Goal: Task Accomplishment & Management: Manage account settings

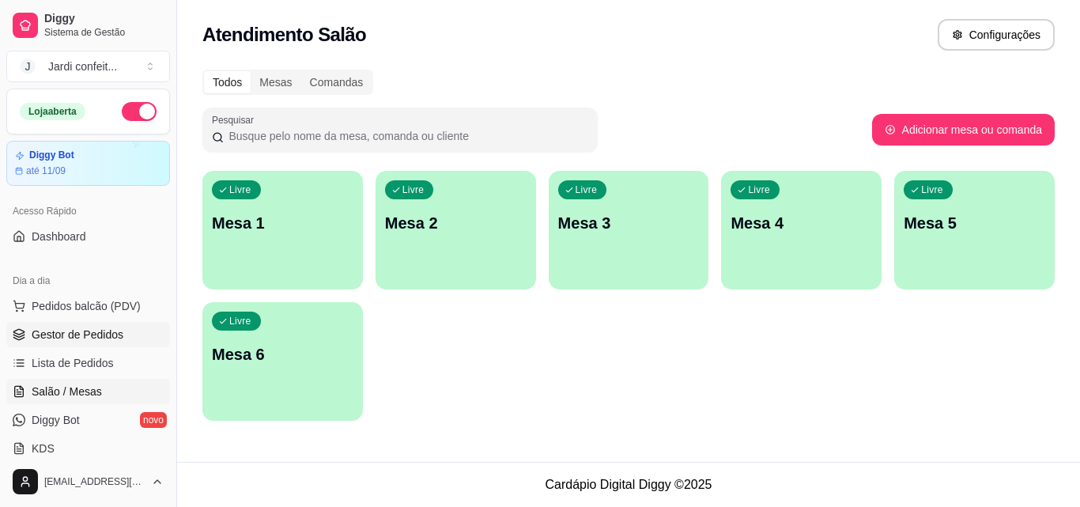
click at [93, 336] on span "Gestor de Pedidos" at bounding box center [78, 334] width 92 height 16
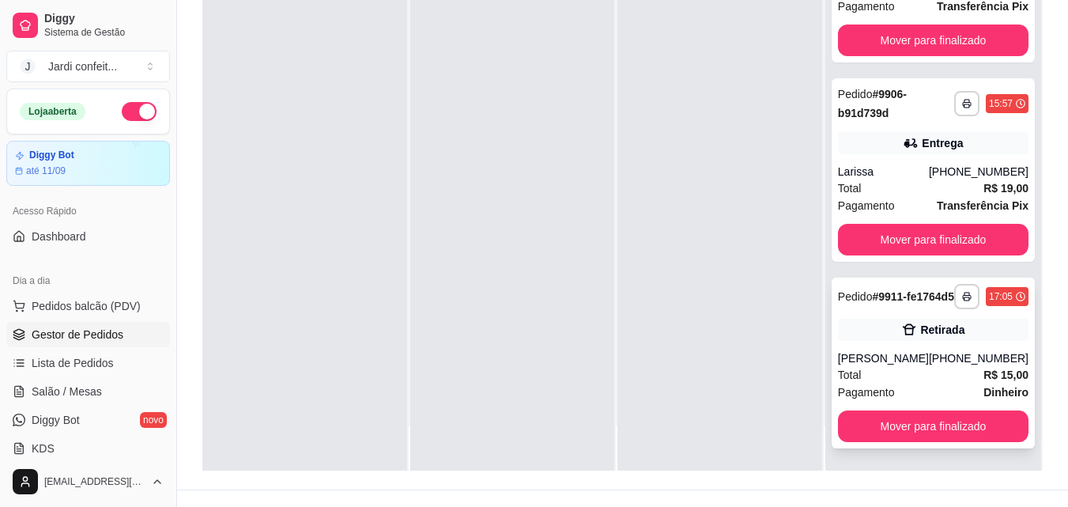
scroll to position [241, 0]
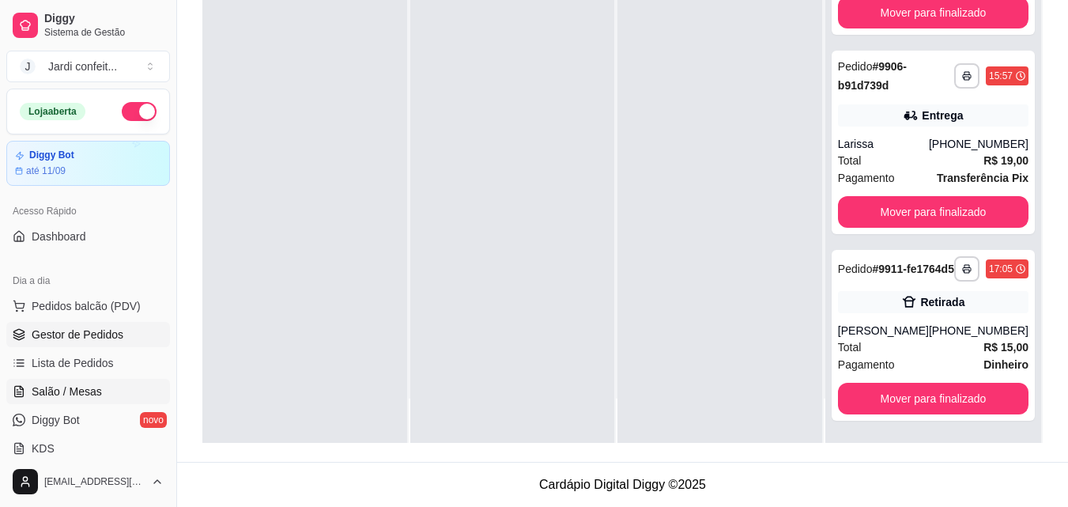
click at [89, 389] on span "Salão / Mesas" at bounding box center [67, 391] width 70 height 16
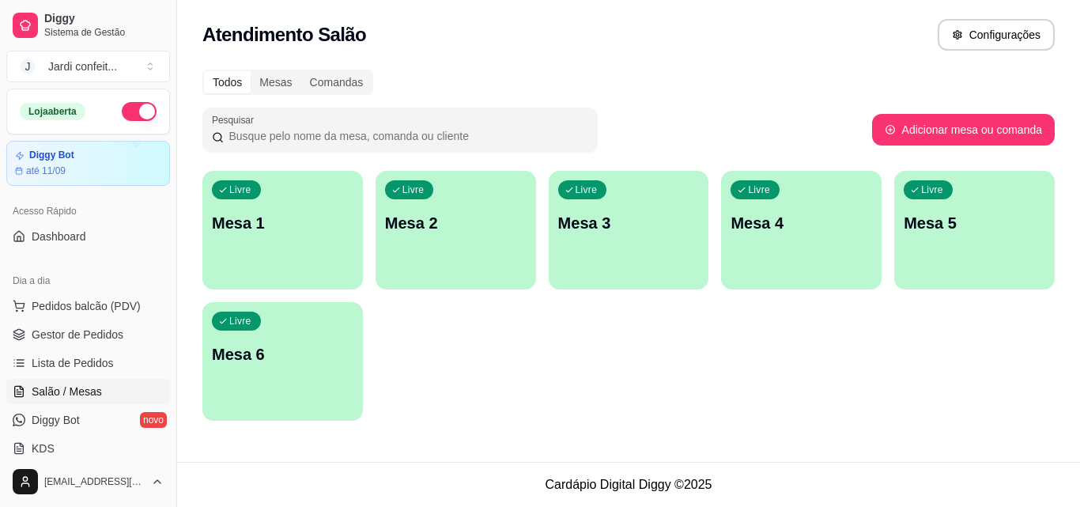
click at [267, 225] on p "Mesa 1" at bounding box center [283, 223] width 142 height 22
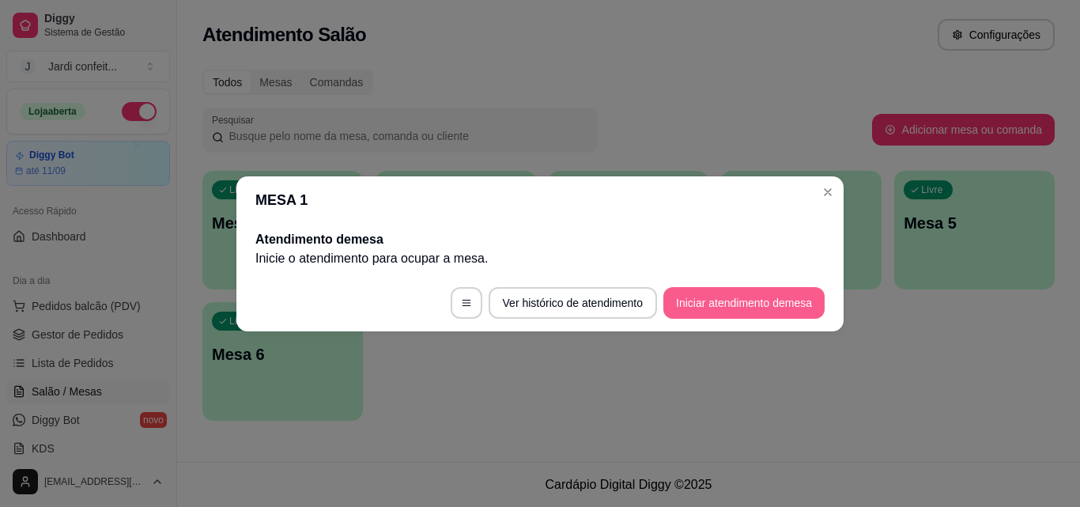
click at [751, 293] on button "Iniciar atendimento de mesa" at bounding box center [743, 303] width 161 height 32
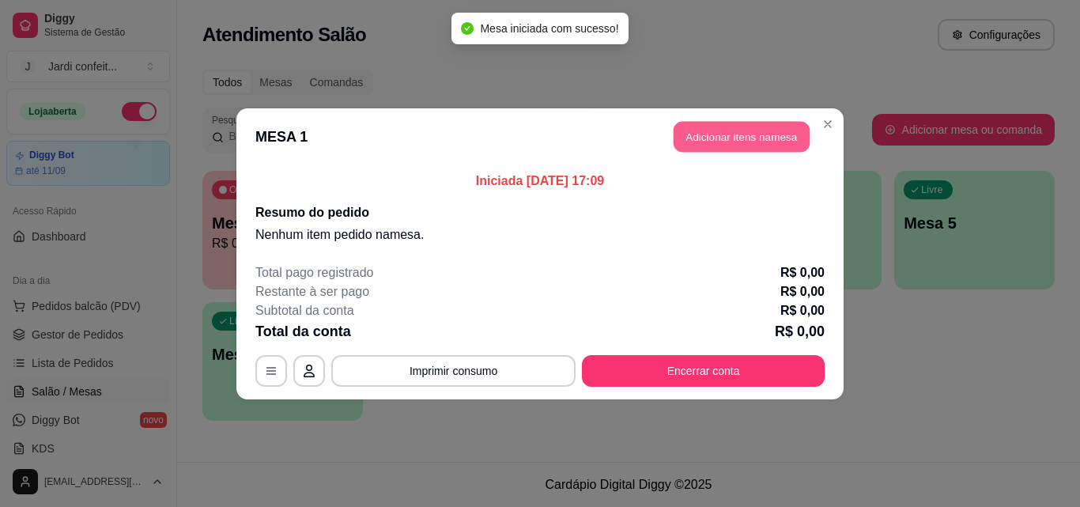
click at [771, 140] on button "Adicionar itens na mesa" at bounding box center [742, 136] width 136 height 31
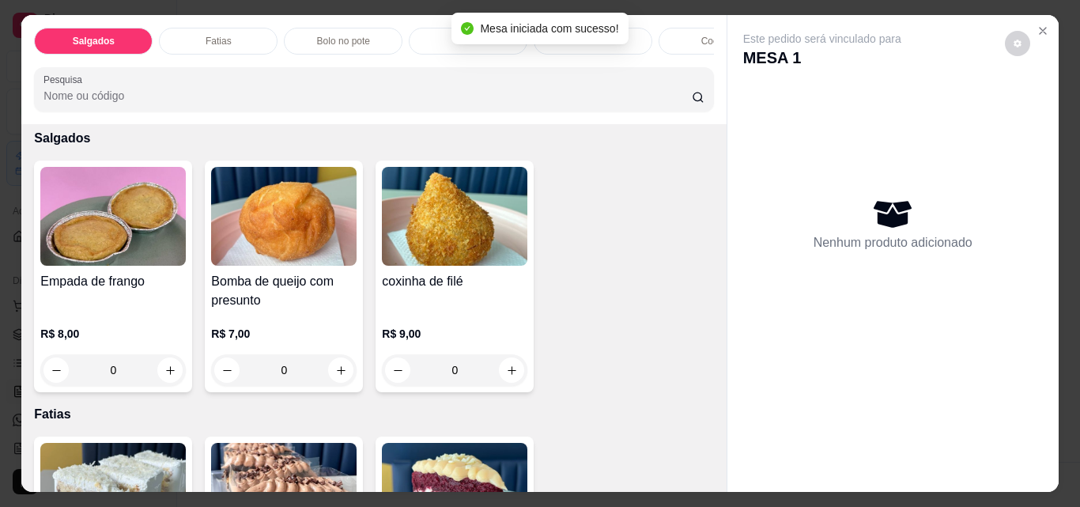
scroll to position [158, 0]
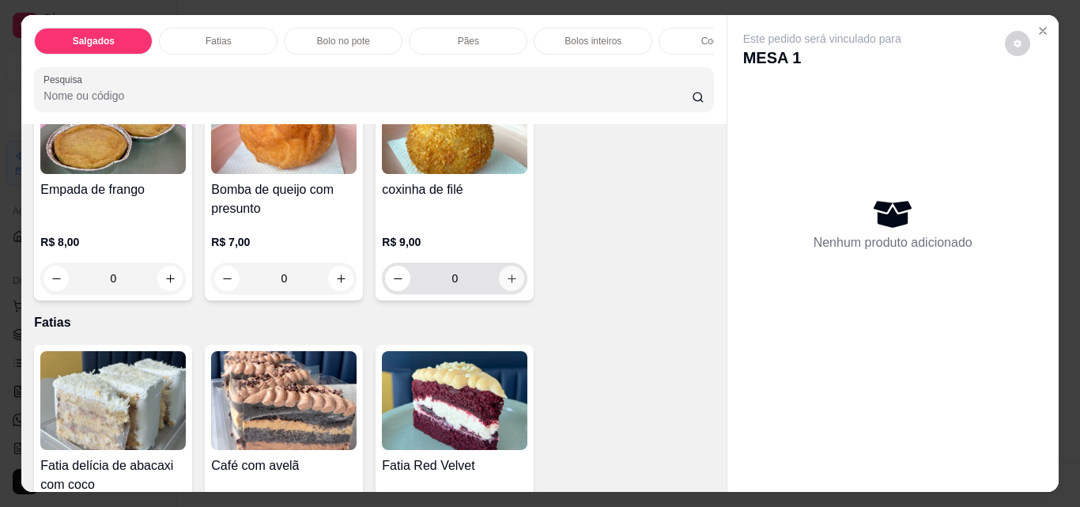
click at [504, 291] on button "increase-product-quantity" at bounding box center [511, 278] width 25 height 25
type input "1"
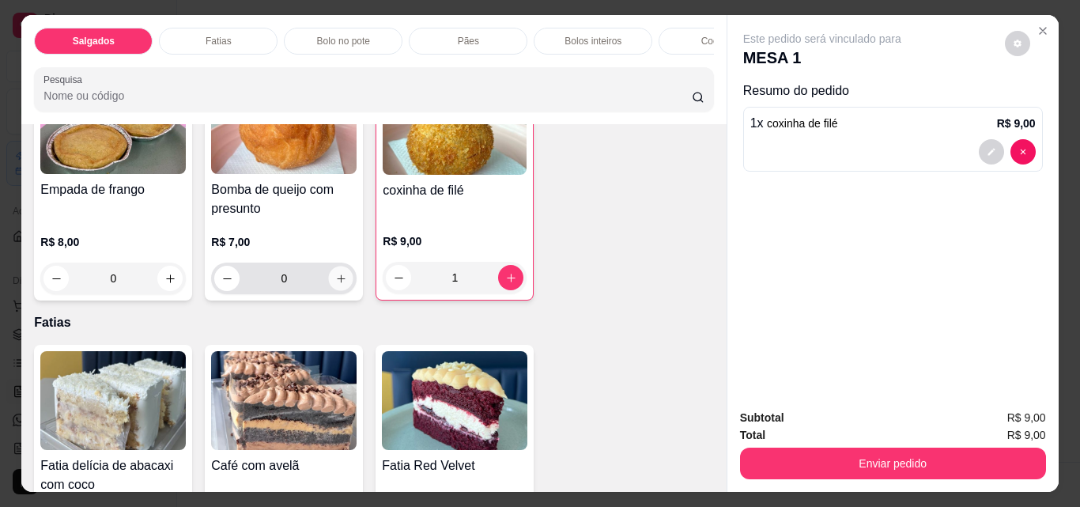
click at [342, 285] on button "increase-product-quantity" at bounding box center [341, 278] width 25 height 25
type input "1"
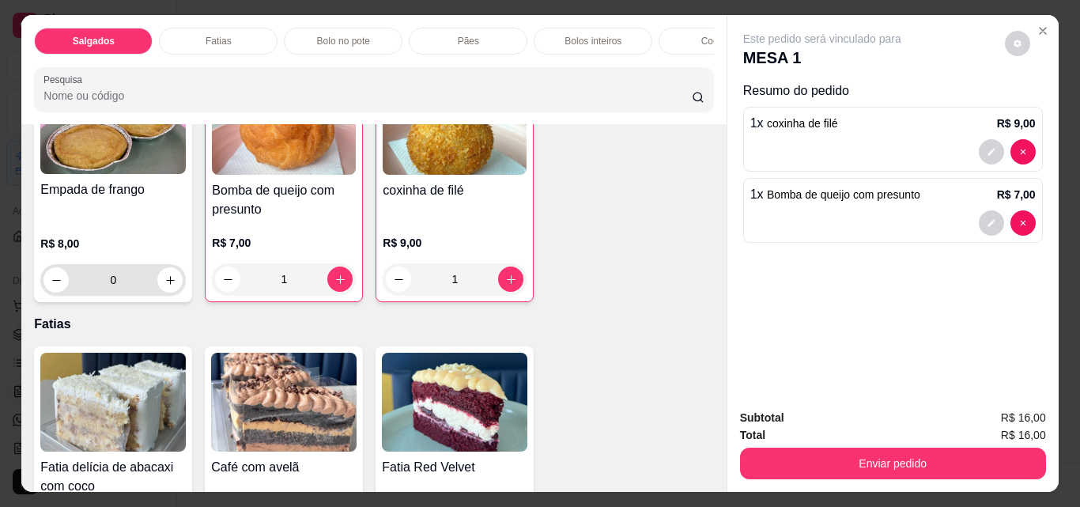
click at [170, 286] on icon "increase-product-quantity" at bounding box center [170, 280] width 12 height 12
type input "1"
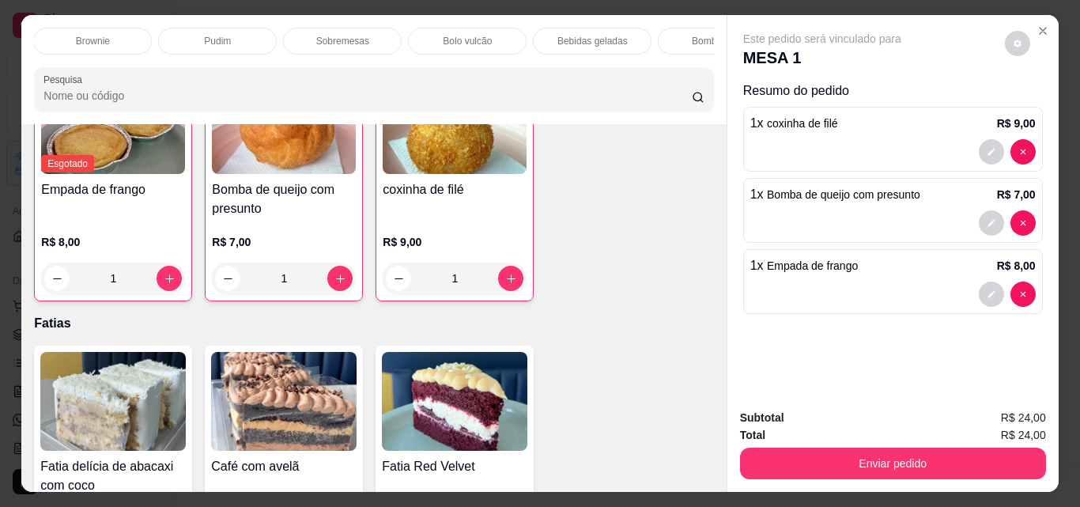
scroll to position [0, 961]
click at [512, 35] on p "Bebidas geladas" at bounding box center [506, 41] width 70 height 13
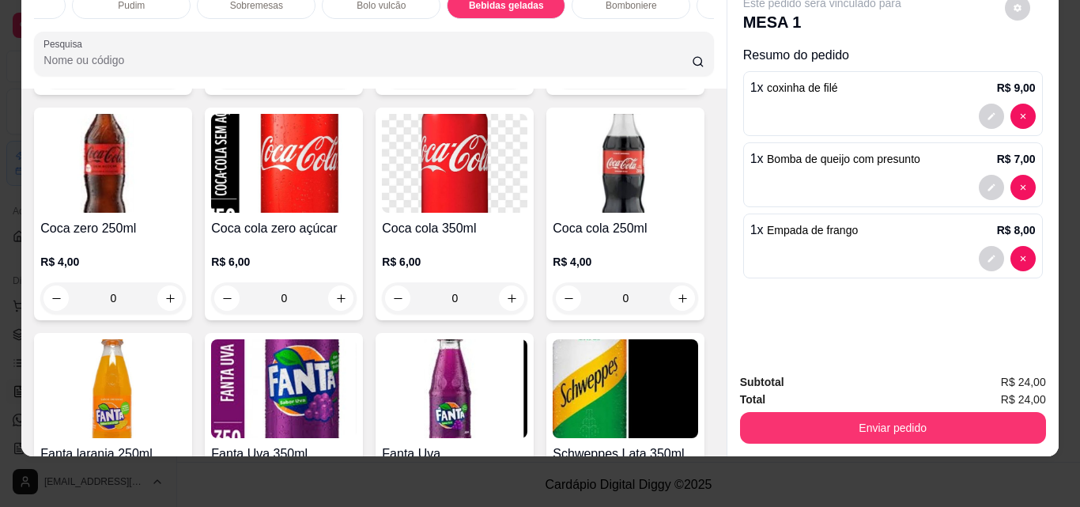
scroll to position [3862, 0]
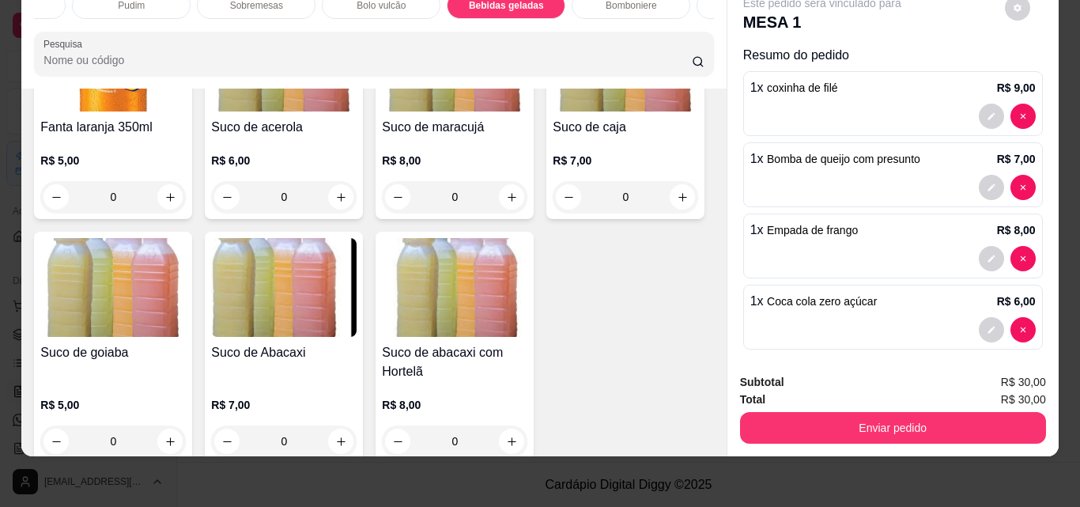
scroll to position [3941, 0]
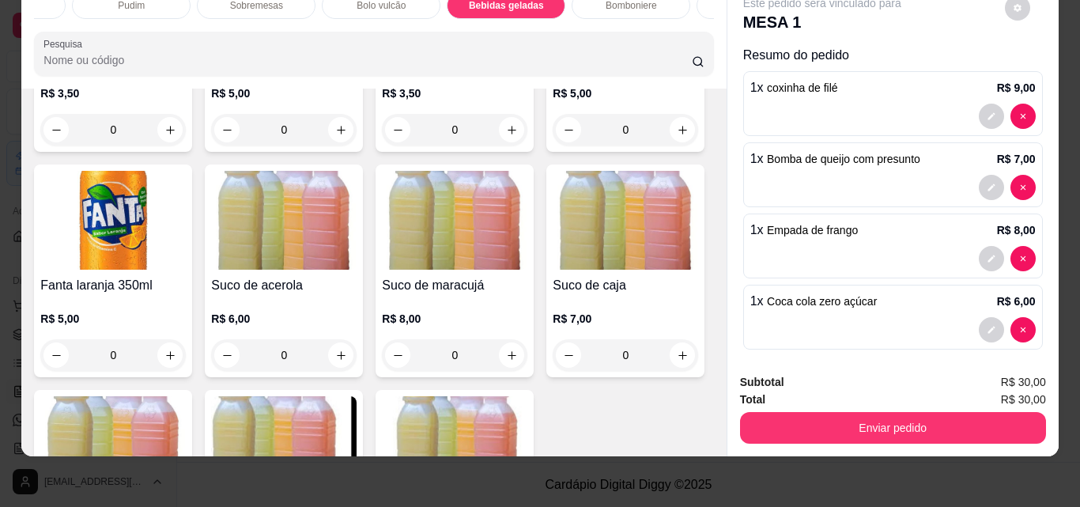
type input "0"
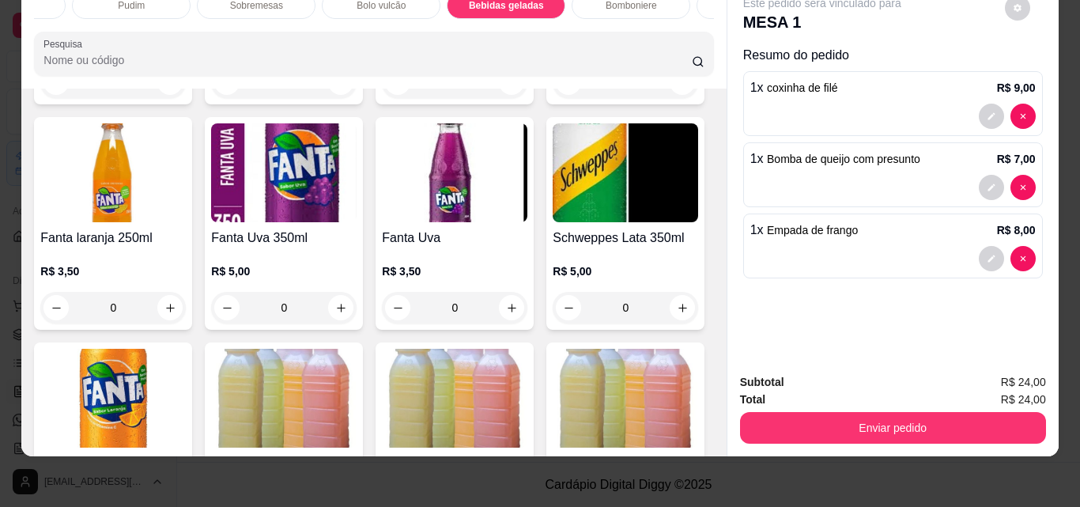
scroll to position [3702, 0]
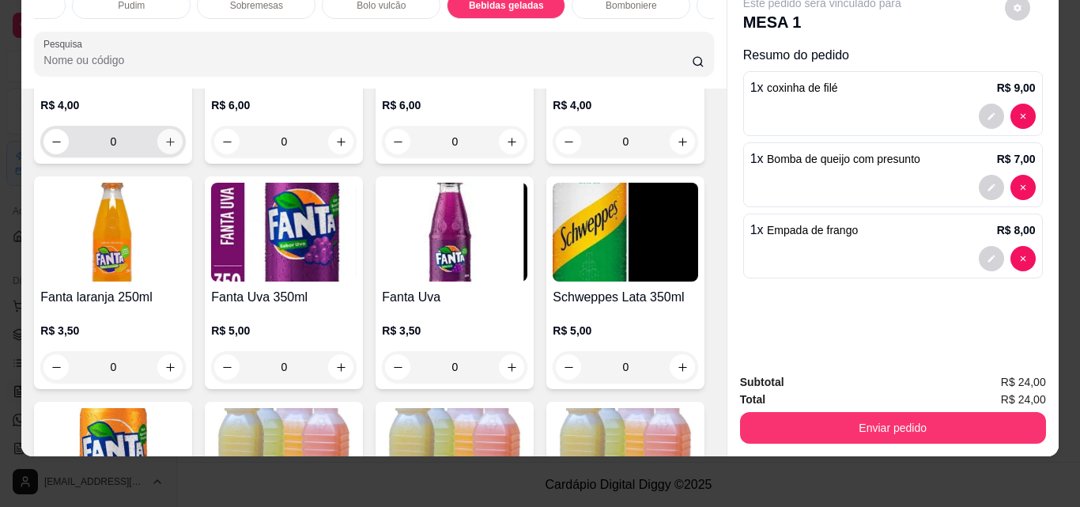
click at [183, 154] on button "increase-product-quantity" at bounding box center [169, 141] width 25 height 25
type input "1"
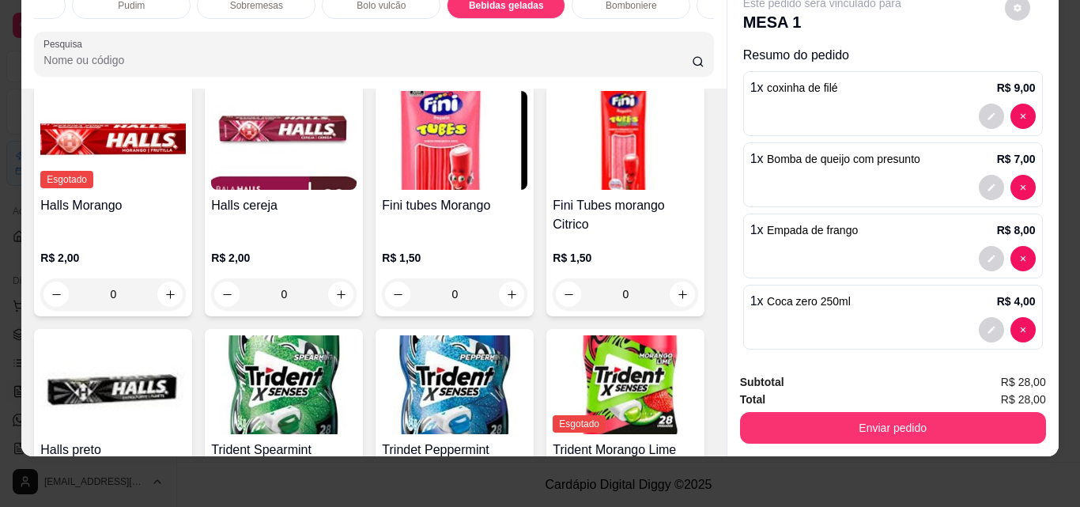
scroll to position [4572, 0]
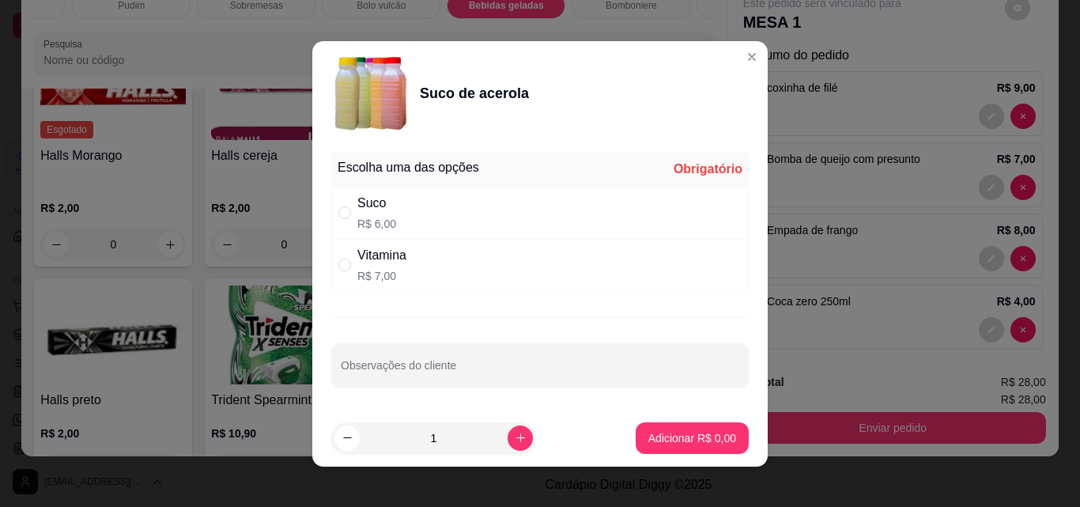
click at [357, 217] on p "R$ 6,00" at bounding box center [376, 224] width 39 height 16
radio input "true"
click at [662, 428] on button "Adicionar R$ 6,00" at bounding box center [692, 437] width 110 height 31
type input "1"
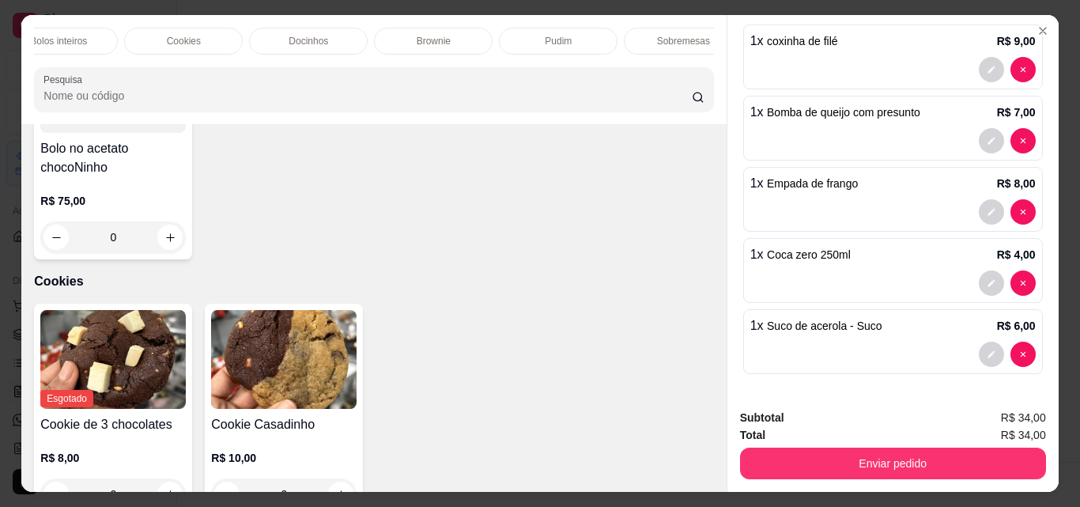
scroll to position [0, 538]
click at [328, 43] on div "Docinhos" at bounding box center [304, 41] width 119 height 27
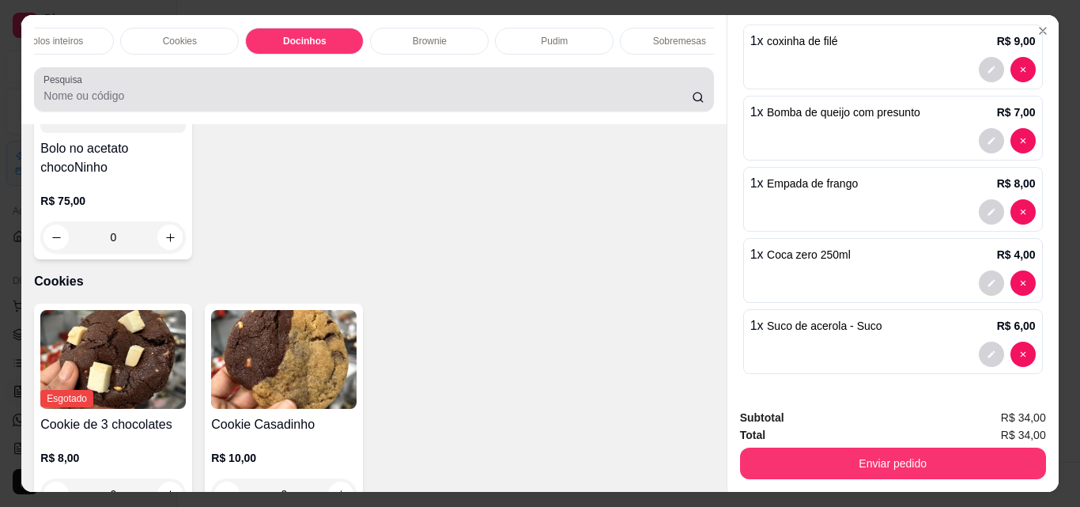
scroll to position [0, 0]
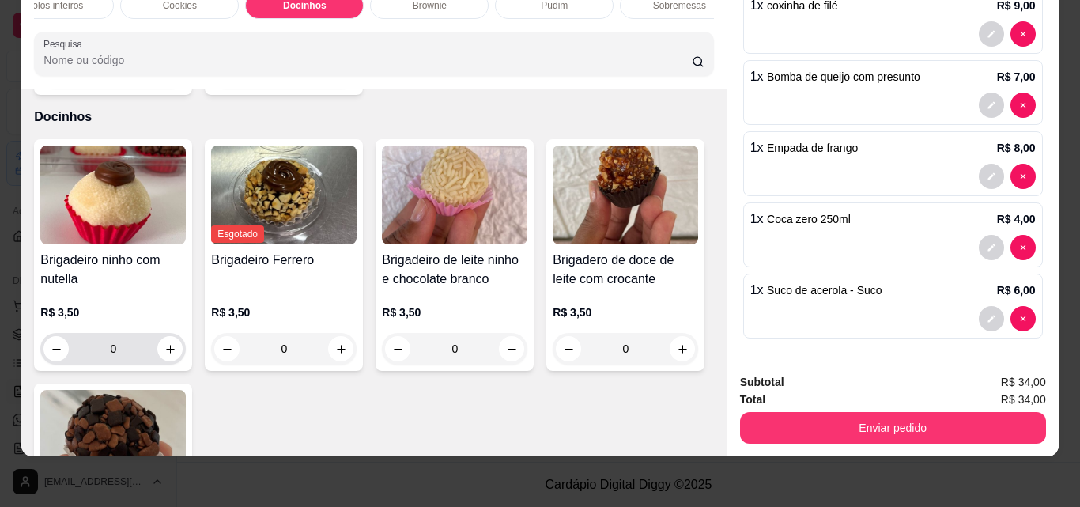
click at [164, 343] on icon "increase-product-quantity" at bounding box center [170, 349] width 12 height 12
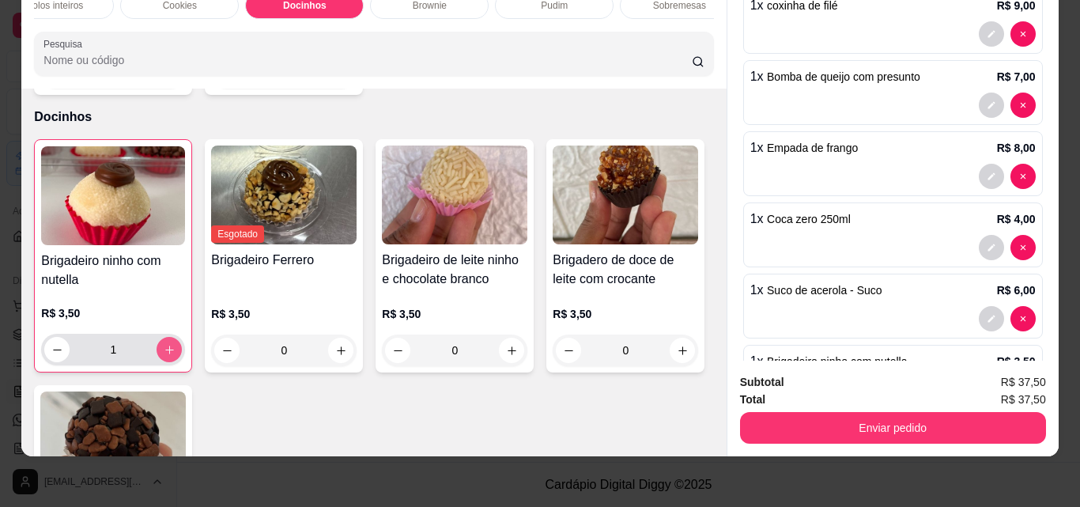
type input "1"
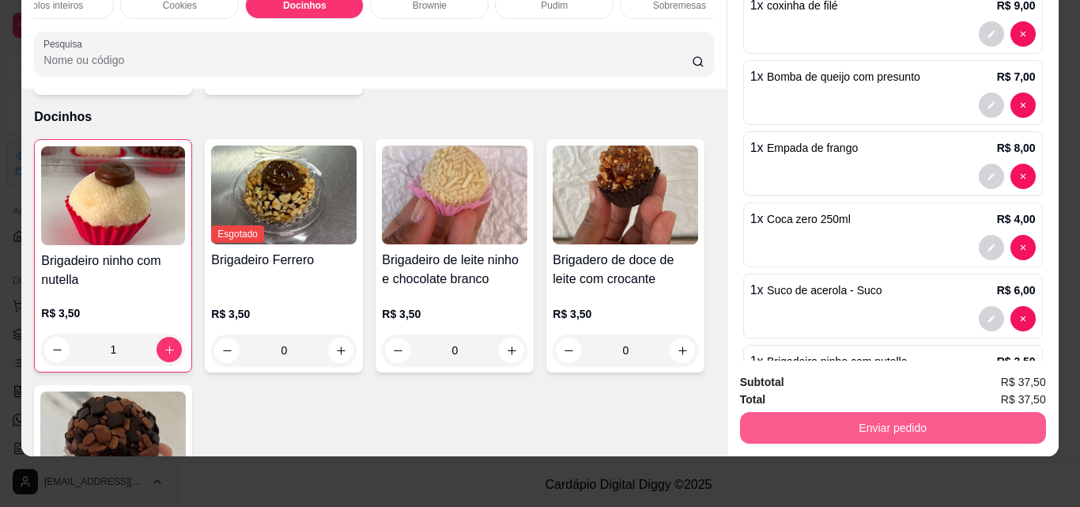
click at [863, 427] on button "Enviar pedido" at bounding box center [893, 428] width 306 height 32
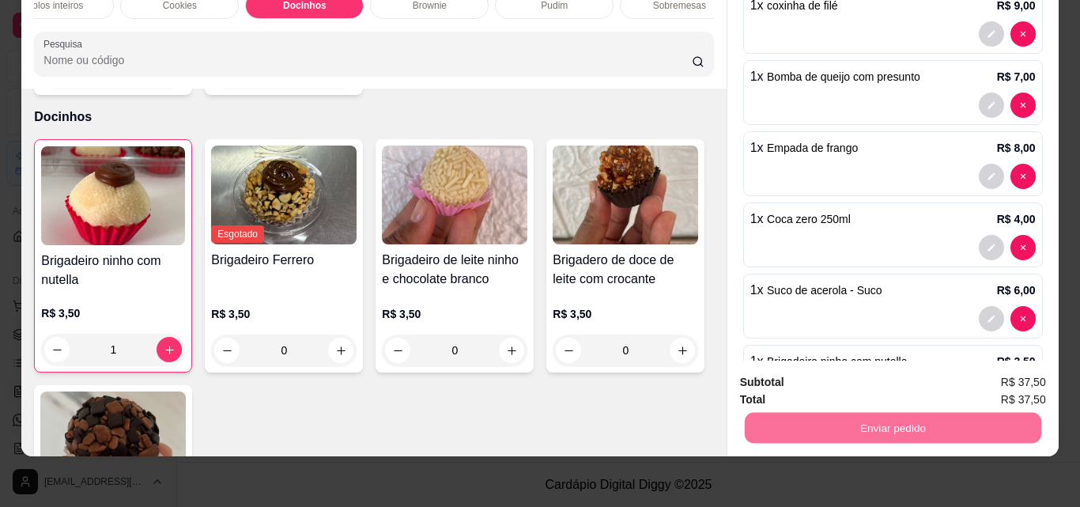
click at [845, 379] on button "Não registrar e enviar pedido" at bounding box center [841, 376] width 160 height 29
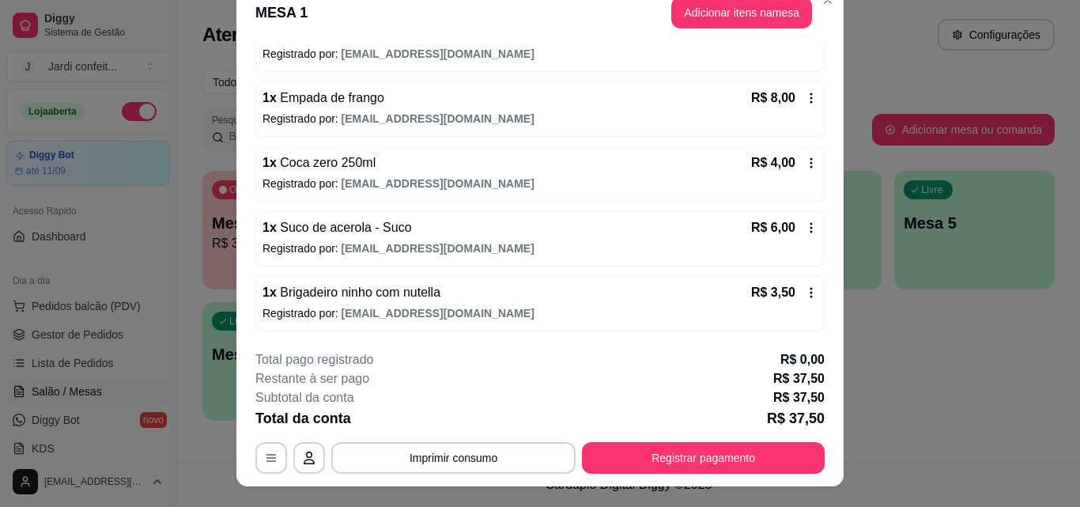
scroll to position [48, 0]
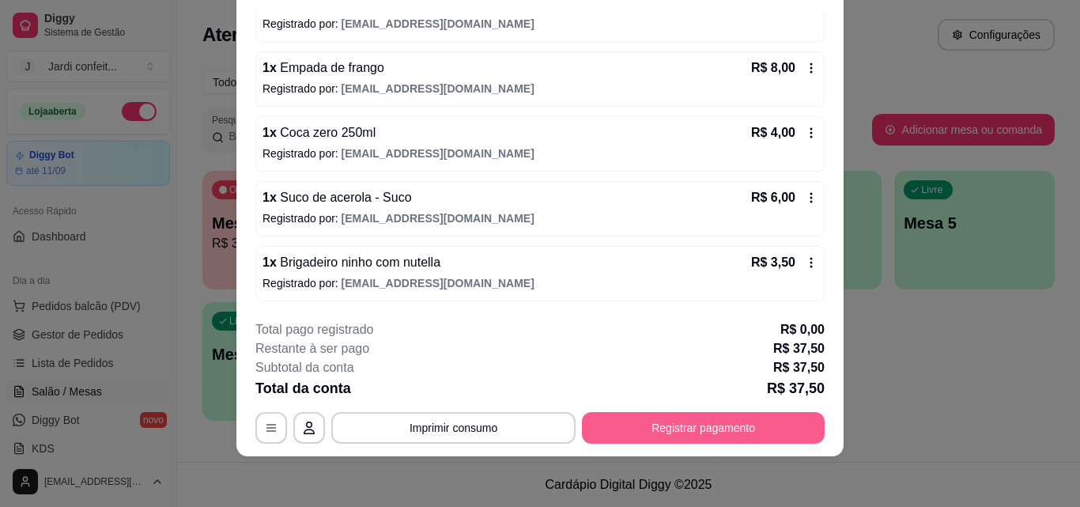
click at [696, 420] on button "Registrar pagamento" at bounding box center [703, 428] width 243 height 32
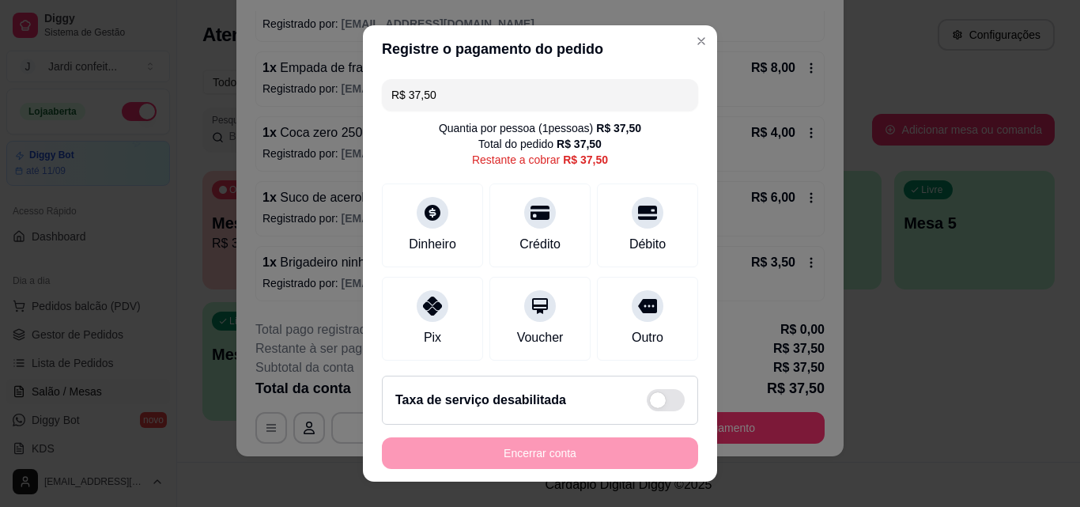
drag, startPoint x: 391, startPoint y: 96, endPoint x: 335, endPoint y: 100, distance: 56.3
click at [335, 100] on div "Registre o pagamento do pedido R$ 37,50 Quantia por pessoa ( 1 pessoas) R$ 37,5…" at bounding box center [540, 253] width 1080 height 507
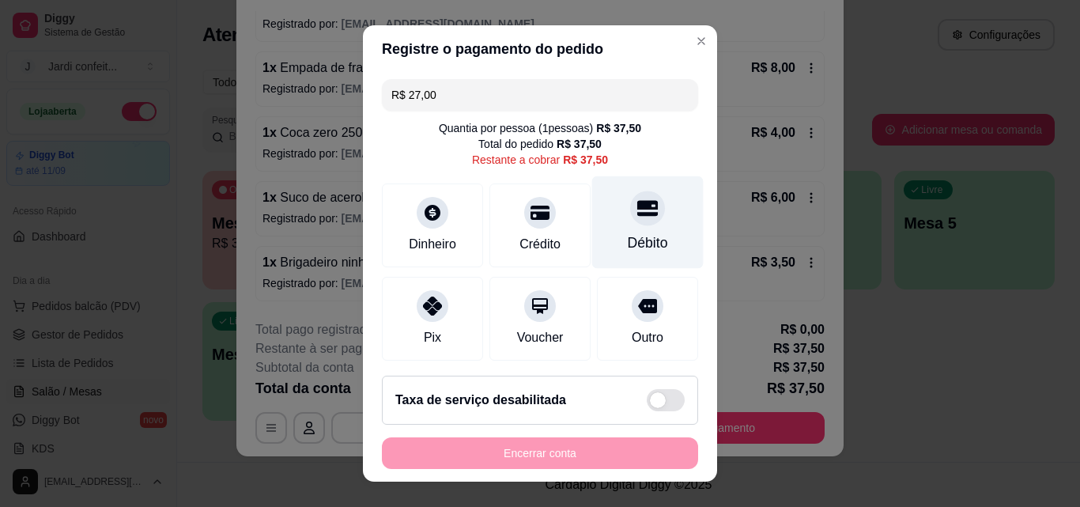
click at [640, 236] on div "Débito" at bounding box center [648, 242] width 40 height 21
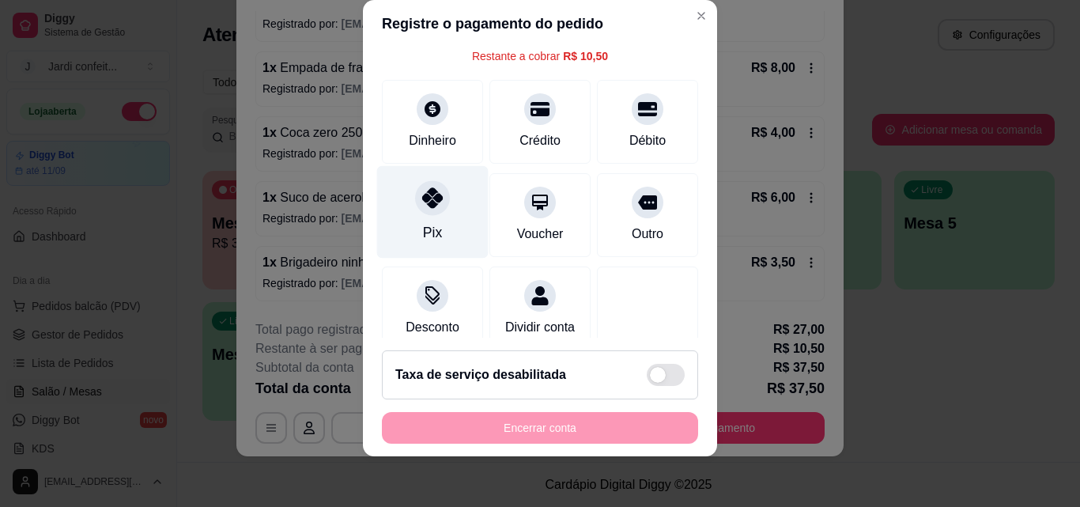
scroll to position [79, 0]
click at [438, 237] on div "Pix" at bounding box center [432, 211] width 111 height 92
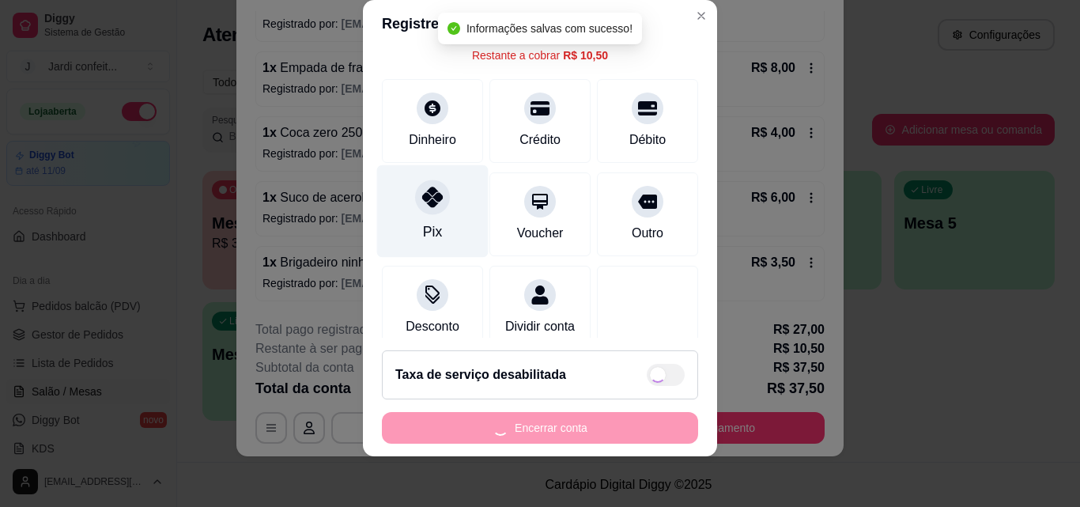
type input "R$ 0,00"
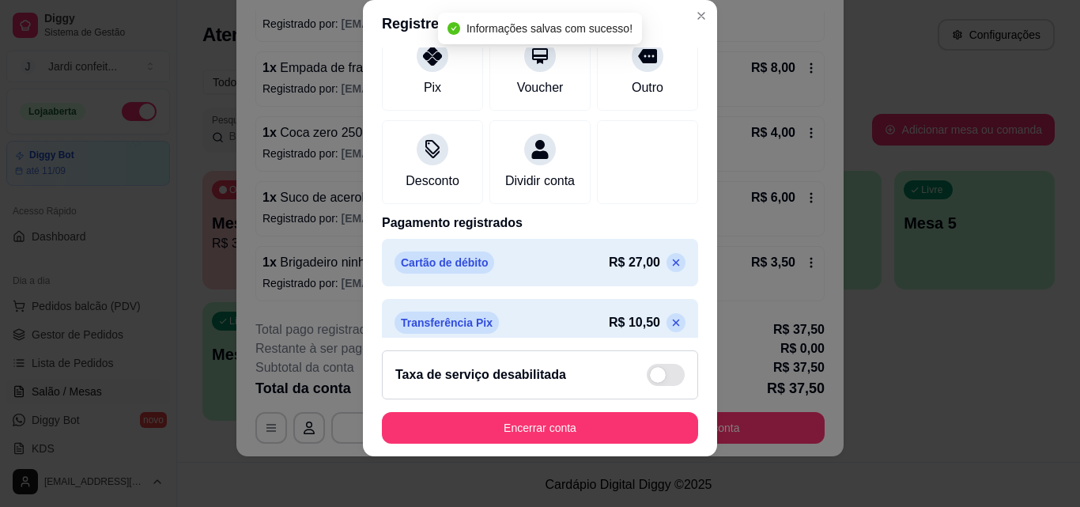
scroll to position [243, 0]
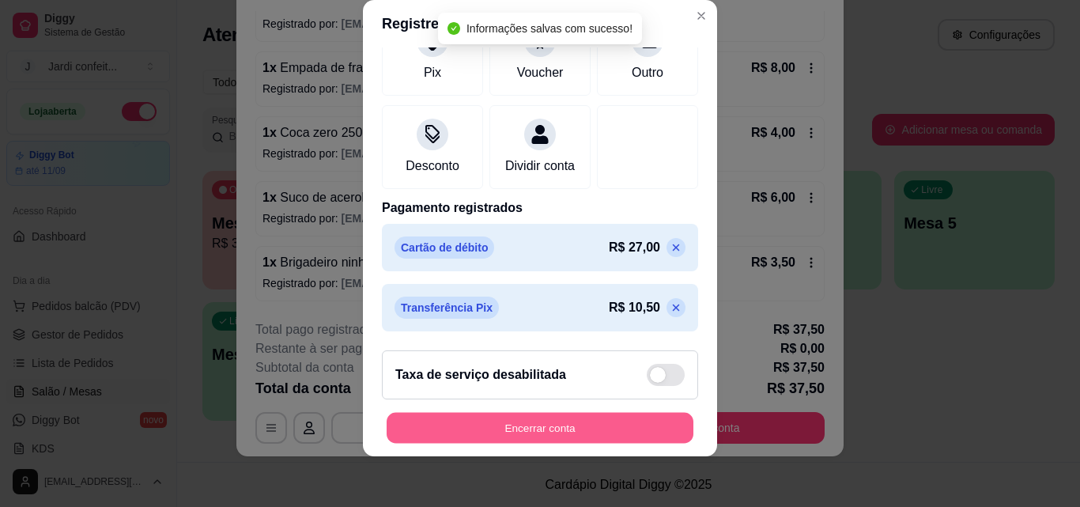
click at [613, 431] on button "Encerrar conta" at bounding box center [540, 428] width 307 height 31
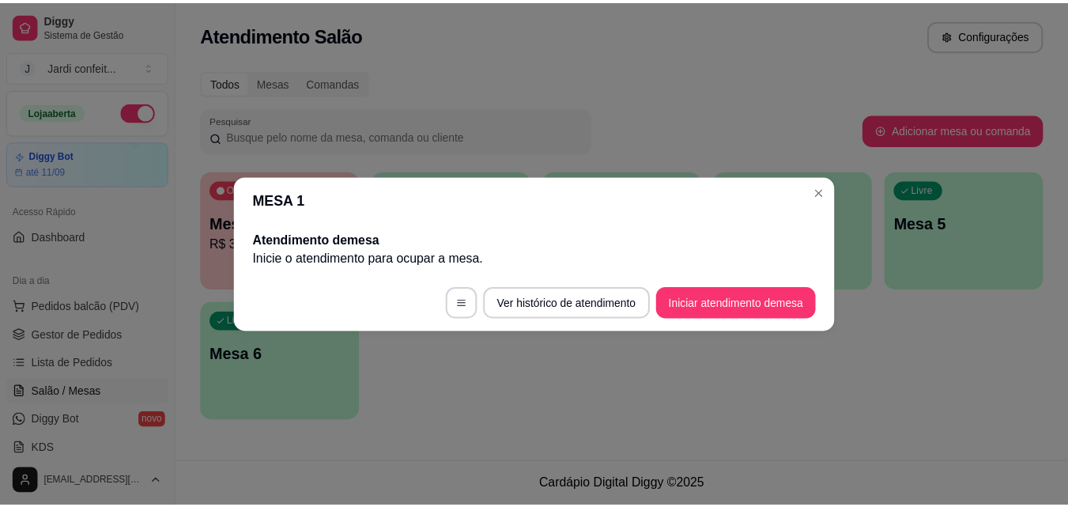
scroll to position [0, 0]
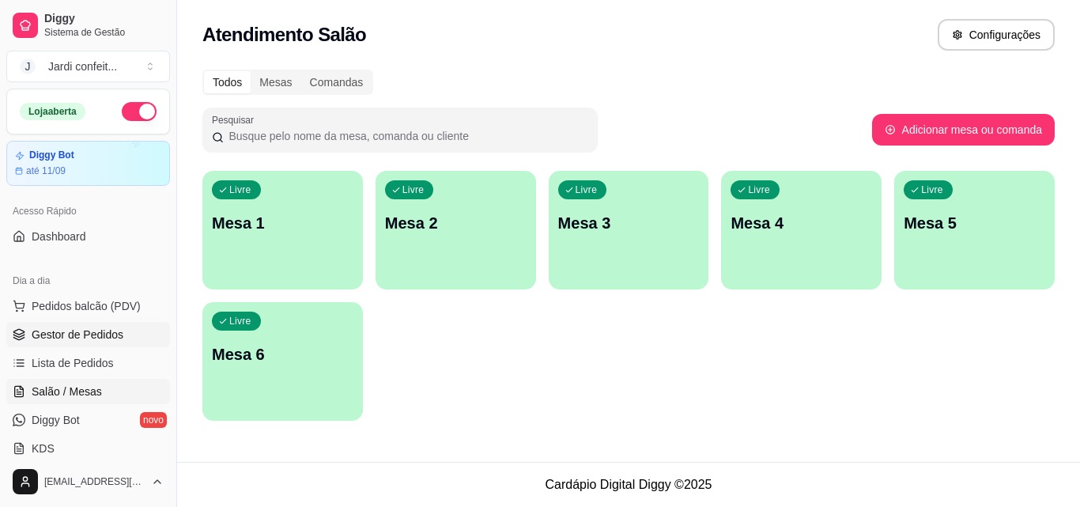
click at [103, 340] on span "Gestor de Pedidos" at bounding box center [78, 334] width 92 height 16
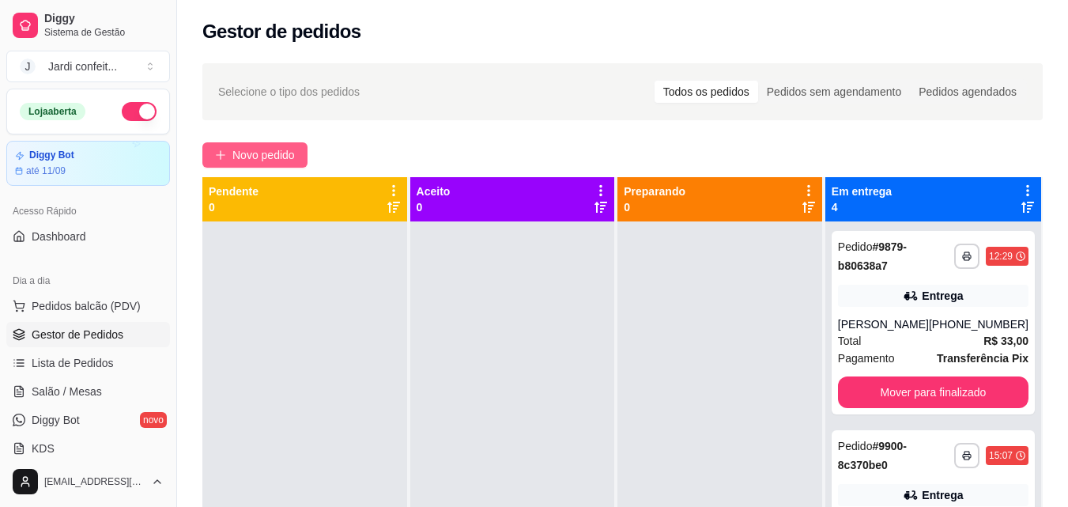
click at [288, 153] on span "Novo pedido" at bounding box center [263, 154] width 62 height 17
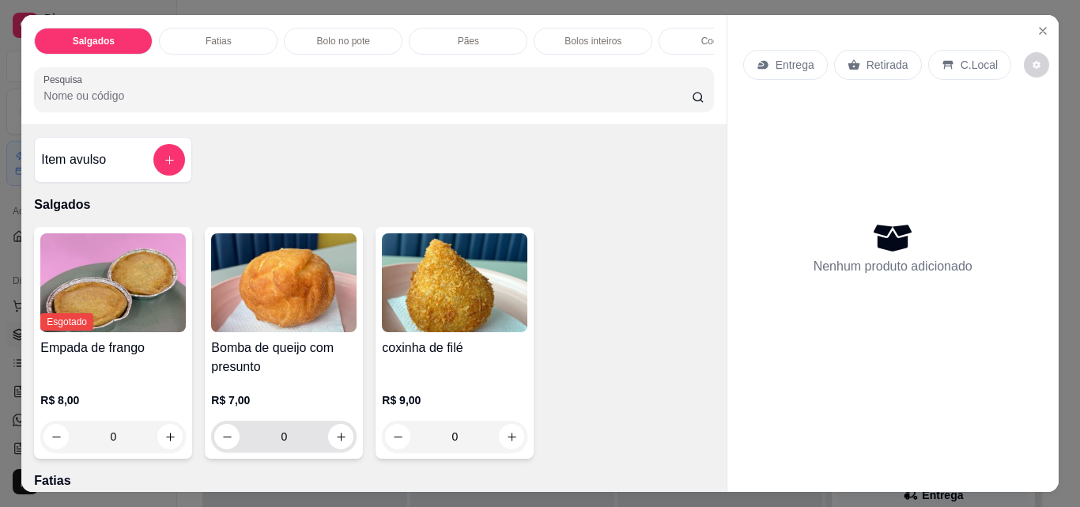
click at [338, 443] on icon "increase-product-quantity" at bounding box center [341, 437] width 12 height 12
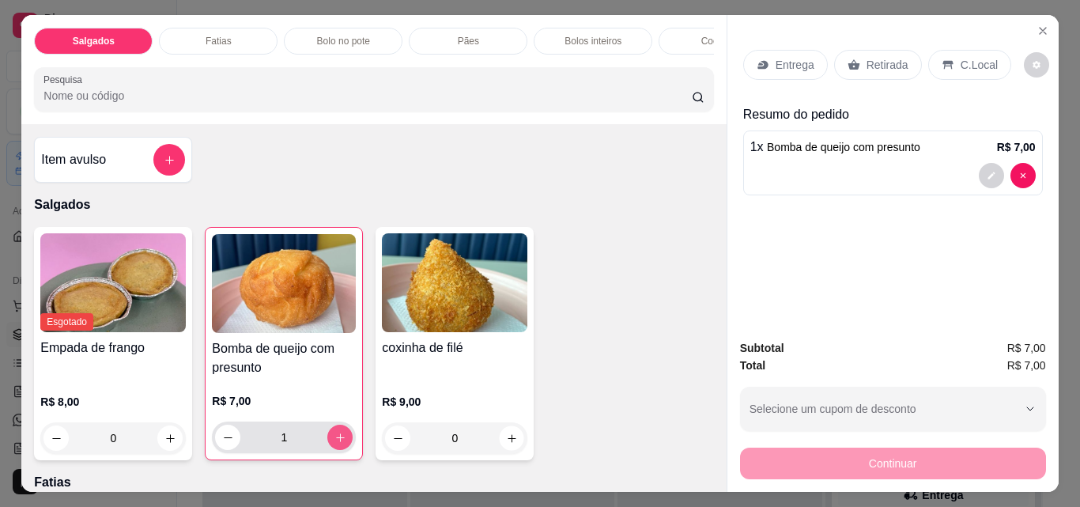
click at [508, 444] on icon "increase-product-quantity" at bounding box center [512, 438] width 12 height 12
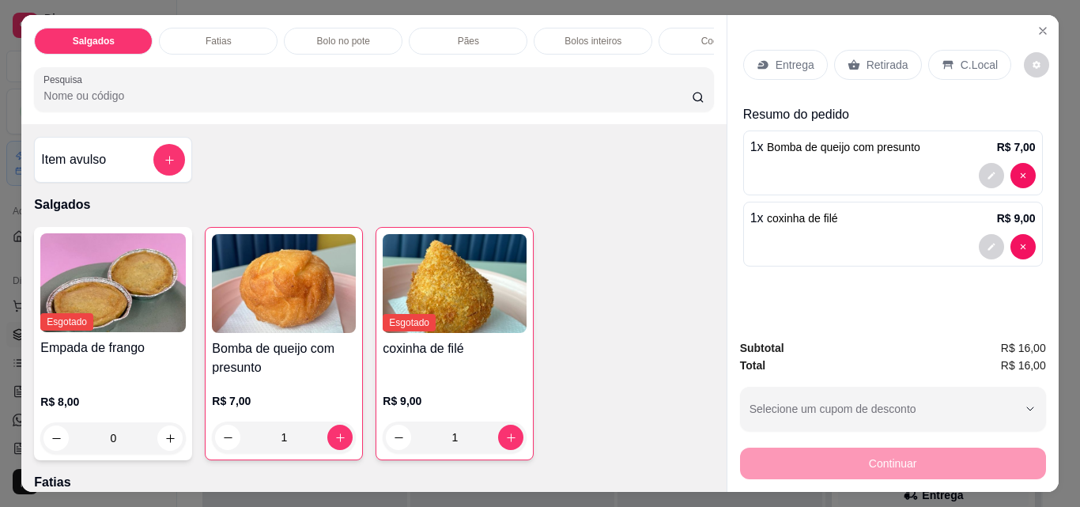
type input "1"
click at [889, 57] on p "Retirada" at bounding box center [887, 65] width 42 height 16
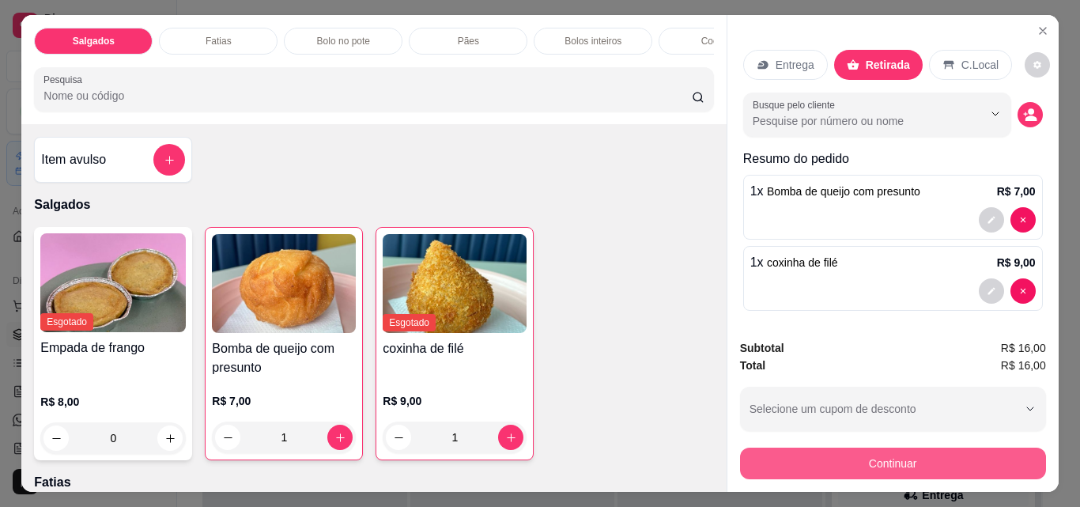
click at [889, 464] on button "Continuar" at bounding box center [893, 463] width 306 height 32
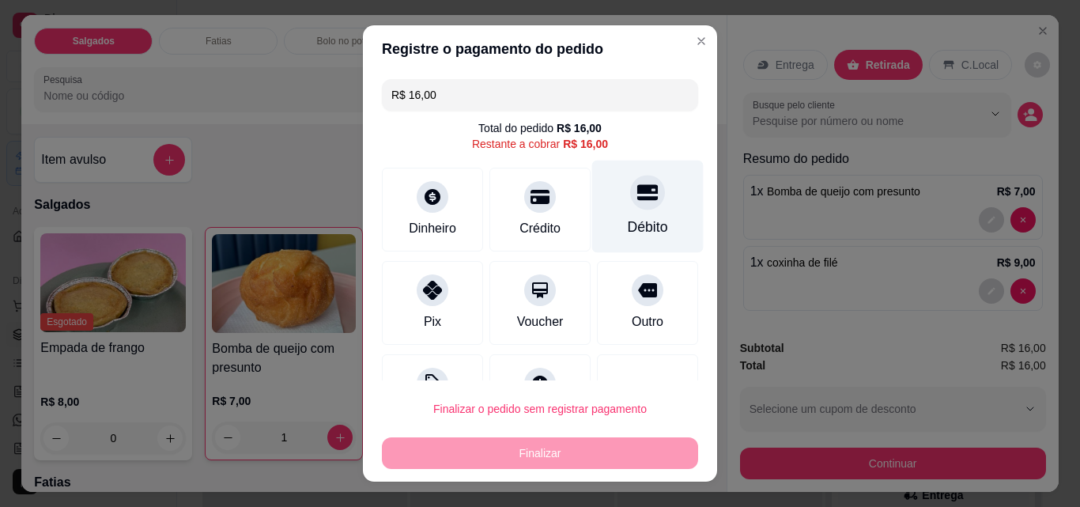
click at [637, 231] on div "Débito" at bounding box center [648, 227] width 40 height 21
type input "R$ 0,00"
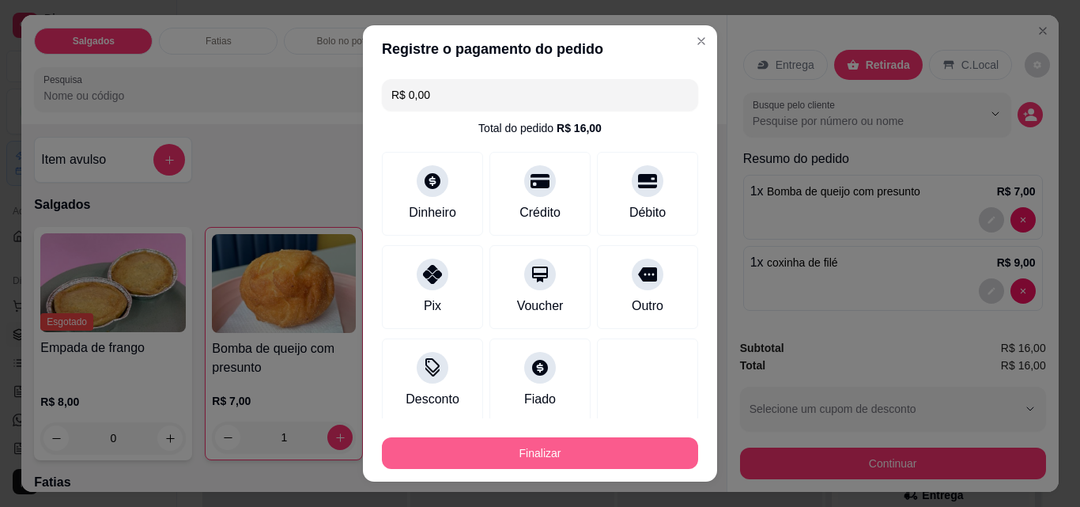
click at [606, 459] on button "Finalizar" at bounding box center [540, 453] width 316 height 32
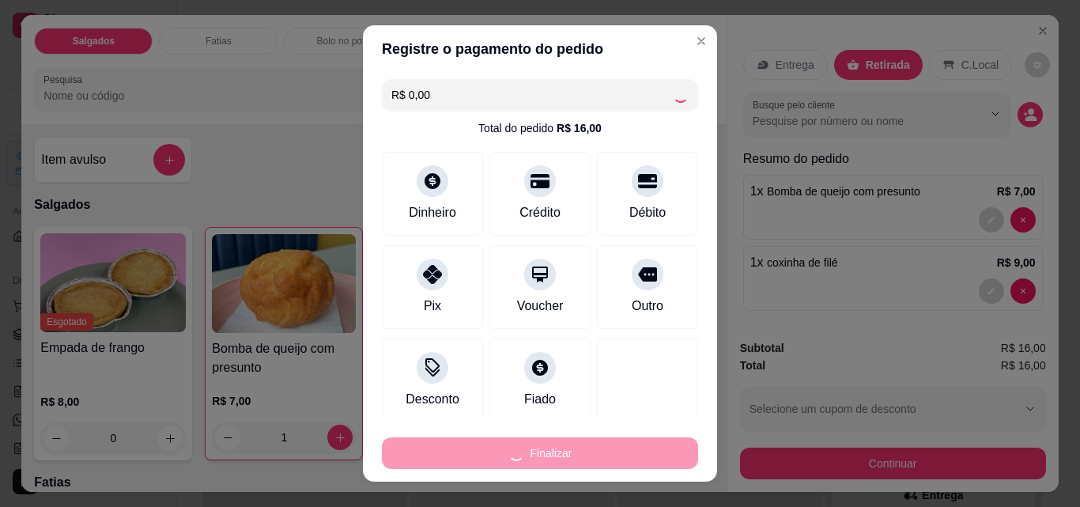
type input "0"
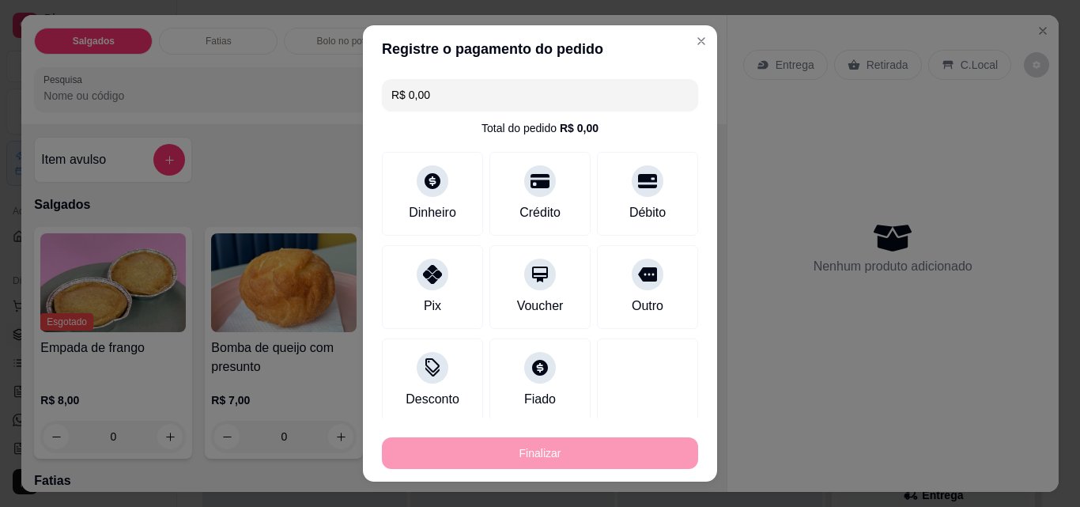
type input "-R$ 16,00"
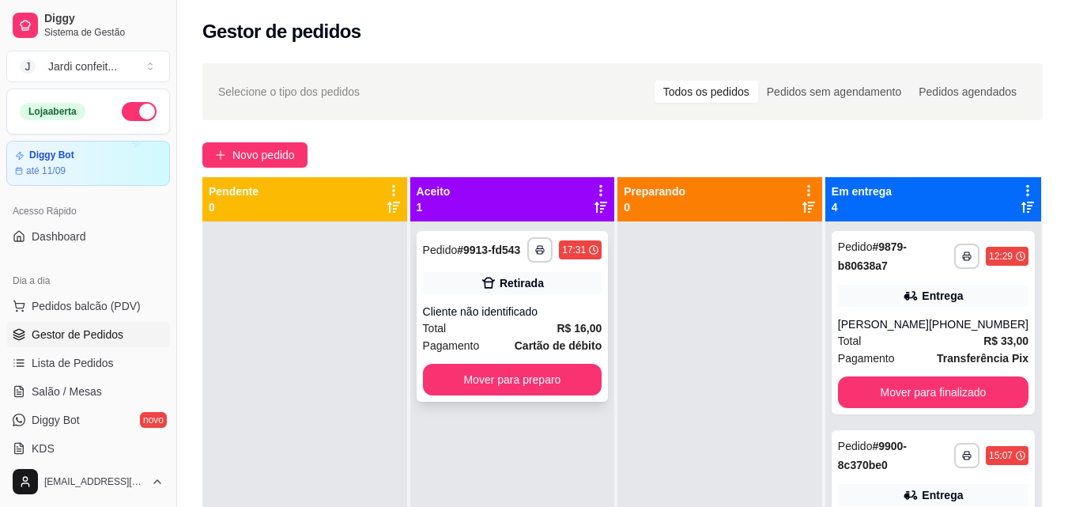
click at [541, 337] on span "Cartão de débito" at bounding box center [558, 345] width 87 height 17
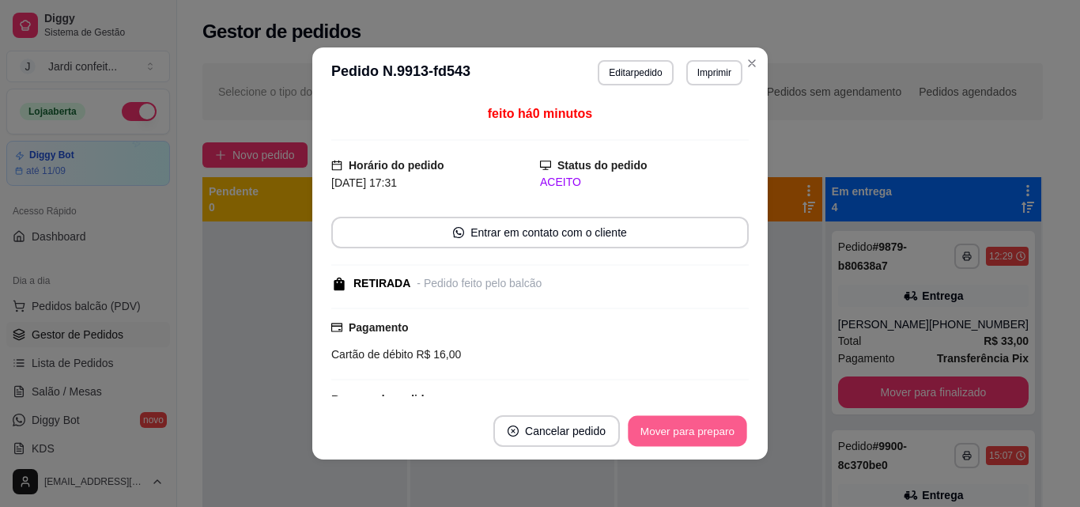
click at [659, 427] on button "Mover para preparo" at bounding box center [687, 431] width 119 height 31
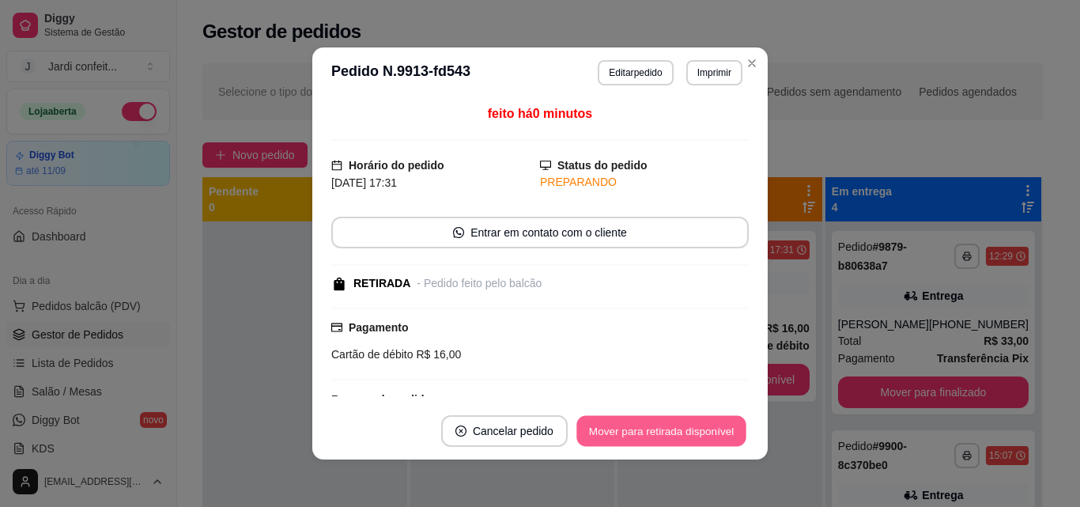
click at [658, 428] on button "Mover para retirada disponível" at bounding box center [660, 431] width 169 height 31
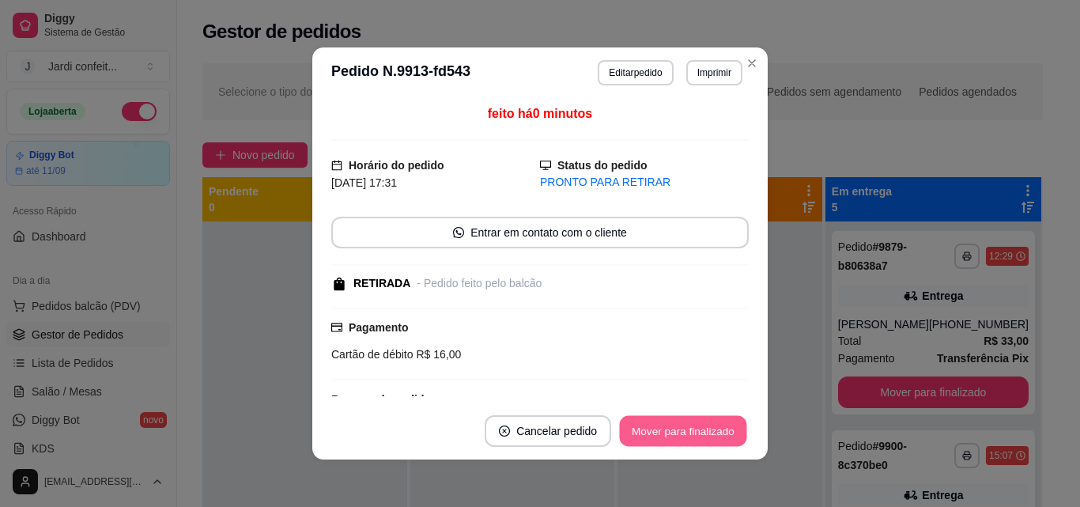
click at [659, 430] on button "Mover para finalizado" at bounding box center [683, 431] width 127 height 31
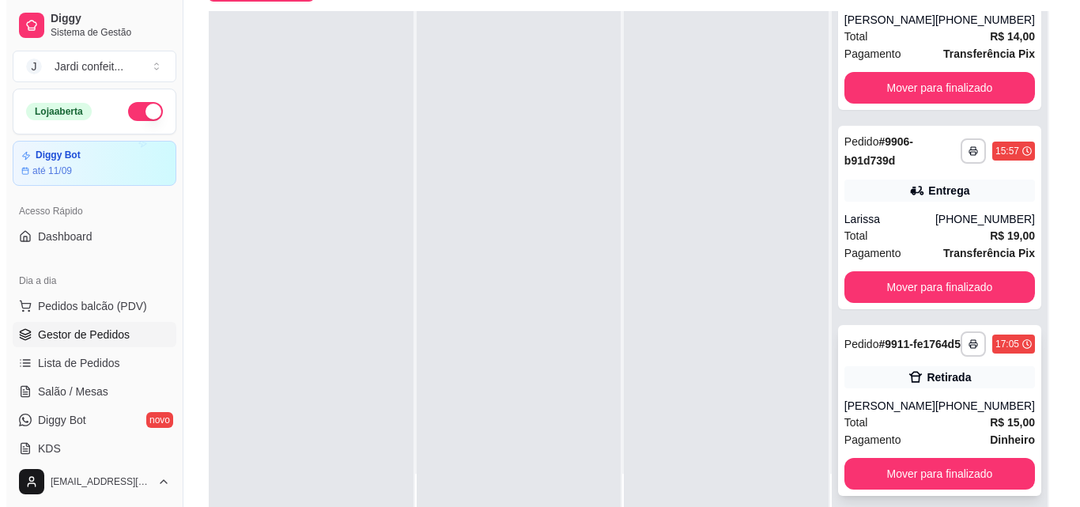
scroll to position [241, 0]
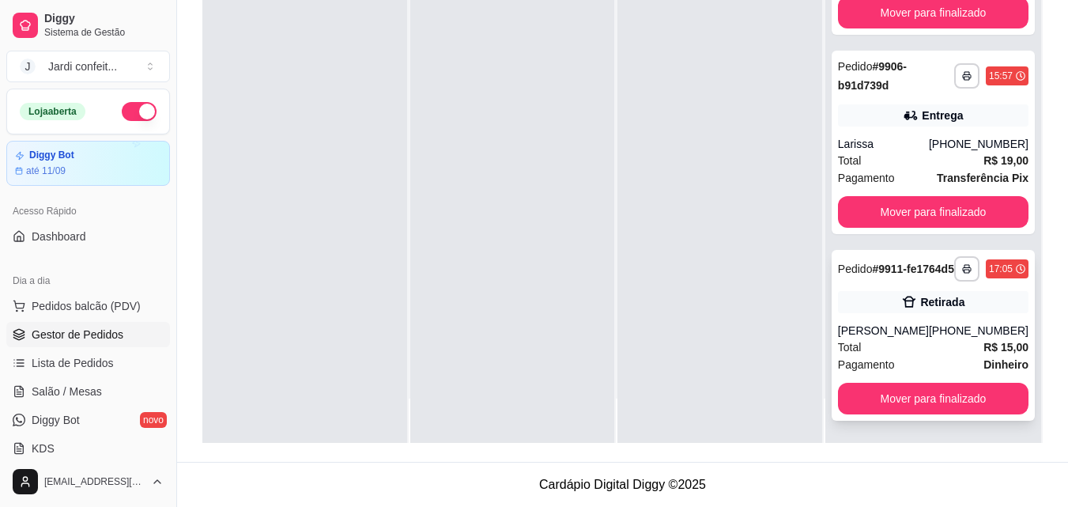
click at [954, 322] on div "**********" at bounding box center [933, 335] width 203 height 171
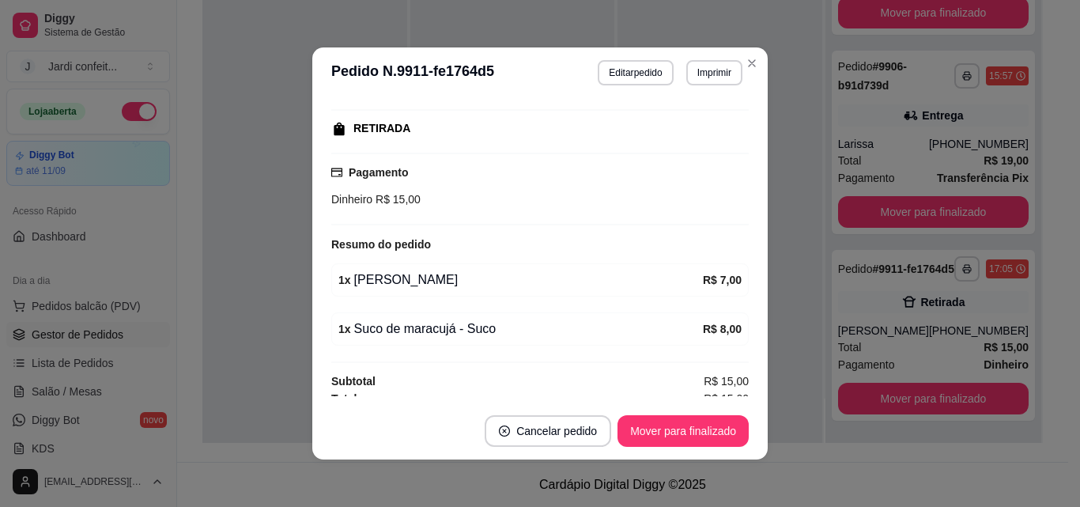
scroll to position [248, 0]
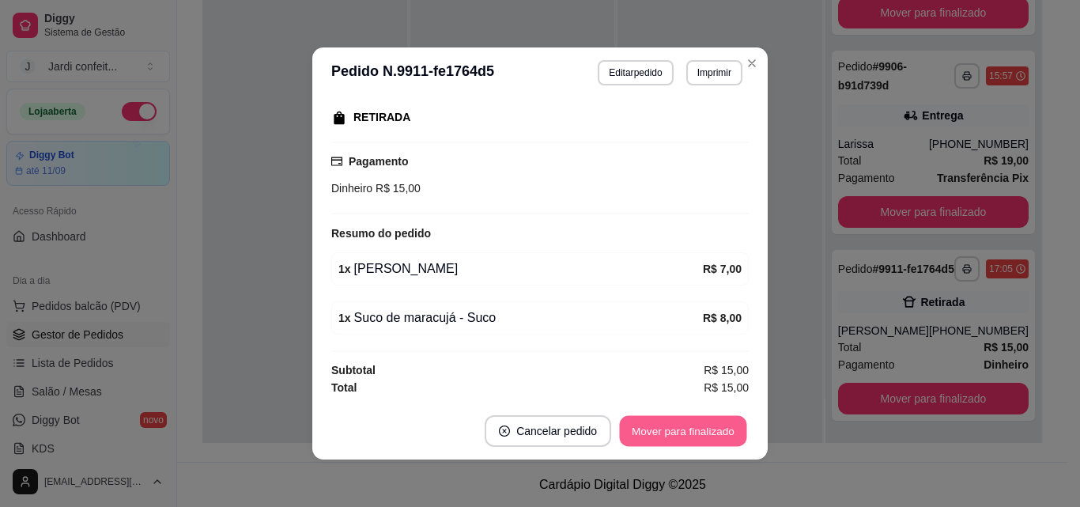
click at [688, 420] on button "Mover para finalizado" at bounding box center [683, 431] width 127 height 31
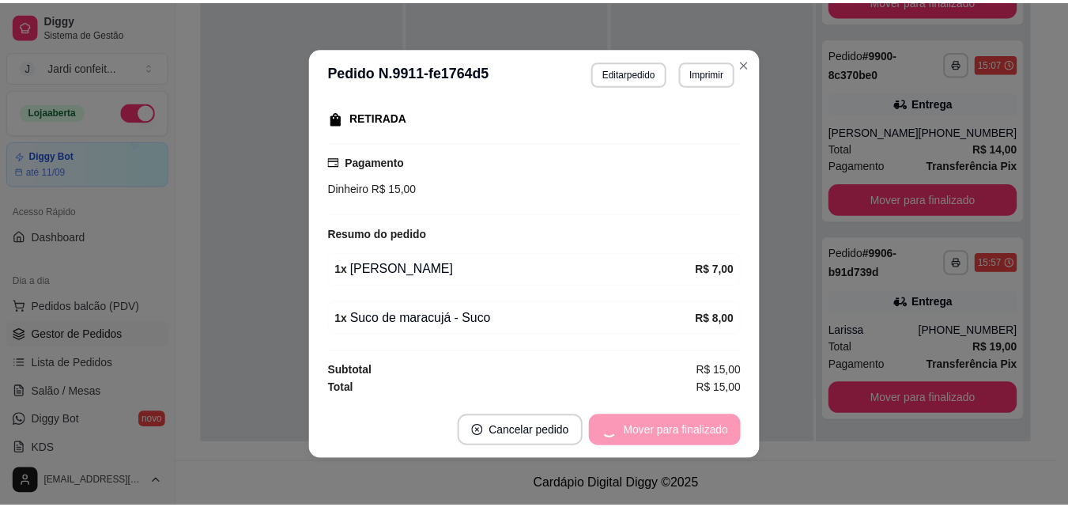
scroll to position [212, 0]
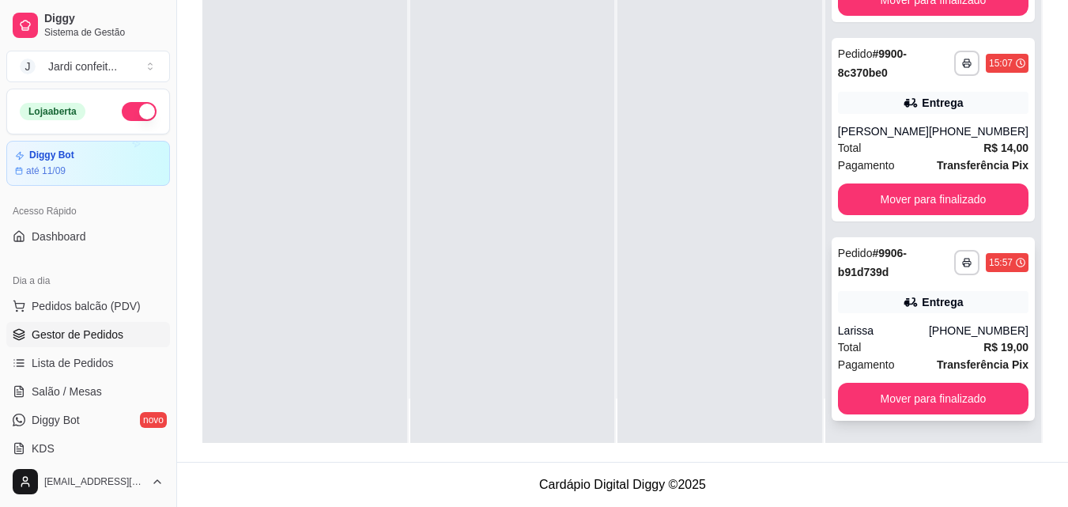
click at [967, 291] on div "Entrega" at bounding box center [933, 302] width 191 height 22
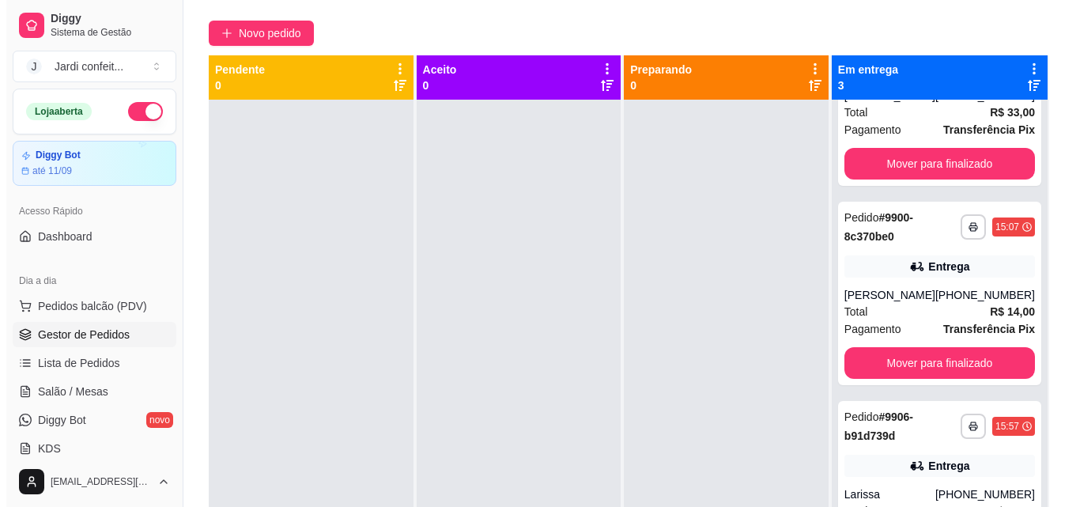
scroll to position [0, 0]
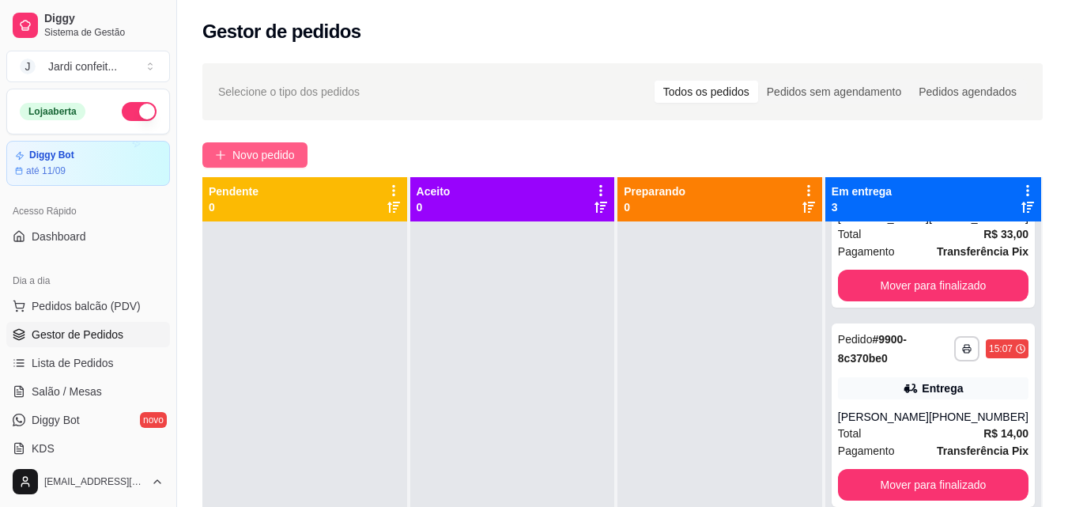
click at [279, 152] on span "Novo pedido" at bounding box center [263, 154] width 62 height 17
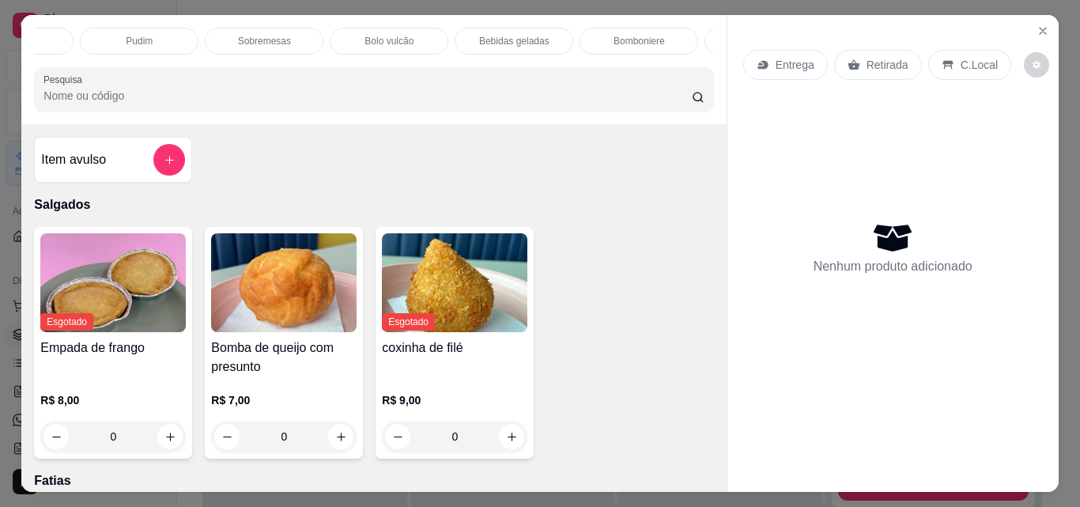
scroll to position [0, 1063]
click at [369, 35] on p "Bebidas geladas" at bounding box center [404, 41] width 70 height 13
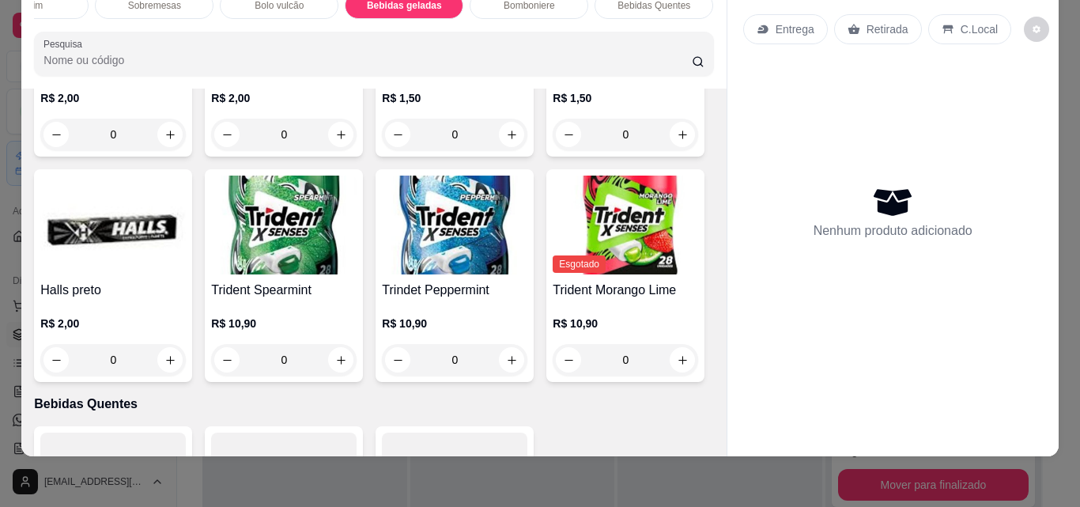
scroll to position [4651, 0]
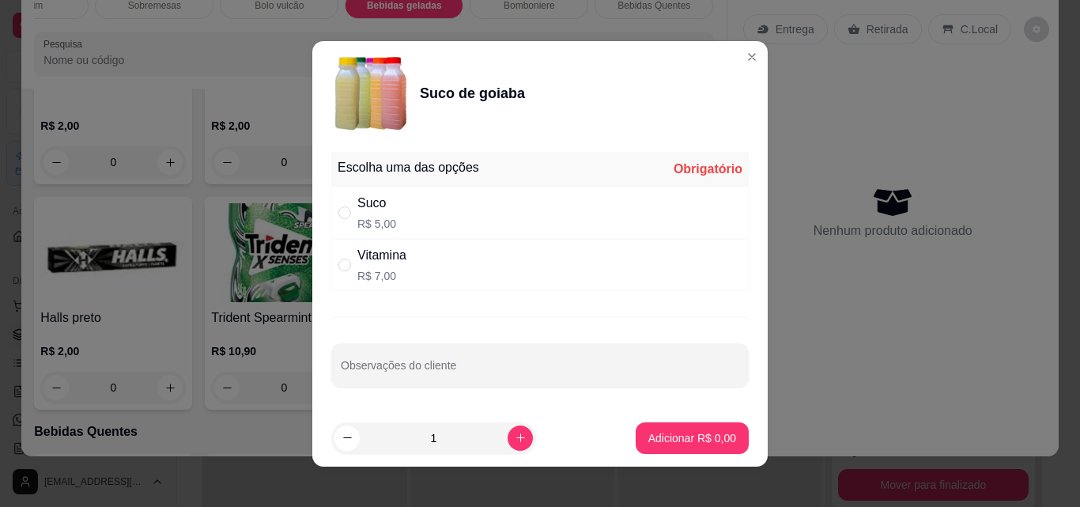
drag, startPoint x: 342, startPoint y: 213, endPoint x: 354, endPoint y: 216, distance: 13.0
click at [342, 213] on input "" at bounding box center [344, 212] width 13 height 13
radio input "true"
click at [674, 440] on p "Adicionar R$ 5,00" at bounding box center [692, 438] width 88 height 16
type input "1"
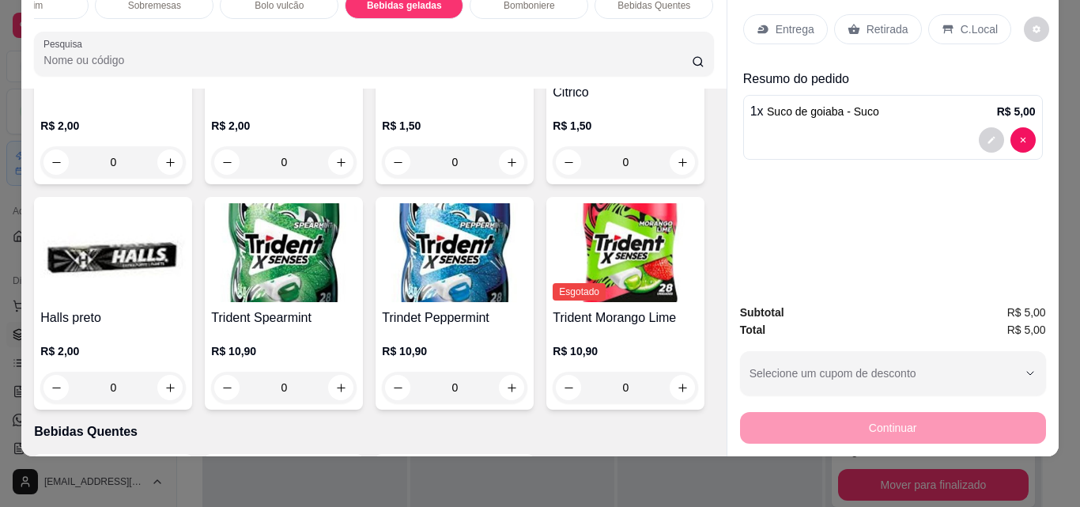
click at [881, 23] on p "Retirada" at bounding box center [887, 29] width 42 height 16
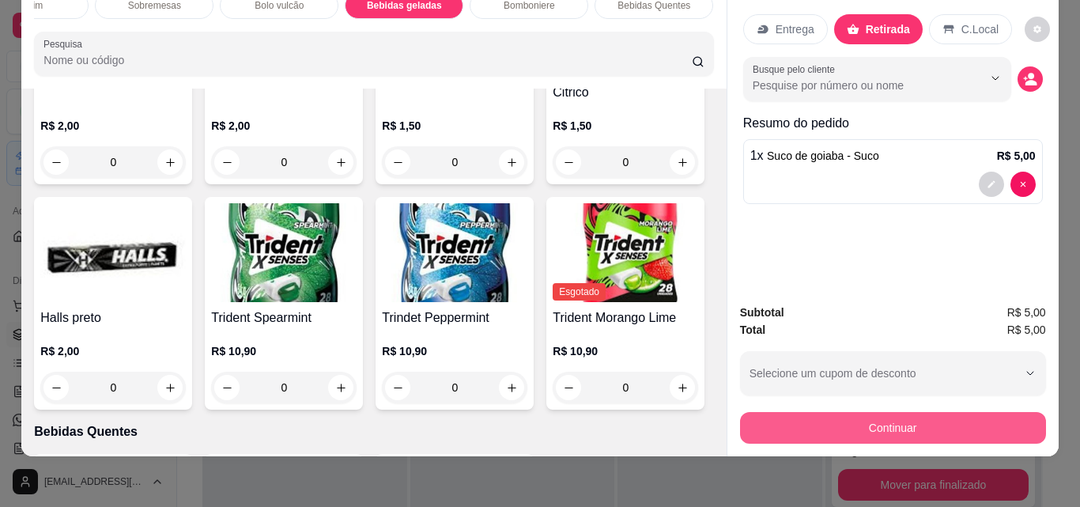
click at [979, 415] on button "Continuar" at bounding box center [893, 428] width 306 height 32
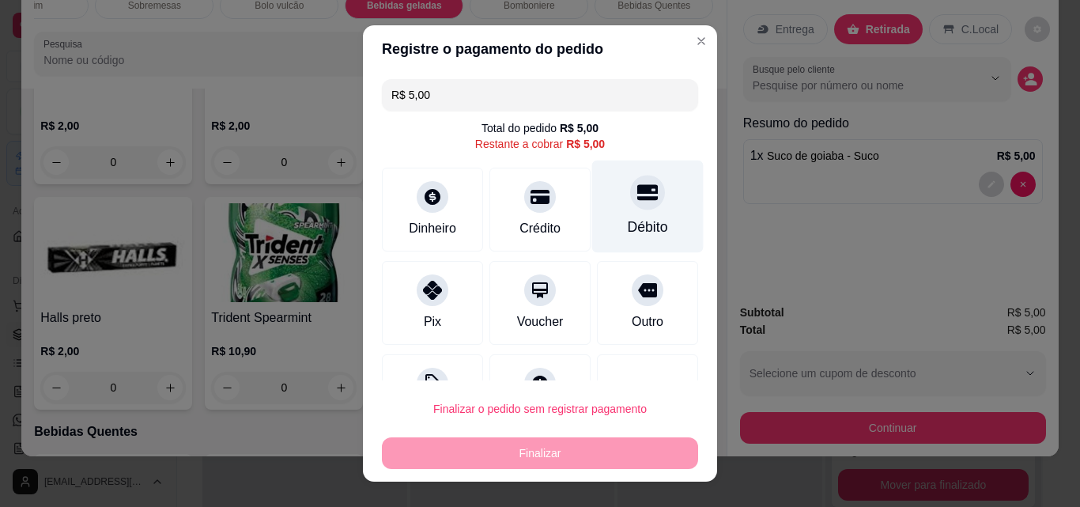
click at [635, 200] on div at bounding box center [647, 192] width 35 height 35
type input "R$ 0,00"
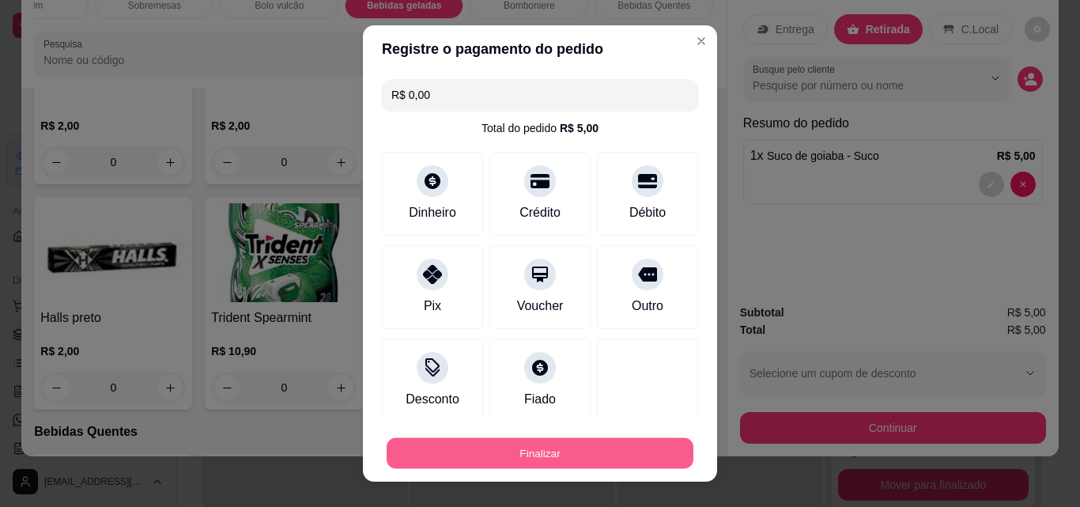
click at [629, 451] on button "Finalizar" at bounding box center [540, 453] width 307 height 31
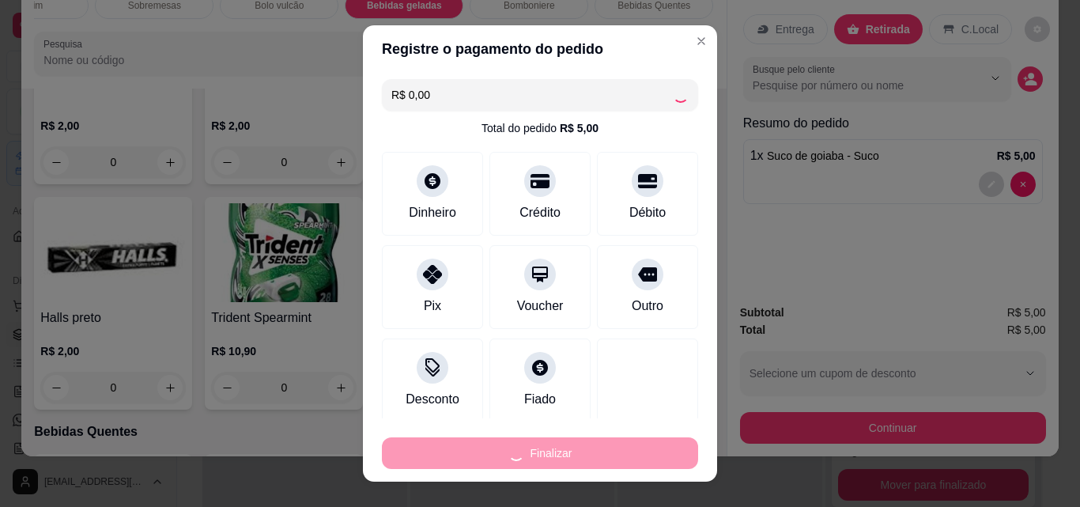
type input "0"
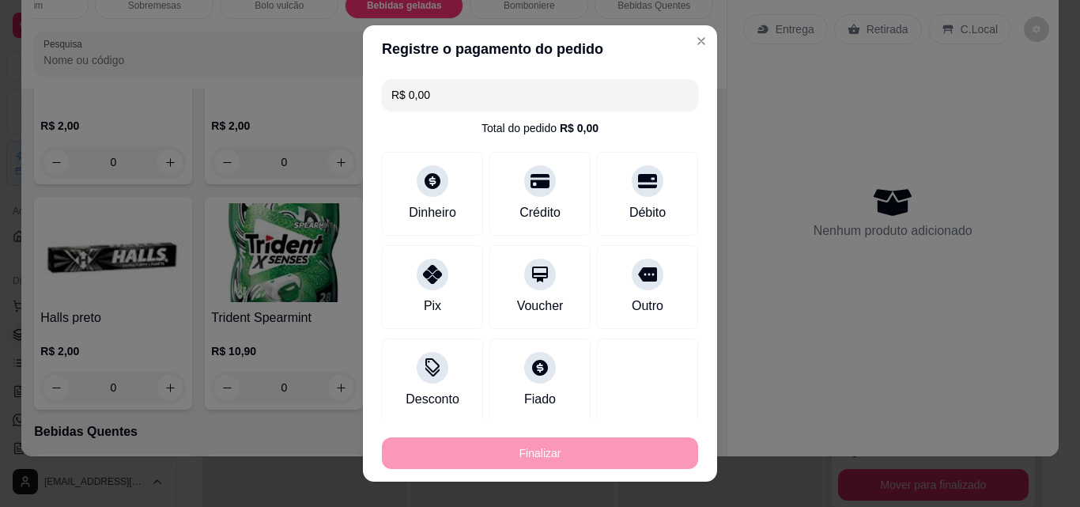
type input "-R$ 5,00"
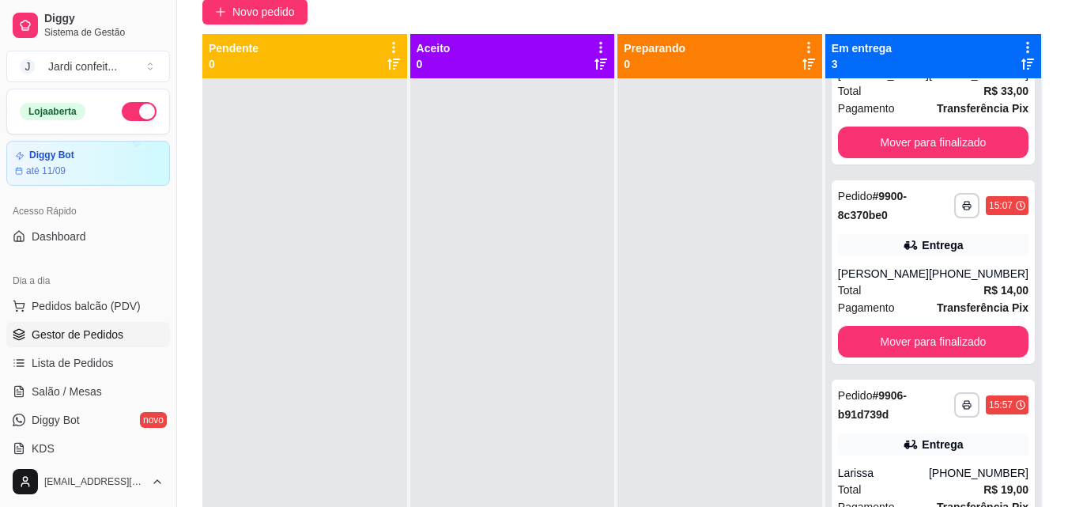
scroll to position [4, 0]
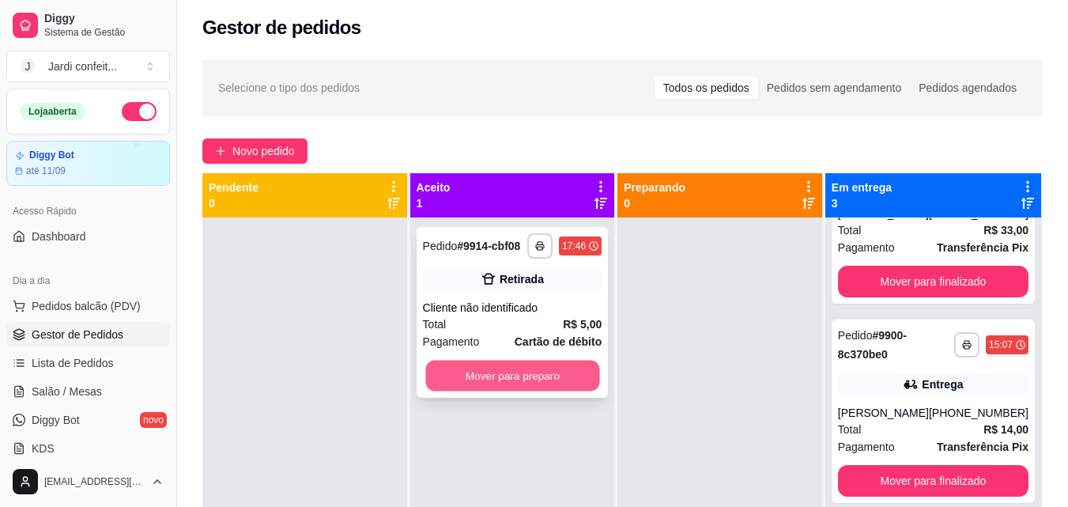
click at [526, 383] on button "Mover para preparo" at bounding box center [512, 375] width 174 height 31
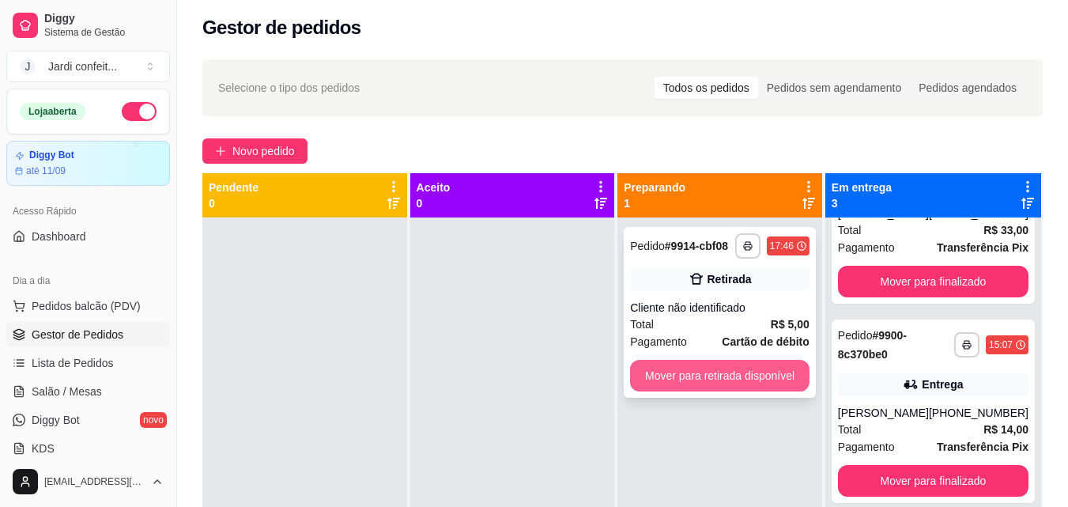
click at [655, 373] on button "Mover para retirada disponível" at bounding box center [719, 376] width 179 height 32
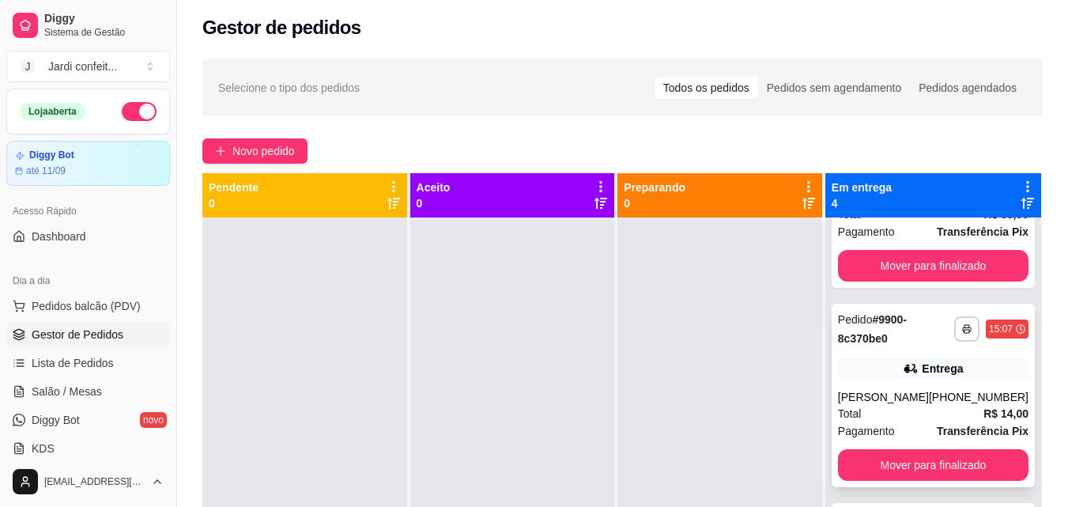
drag, startPoint x: 946, startPoint y: 324, endPoint x: 939, endPoint y: 353, distance: 30.1
click at [939, 353] on div "**********" at bounding box center [933, 470] width 216 height 507
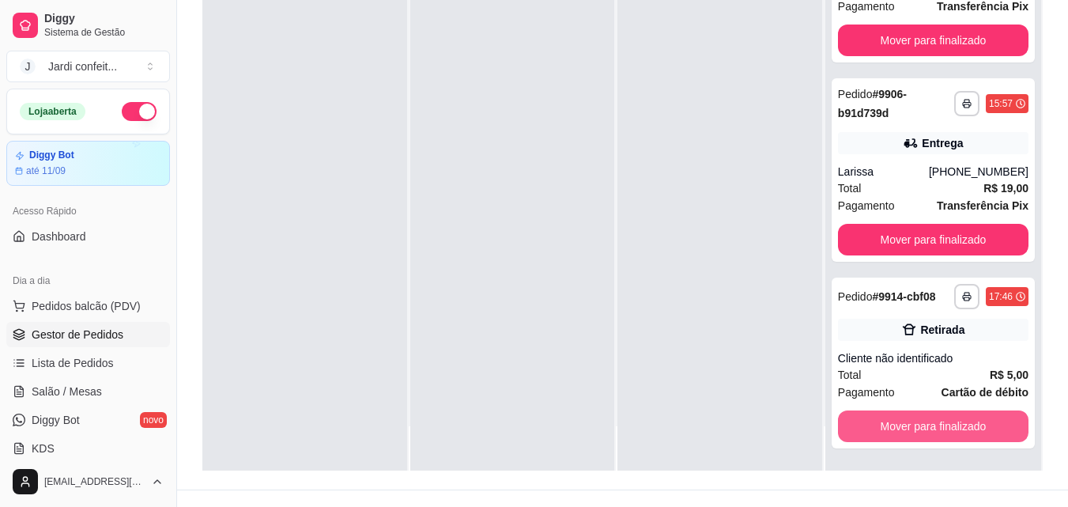
scroll to position [241, 0]
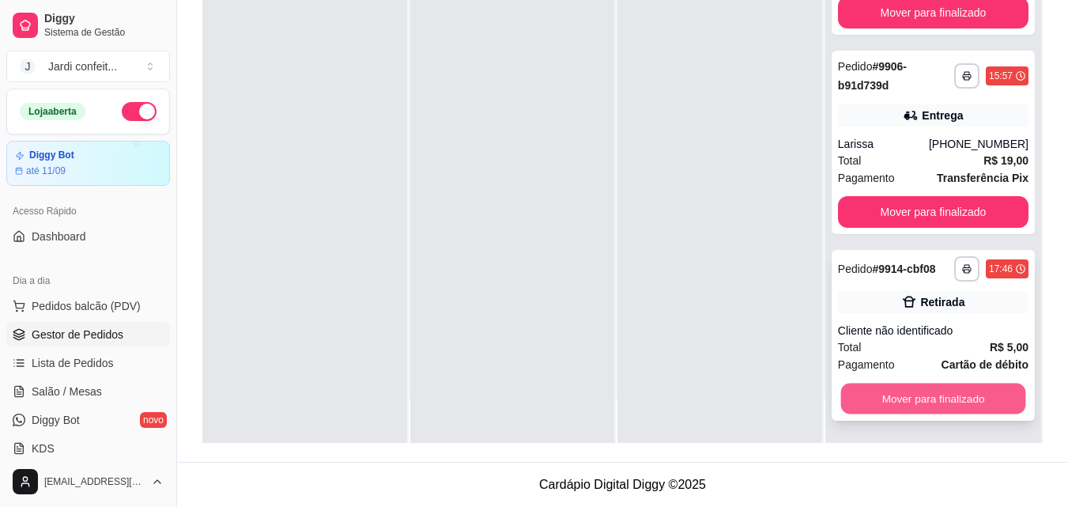
click at [896, 402] on button "Mover para finalizado" at bounding box center [932, 398] width 185 height 31
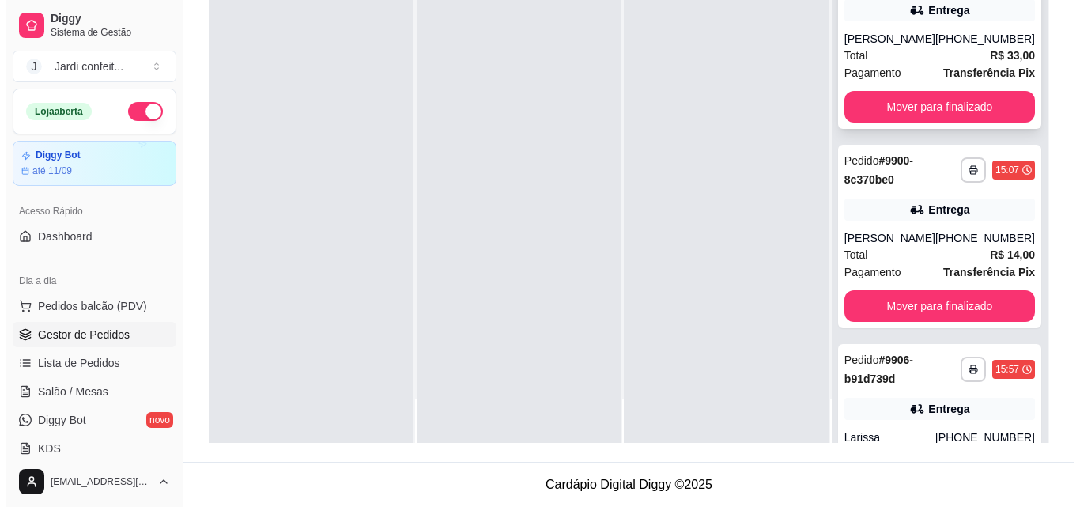
scroll to position [0, 0]
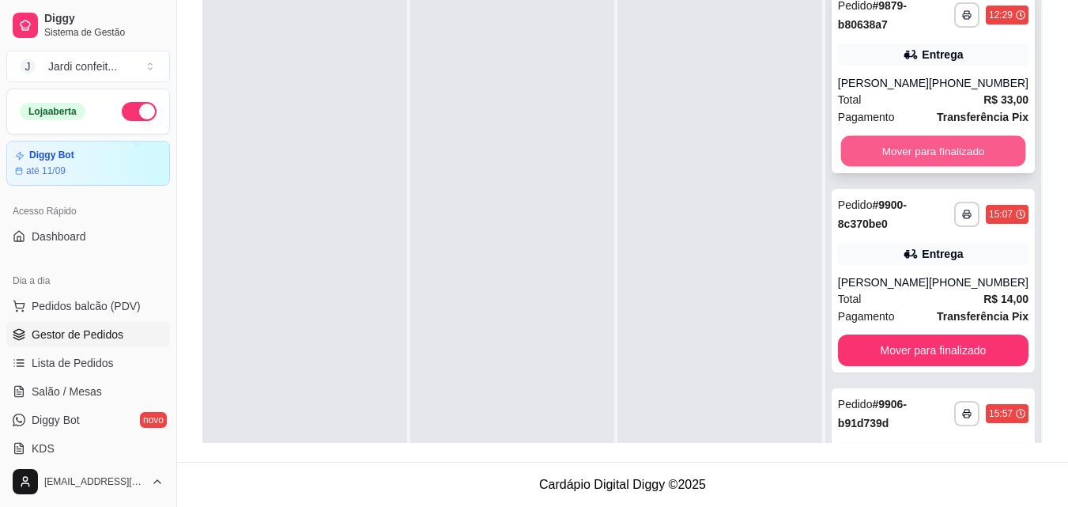
click at [930, 164] on button "Mover para finalizado" at bounding box center [932, 151] width 185 height 31
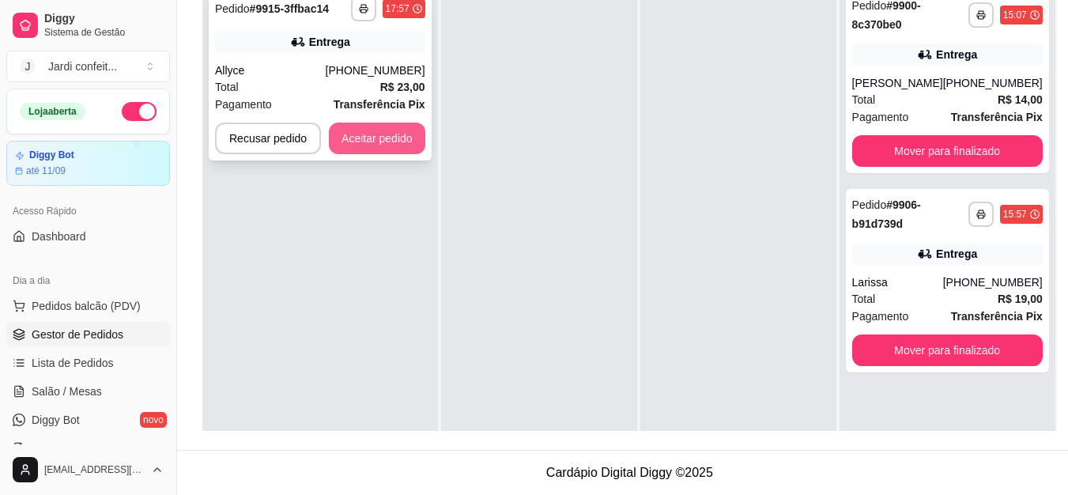
click at [385, 123] on button "Aceitar pedido" at bounding box center [377, 139] width 96 height 32
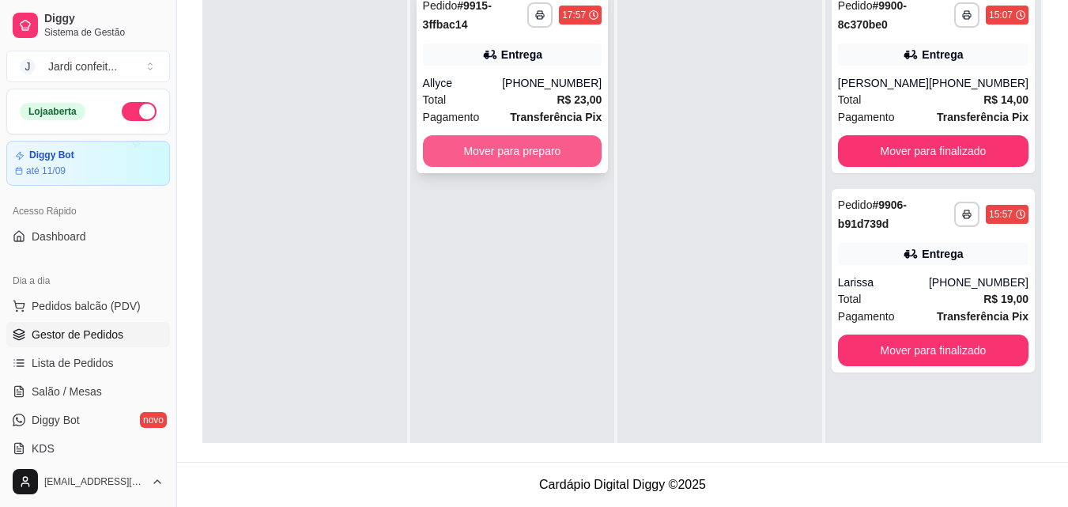
click at [455, 145] on button "Mover para preparo" at bounding box center [512, 151] width 179 height 32
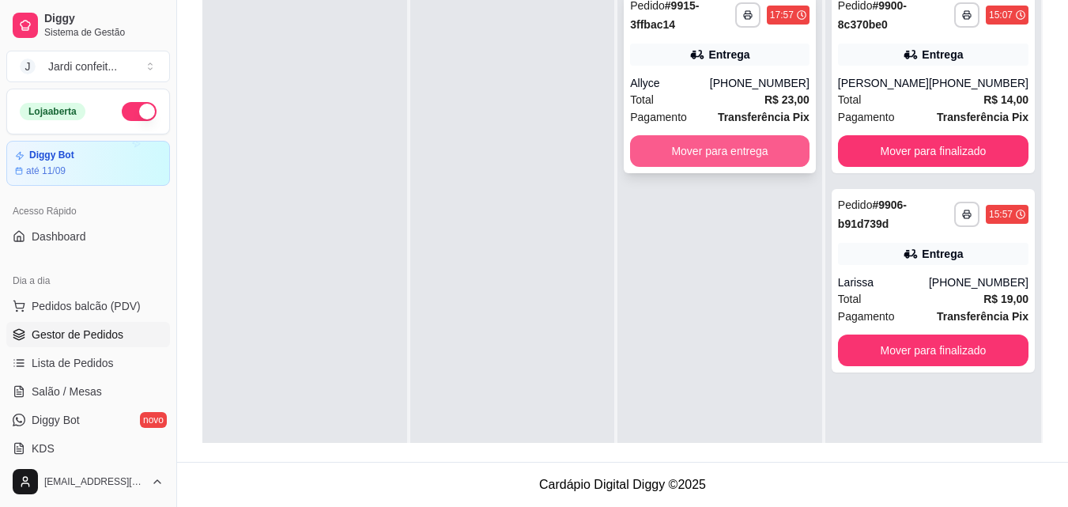
click at [711, 148] on button "Mover para entrega" at bounding box center [719, 151] width 179 height 32
click at [734, 147] on button "Mover para entrega" at bounding box center [719, 151] width 179 height 32
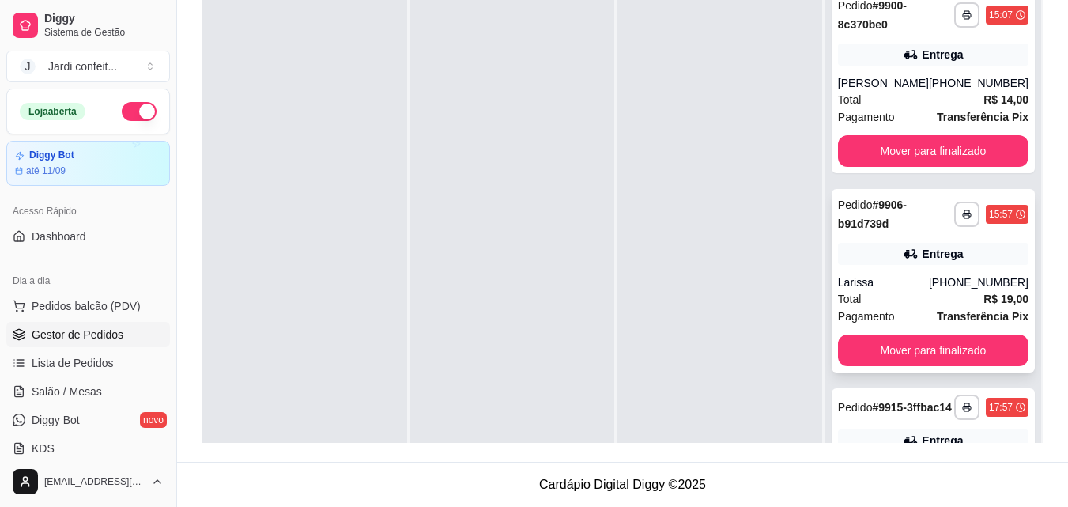
click at [945, 299] on div "Total R$ 19,00" at bounding box center [933, 298] width 191 height 17
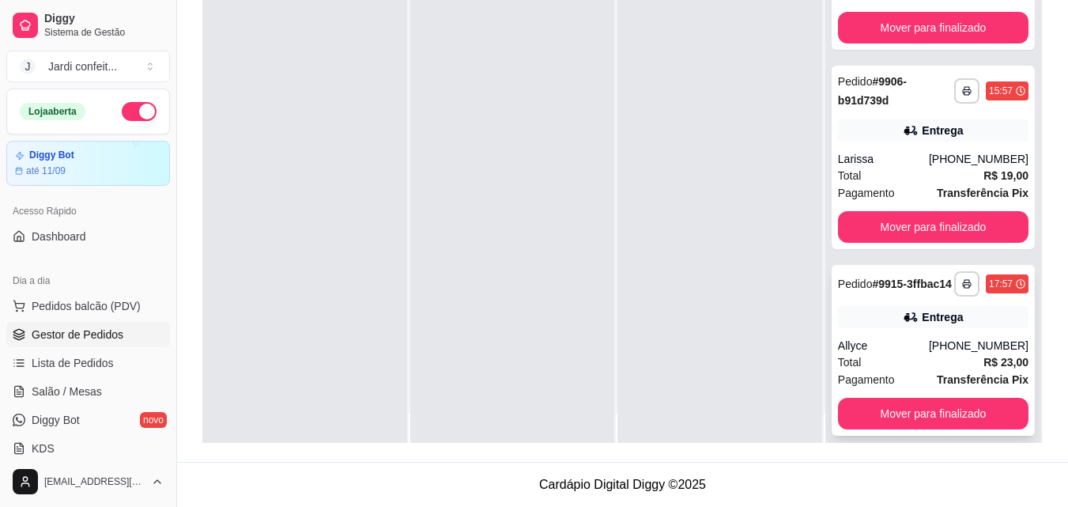
scroll to position [44, 0]
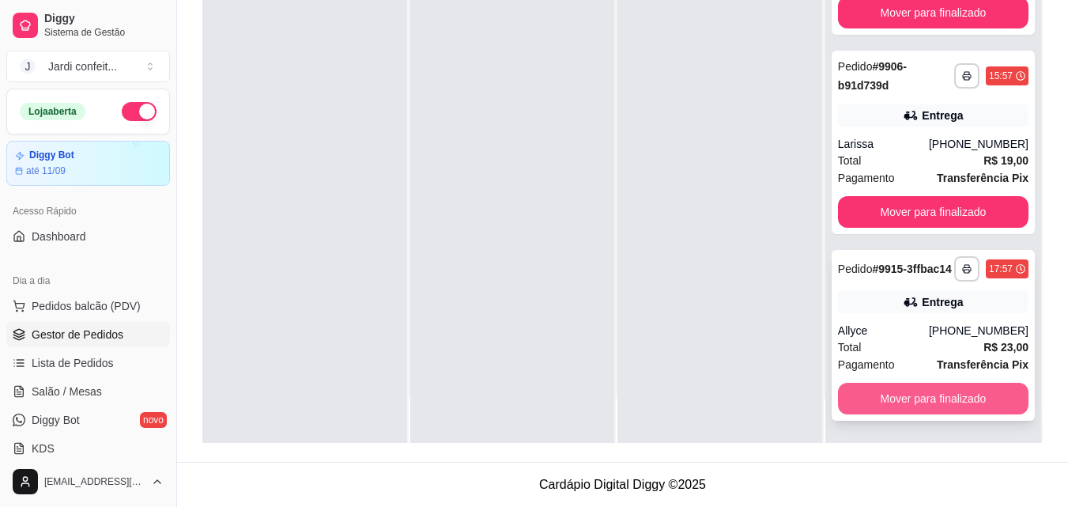
click at [952, 394] on button "Mover para finalizado" at bounding box center [933, 399] width 191 height 32
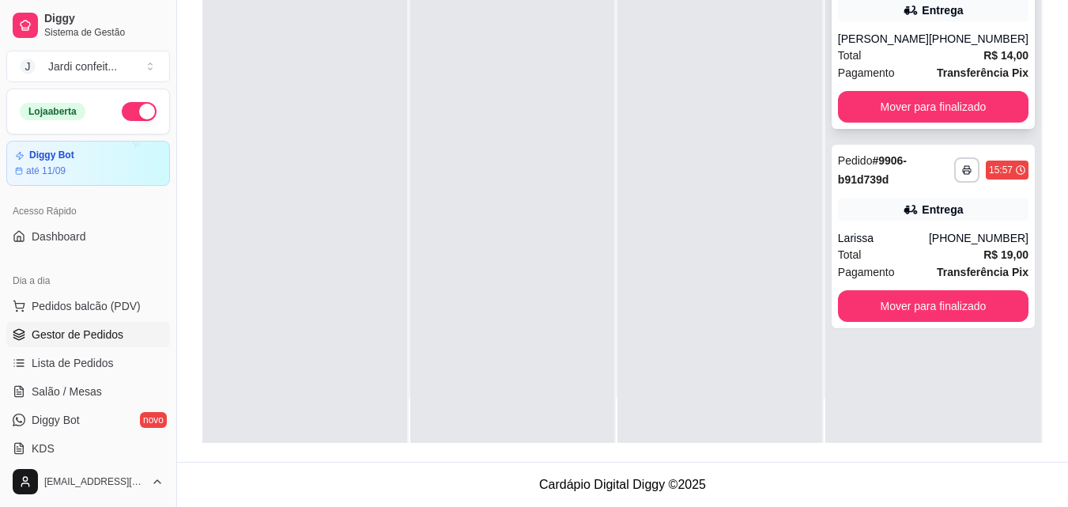
scroll to position [0, 0]
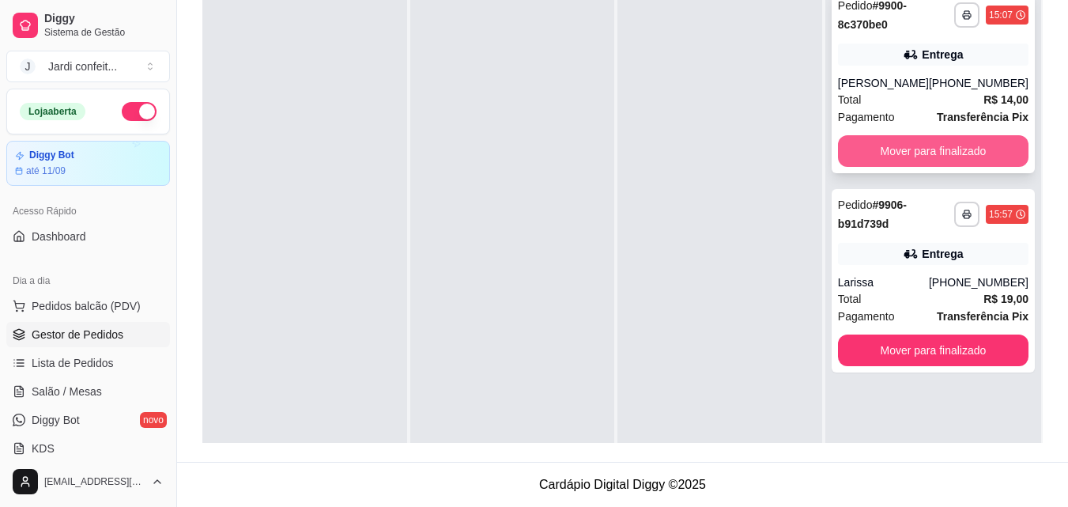
click at [962, 145] on button "Mover para finalizado" at bounding box center [933, 151] width 191 height 32
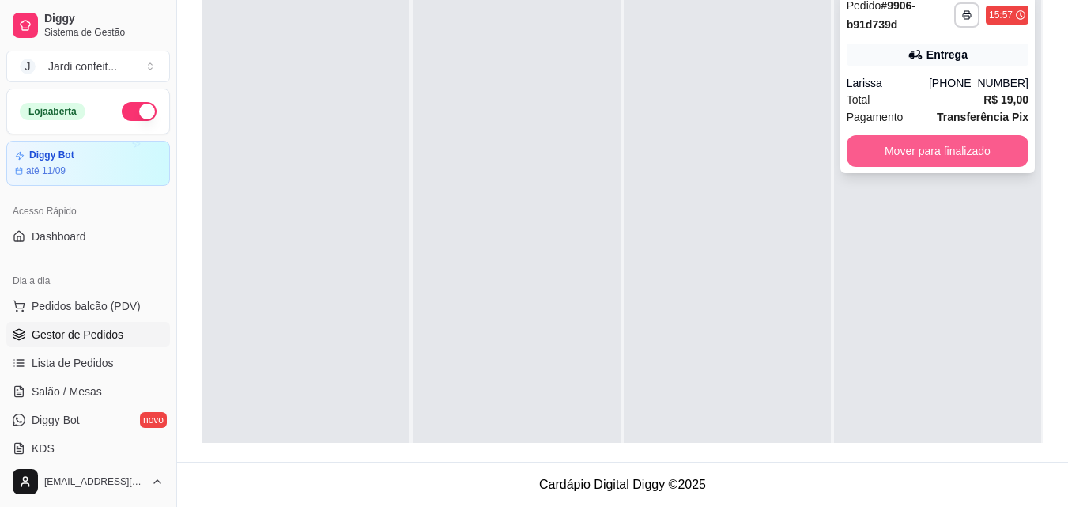
click at [947, 143] on button "Mover para finalizado" at bounding box center [938, 151] width 182 height 32
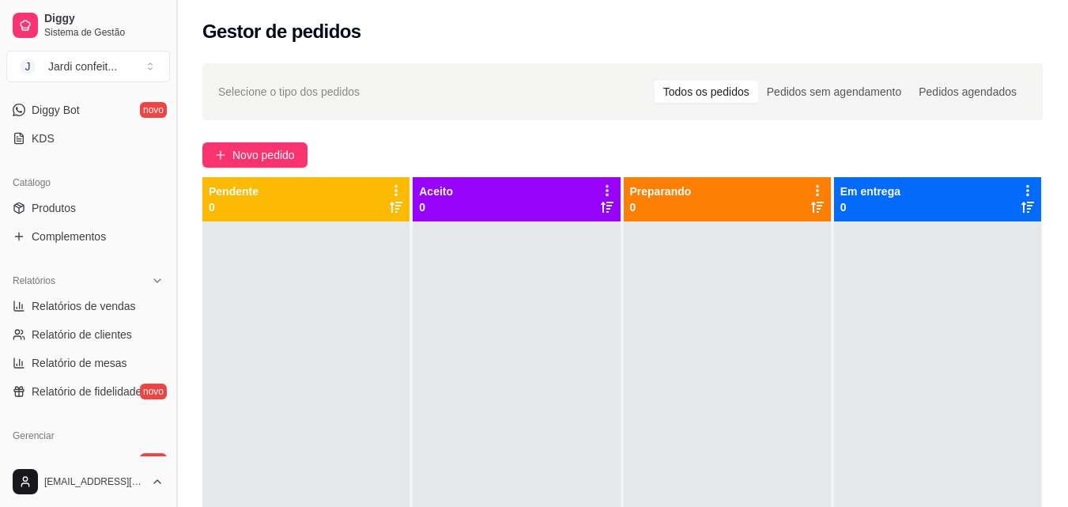
scroll to position [316, 0]
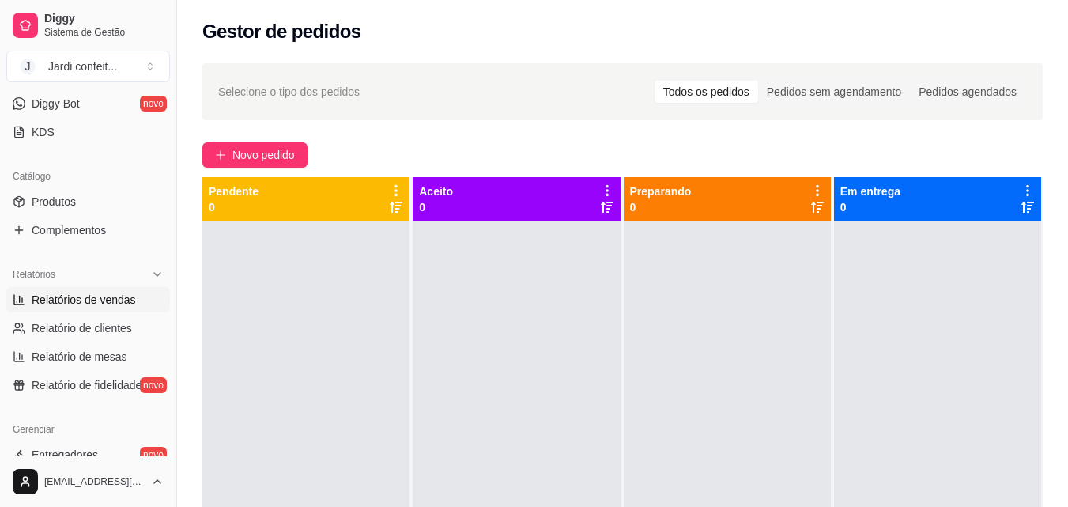
click at [123, 297] on span "Relatórios de vendas" at bounding box center [84, 300] width 104 height 16
select select "ALL"
select select "0"
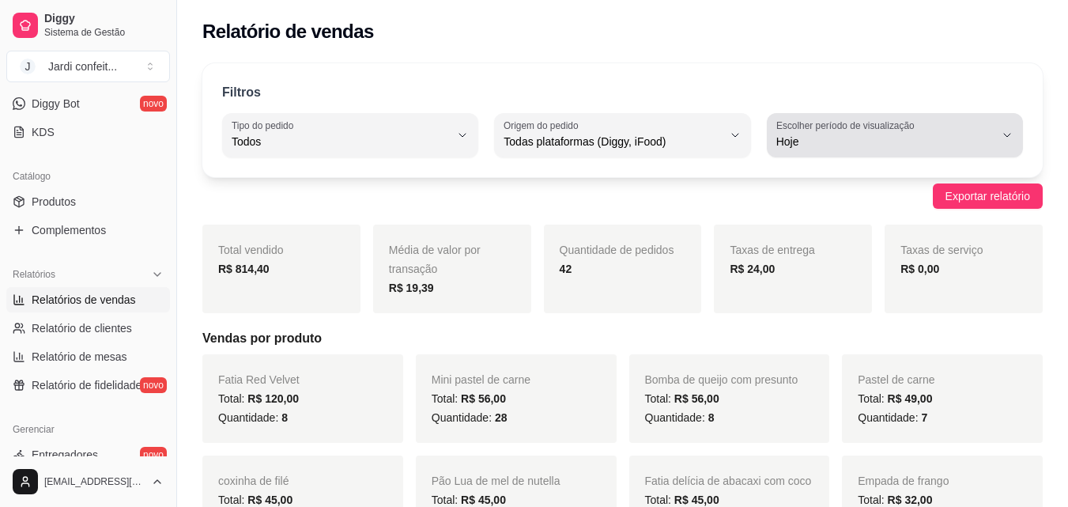
click at [967, 120] on div "Hoje" at bounding box center [885, 135] width 218 height 32
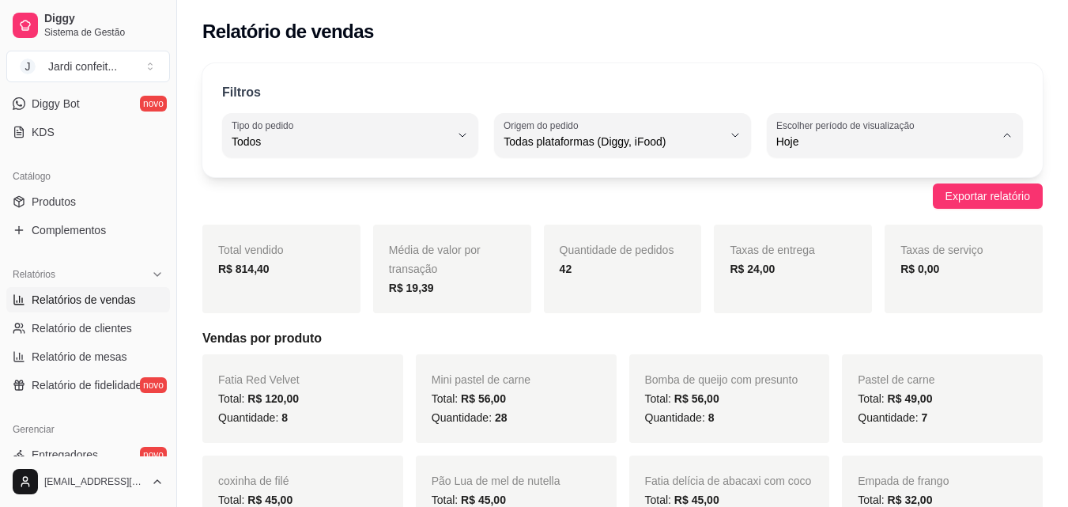
click at [822, 238] on span "7 dias" at bounding box center [886, 231] width 206 height 15
type input "7"
select select "7"
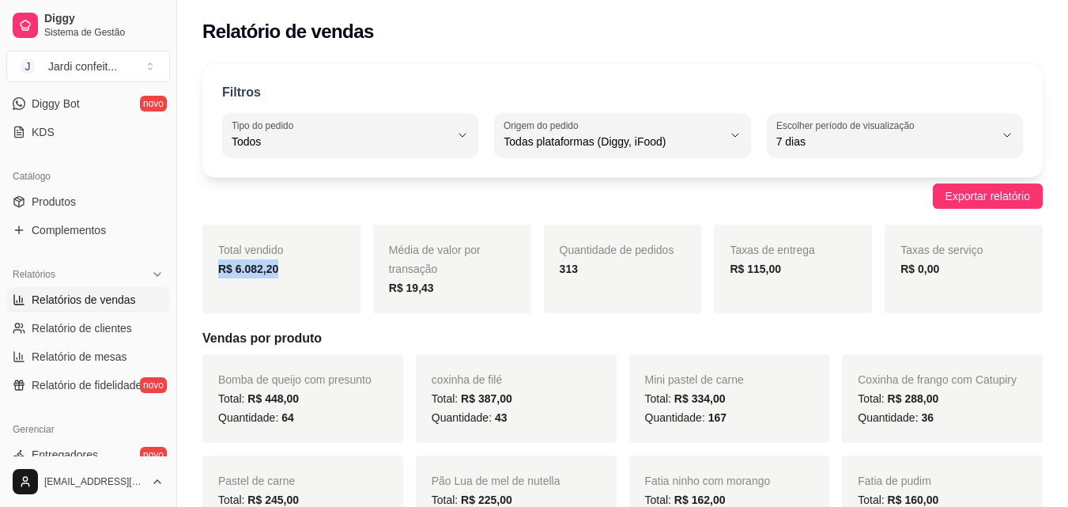
drag, startPoint x: 289, startPoint y: 277, endPoint x: 219, endPoint y: 264, distance: 71.5
click at [219, 264] on div "R$ 6.082,20" at bounding box center [281, 268] width 126 height 19
click at [318, 293] on div "Total vendido R$ 6.082,20" at bounding box center [281, 269] width 158 height 89
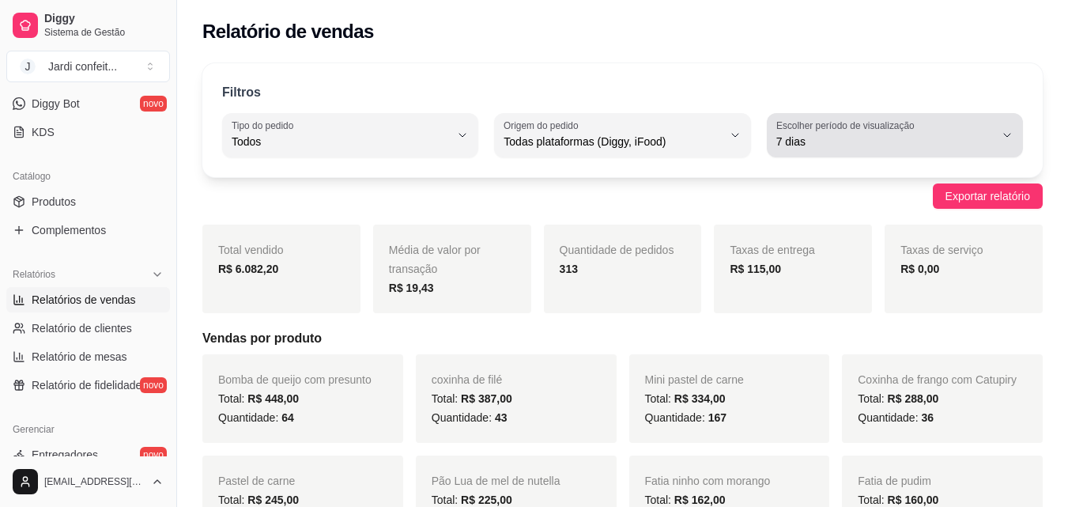
click at [981, 134] on span "7 dias" at bounding box center [885, 142] width 218 height 16
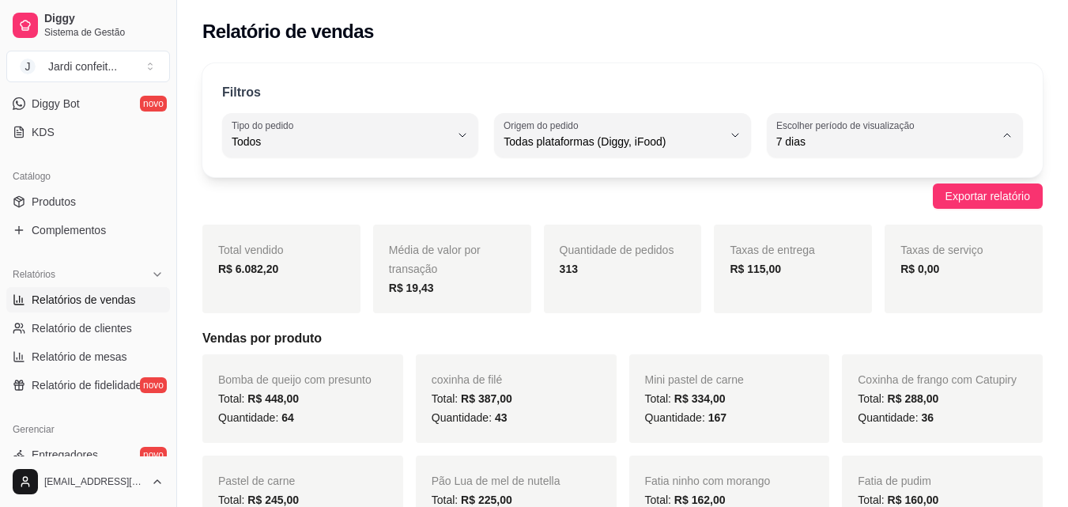
click at [802, 209] on span "Ontem" at bounding box center [886, 205] width 206 height 15
type input "1"
select select "1"
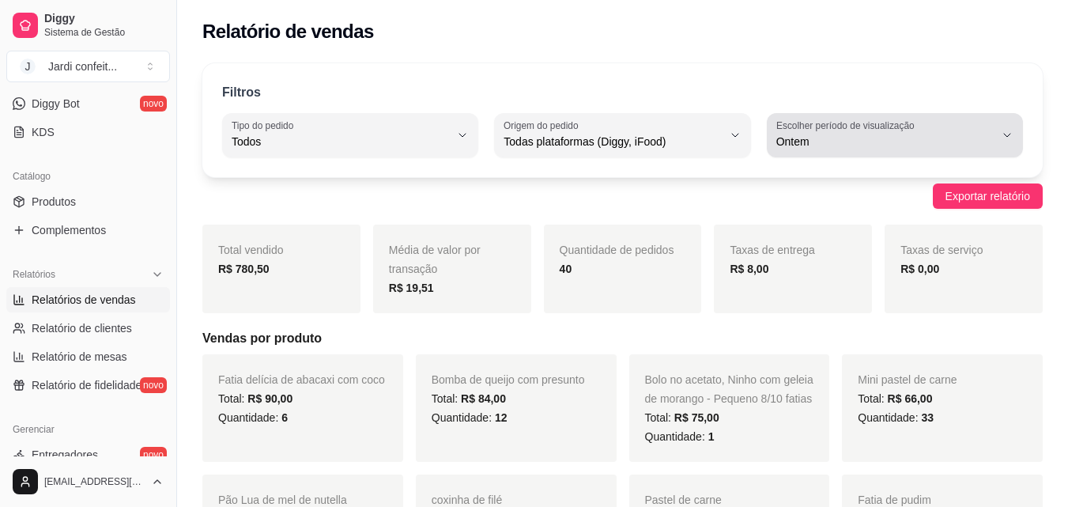
click at [862, 145] on span "Ontem" at bounding box center [885, 142] width 218 height 16
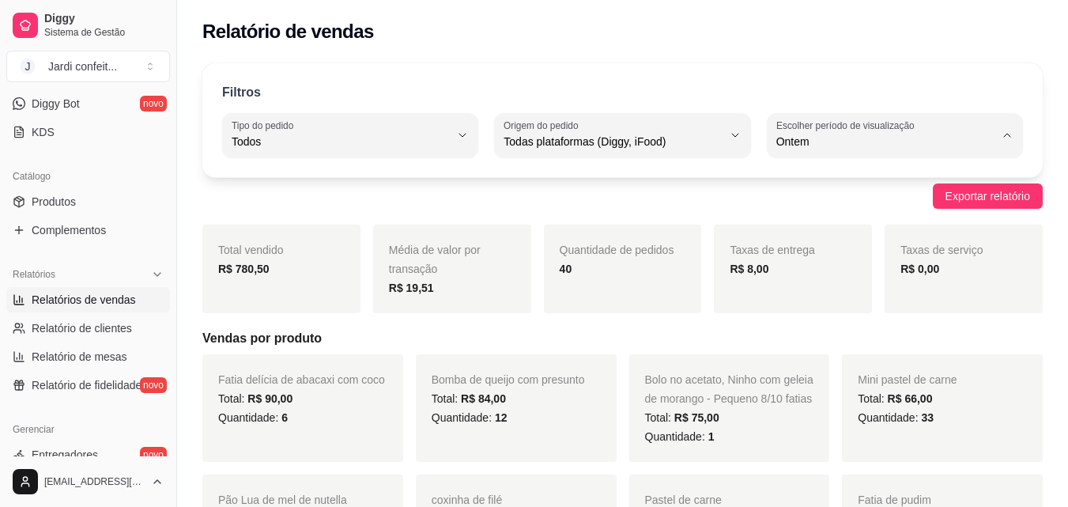
click at [813, 183] on span "Hoje" at bounding box center [886, 179] width 206 height 15
type input "0"
select select "0"
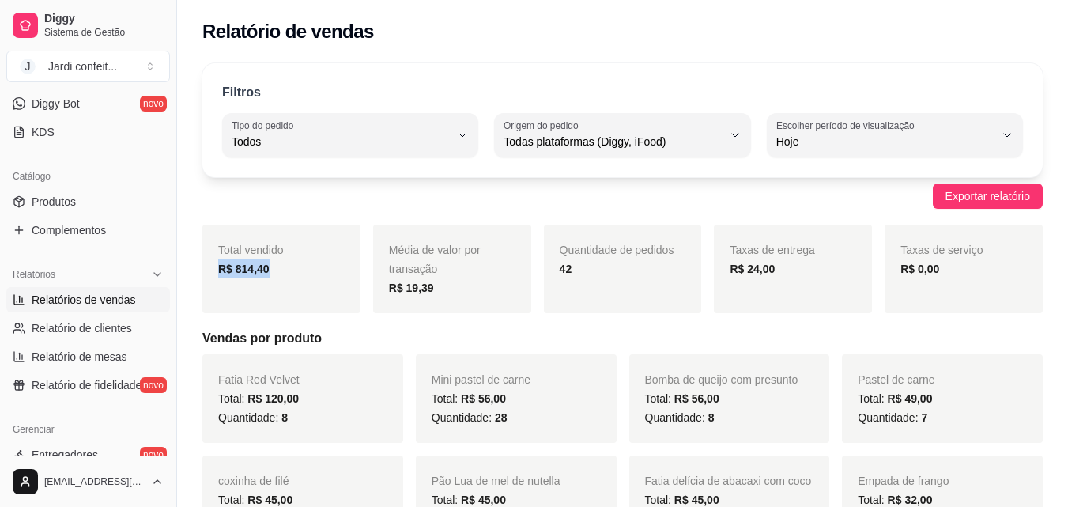
drag, startPoint x: 276, startPoint y: 264, endPoint x: 202, endPoint y: 266, distance: 73.5
click at [466, 187] on div "Exportar relatório" at bounding box center [622, 195] width 840 height 25
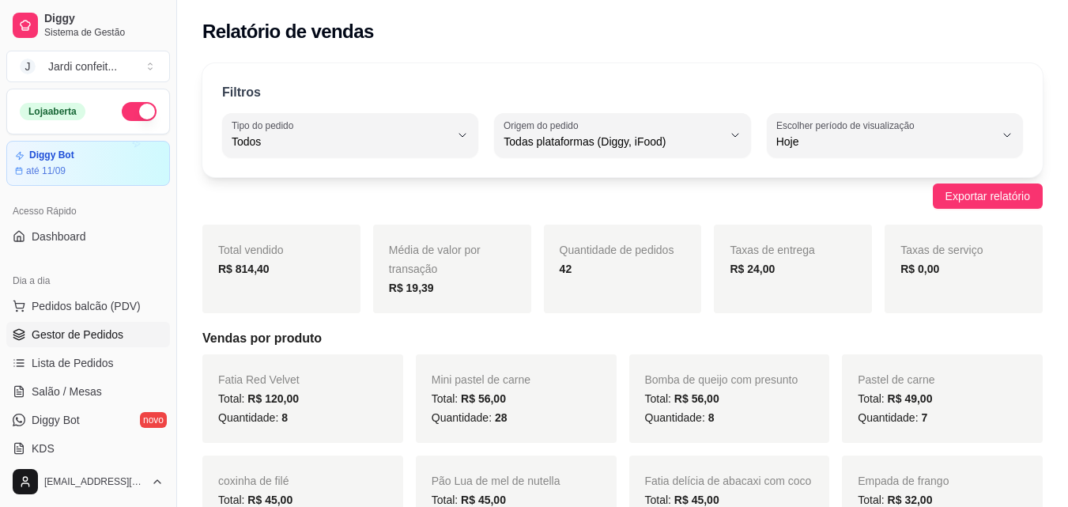
click at [116, 337] on span "Gestor de Pedidos" at bounding box center [78, 334] width 92 height 16
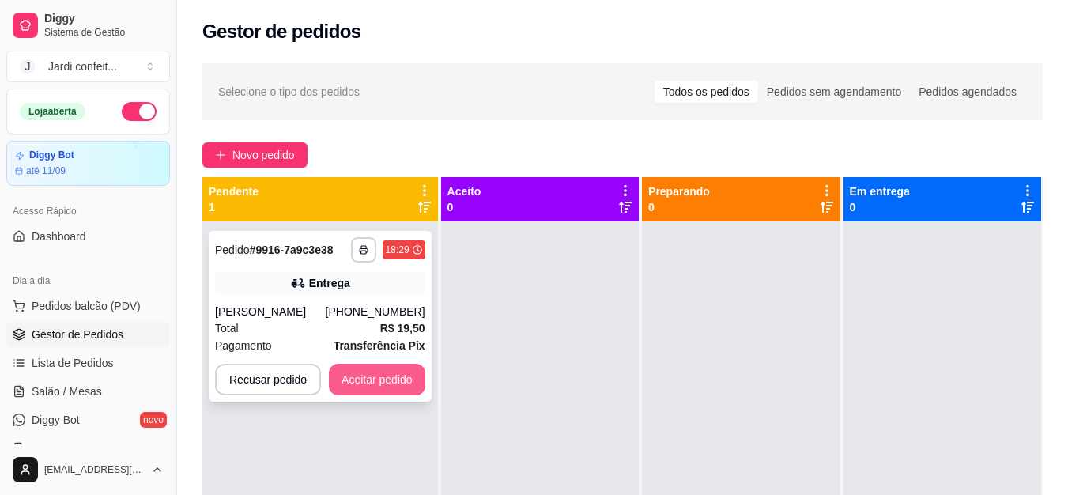
click at [394, 384] on button "Aceitar pedido" at bounding box center [377, 380] width 96 height 32
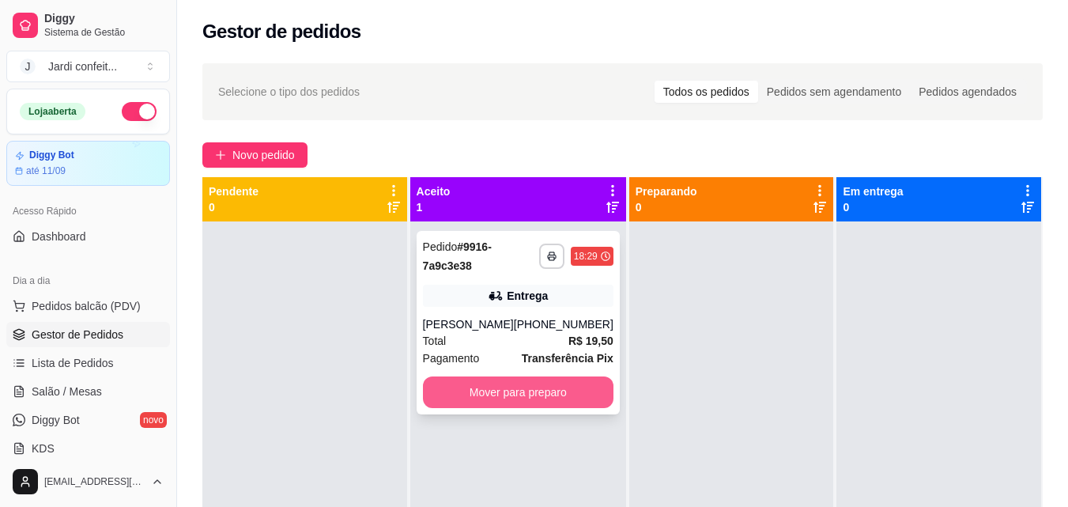
click at [568, 394] on button "Mover para preparo" at bounding box center [518, 392] width 191 height 32
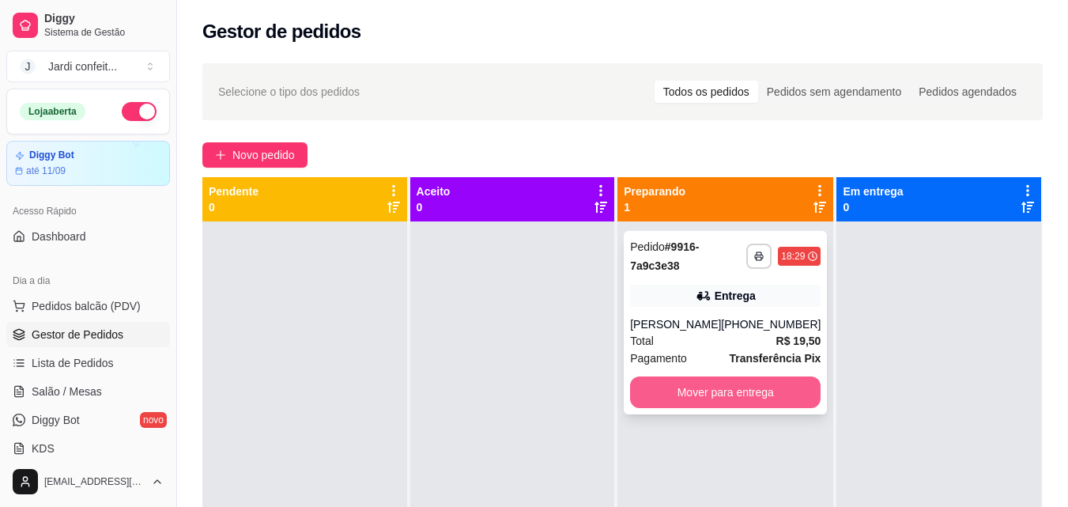
click at [764, 388] on button "Mover para entrega" at bounding box center [725, 392] width 191 height 32
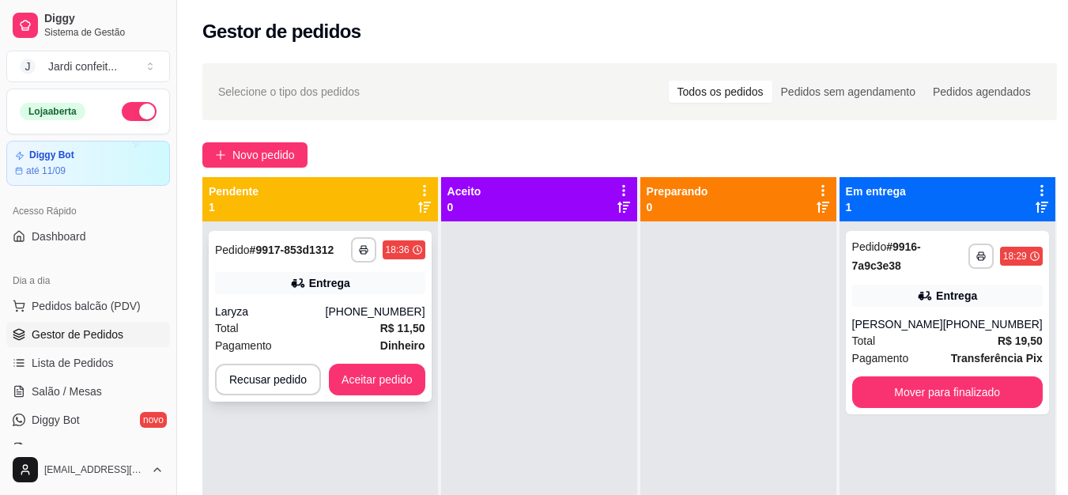
click at [361, 336] on div "Total R$ 11,50" at bounding box center [320, 327] width 210 height 17
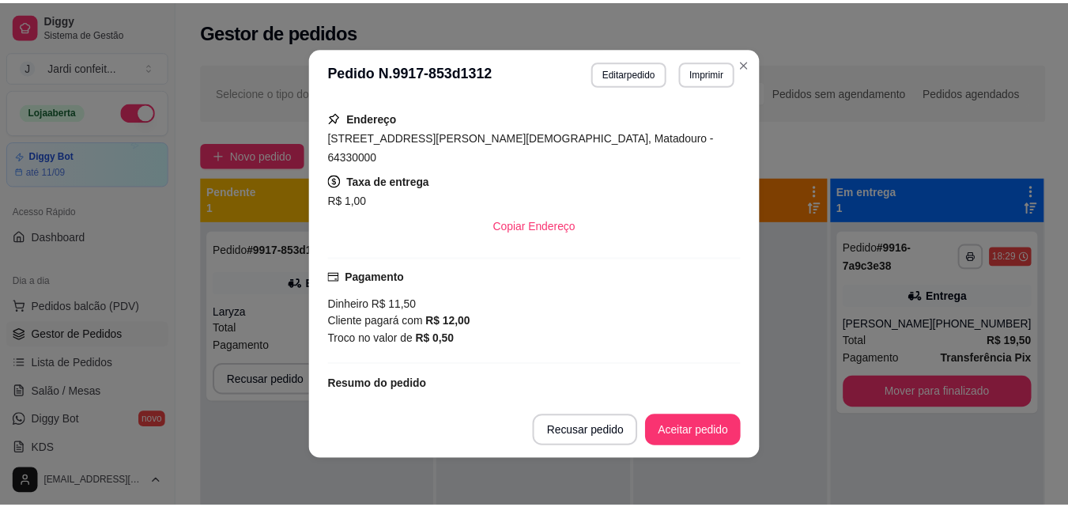
scroll to position [316, 0]
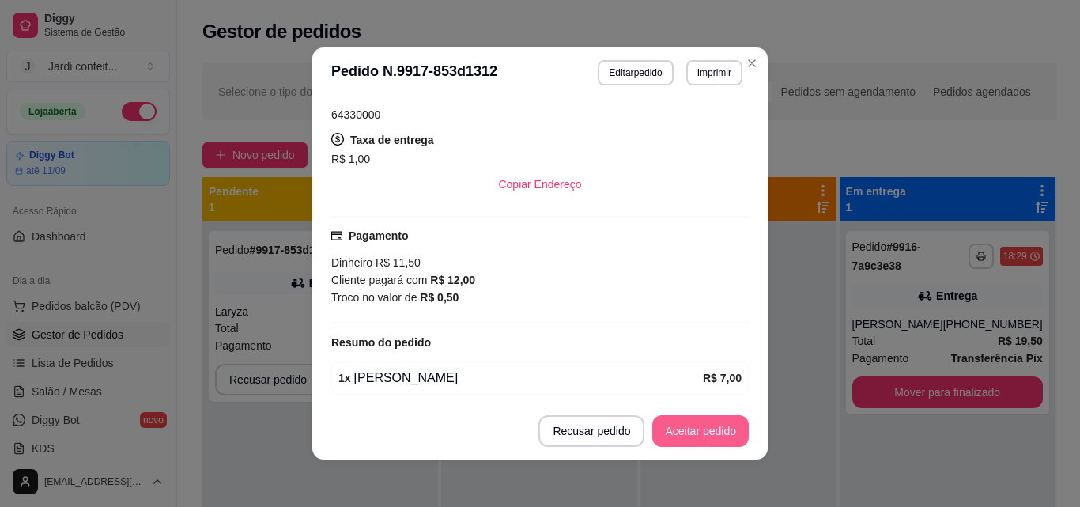
click at [693, 433] on button "Aceitar pedido" at bounding box center [700, 431] width 96 height 32
click at [710, 436] on button "Mover para preparo" at bounding box center [687, 431] width 123 height 32
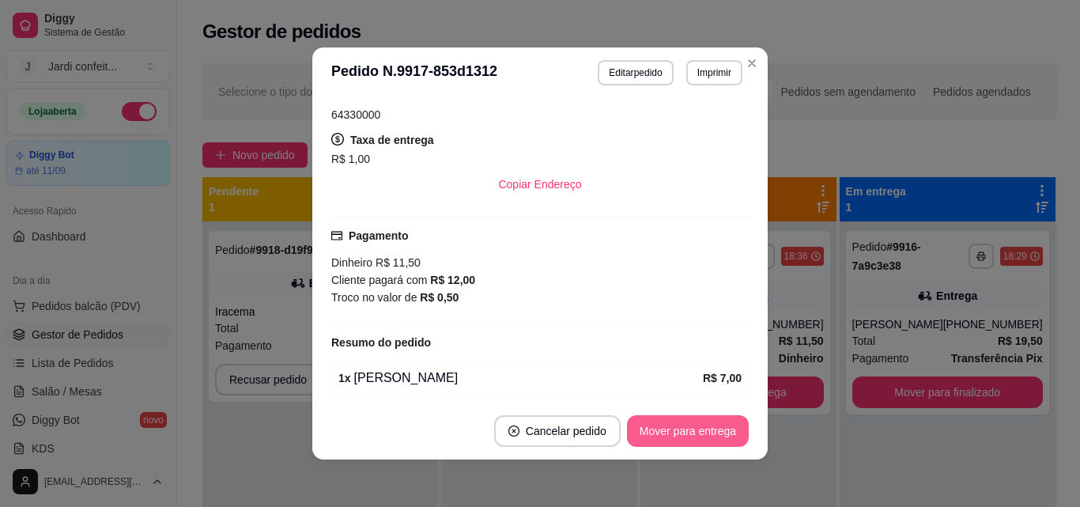
click at [662, 432] on button "Mover para entrega" at bounding box center [688, 431] width 122 height 32
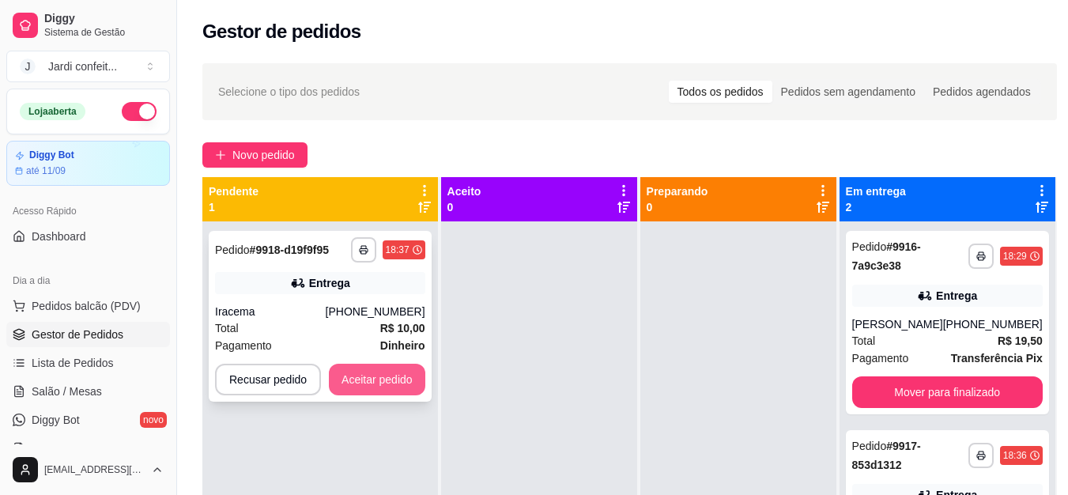
click at [365, 374] on button "Aceitar pedido" at bounding box center [377, 380] width 96 height 32
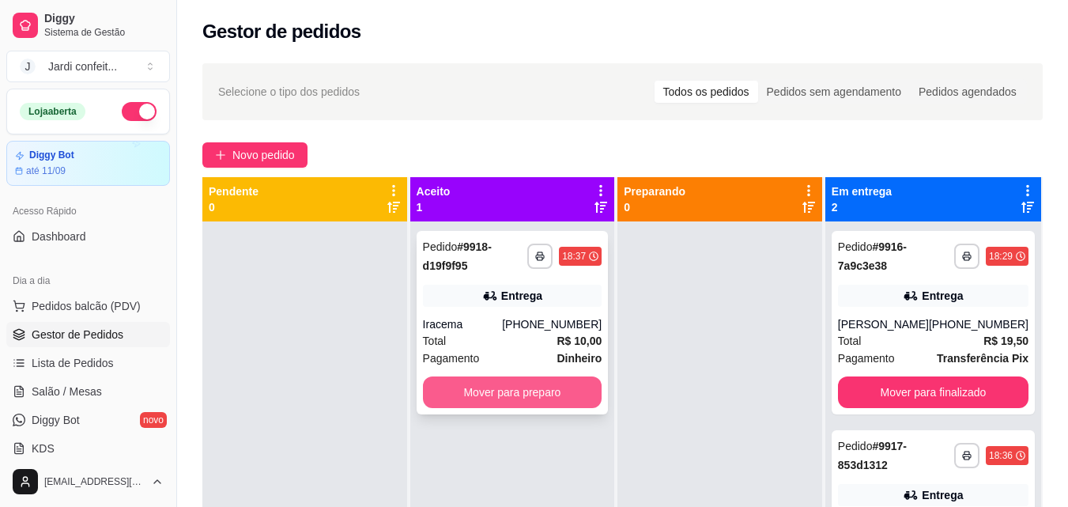
click at [456, 377] on button "Mover para preparo" at bounding box center [512, 392] width 179 height 32
click at [568, 391] on button "Mover para preparo" at bounding box center [512, 392] width 179 height 32
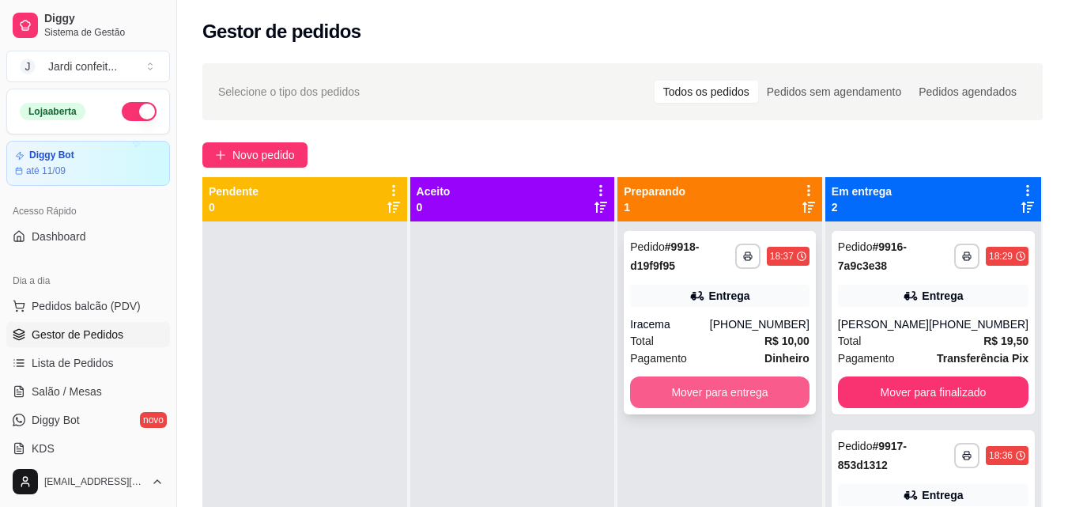
click at [764, 388] on button "Mover para entrega" at bounding box center [719, 392] width 179 height 32
click at [768, 384] on button "Mover para entrega" at bounding box center [719, 392] width 179 height 32
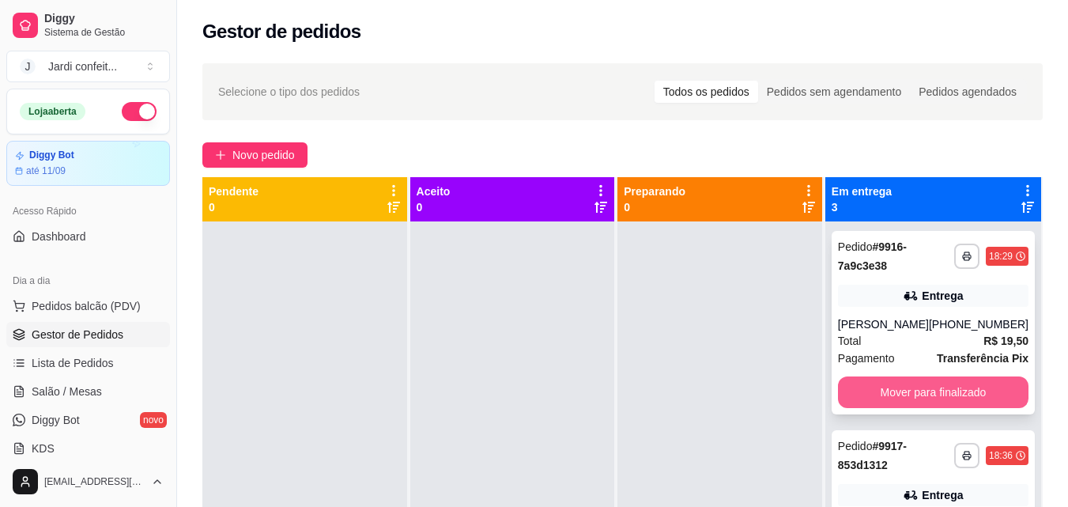
click at [970, 391] on button "Mover para finalizado" at bounding box center [933, 392] width 191 height 32
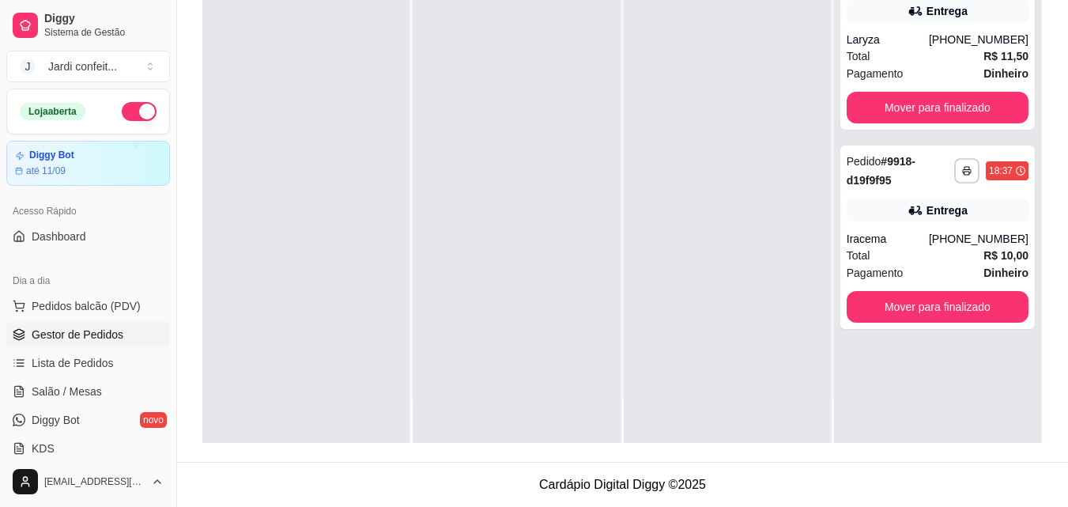
scroll to position [44, 0]
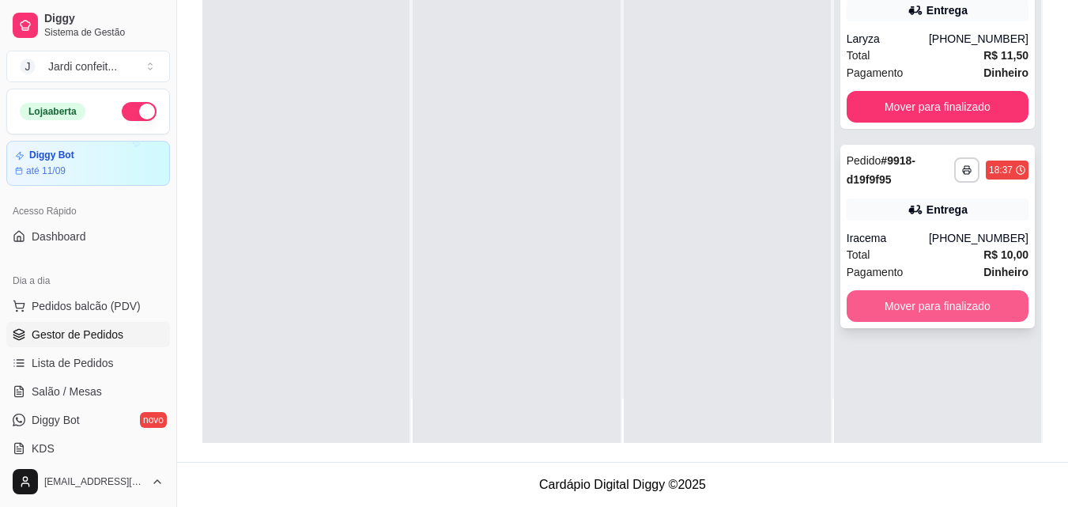
click at [914, 300] on button "Mover para finalizado" at bounding box center [938, 306] width 182 height 32
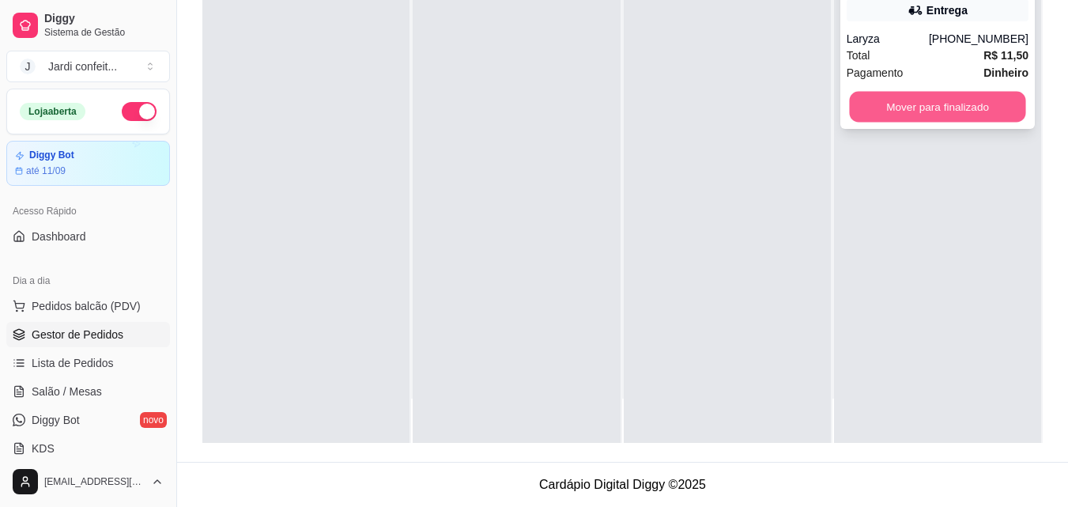
click at [960, 105] on button "Mover para finalizado" at bounding box center [937, 107] width 176 height 31
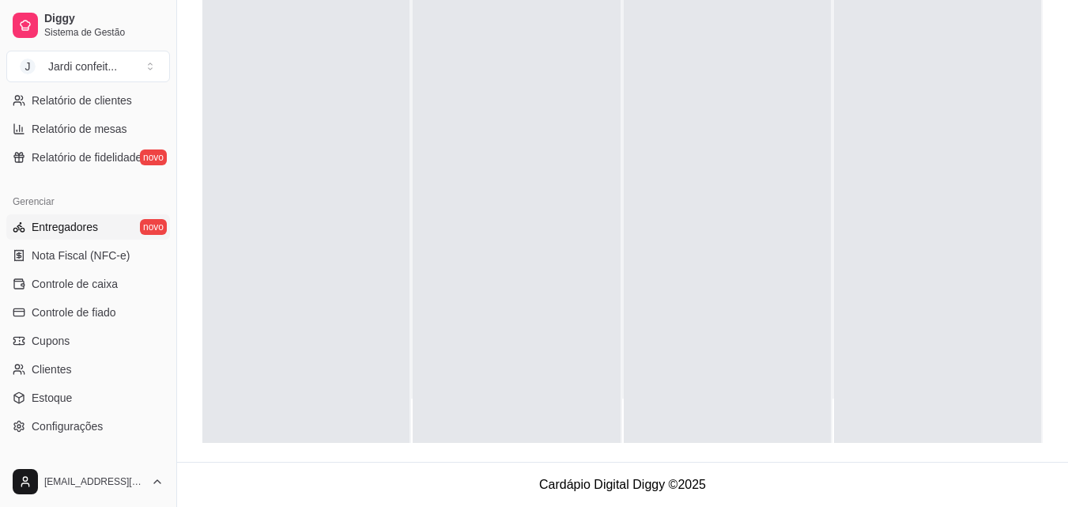
scroll to position [553, 0]
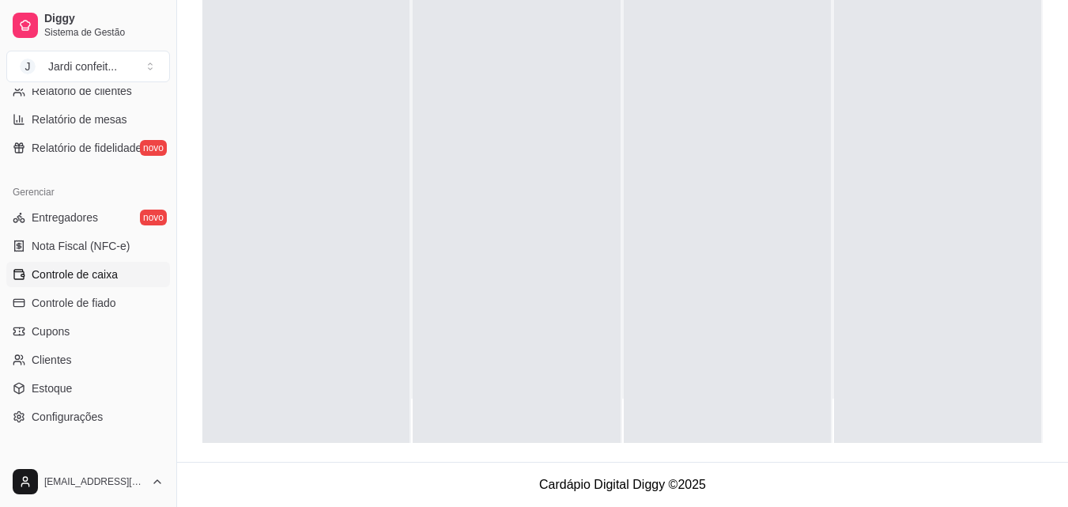
click at [122, 276] on link "Controle de caixa" at bounding box center [88, 274] width 164 height 25
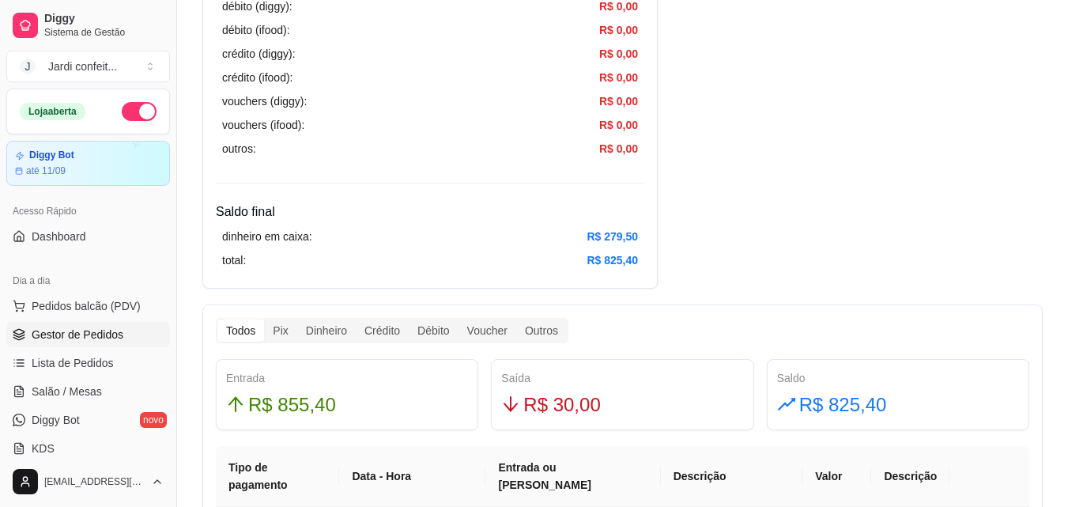
click at [105, 331] on span "Gestor de Pedidos" at bounding box center [78, 334] width 92 height 16
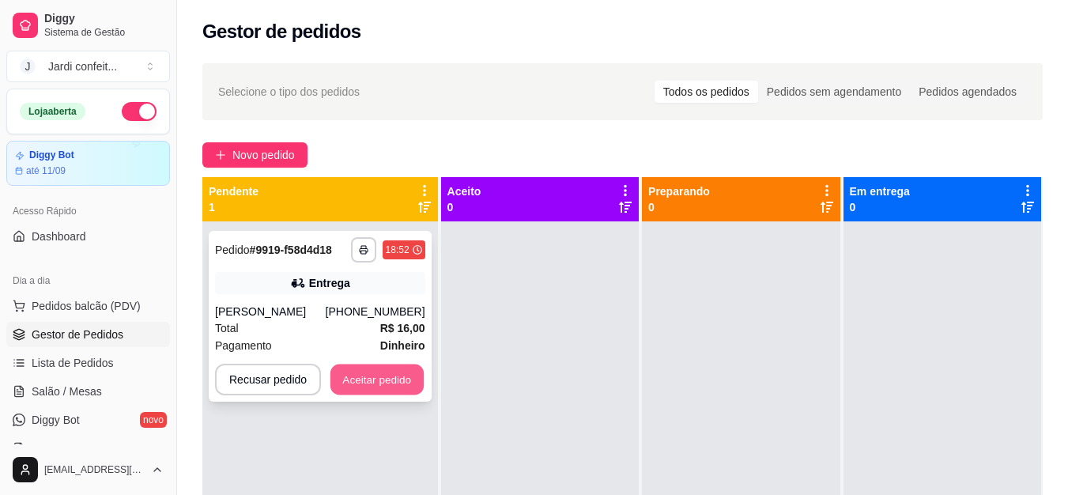
click at [394, 395] on button "Aceitar pedido" at bounding box center [376, 379] width 93 height 31
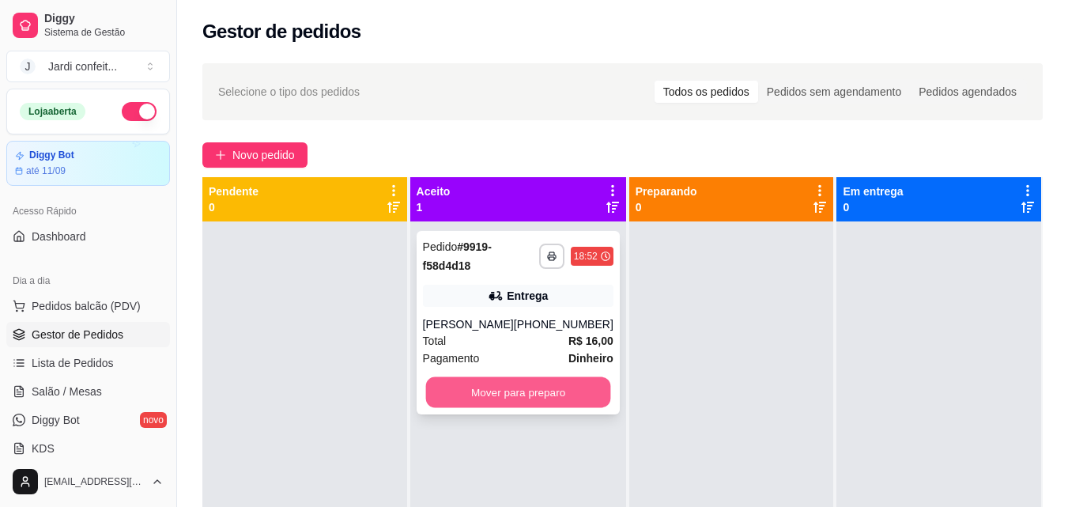
click at [580, 406] on button "Mover para preparo" at bounding box center [517, 392] width 185 height 31
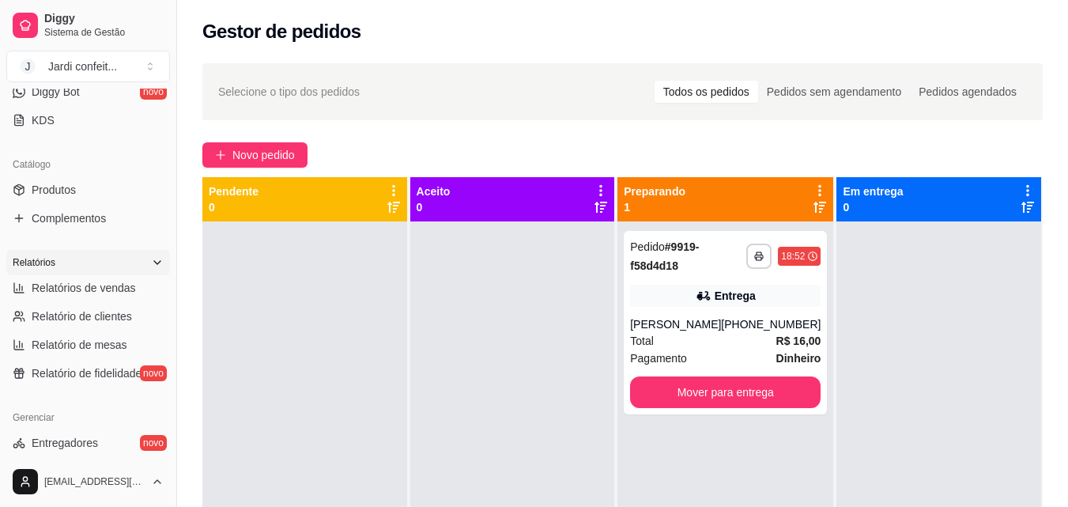
scroll to position [395, 0]
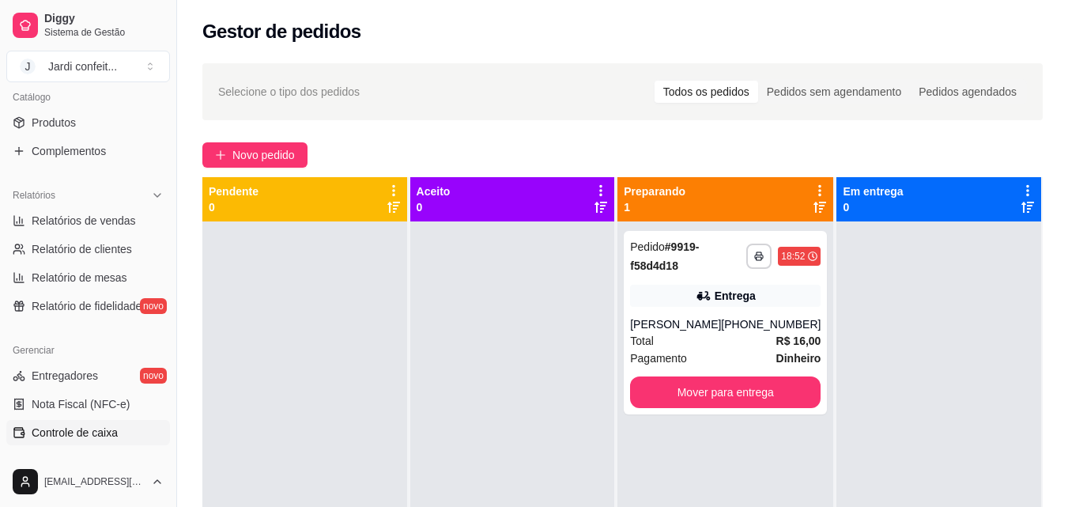
click at [109, 433] on span "Controle de caixa" at bounding box center [75, 433] width 86 height 16
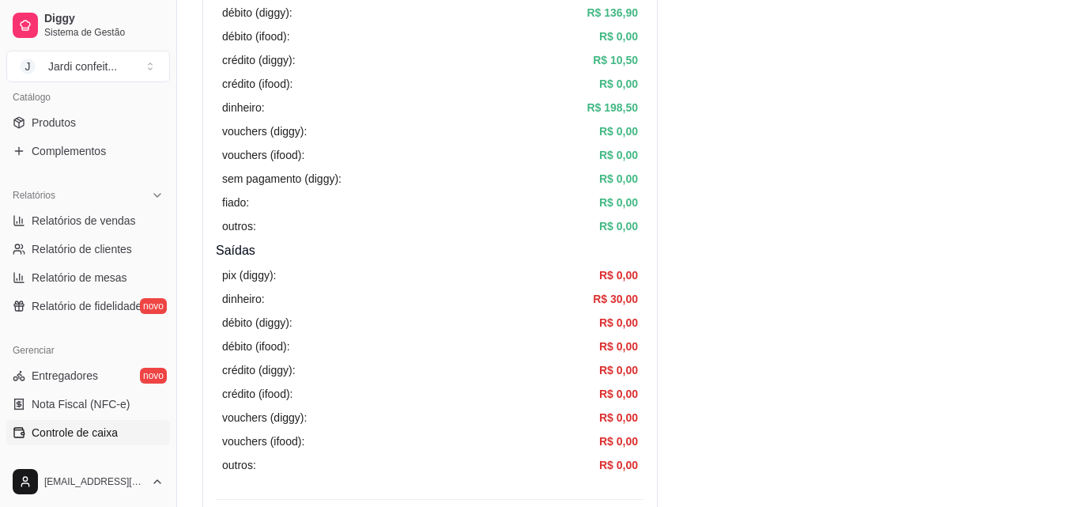
scroll to position [632, 0]
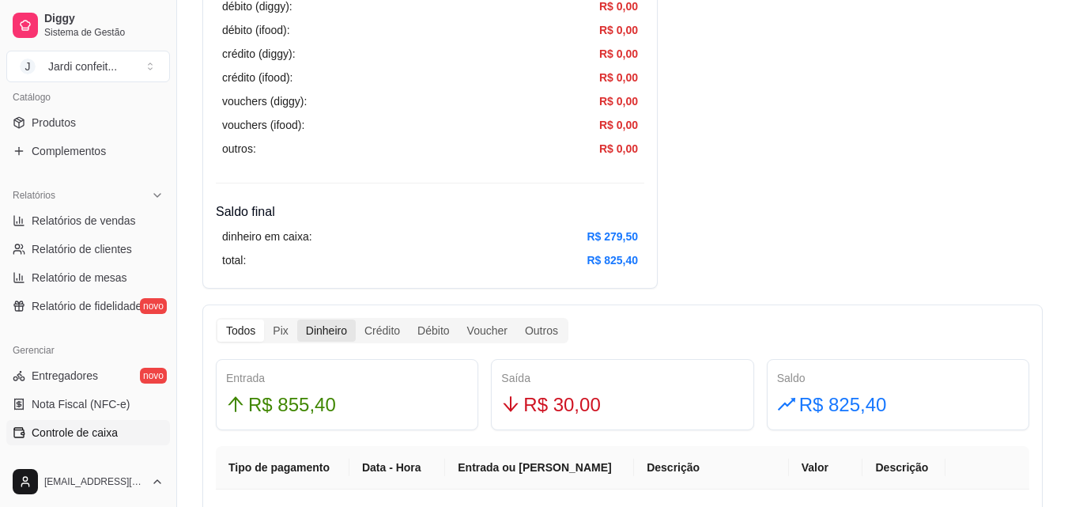
click at [332, 333] on div "Dinheiro" at bounding box center [326, 330] width 59 height 22
click at [297, 319] on input "Dinheiro" at bounding box center [297, 319] width 0 height 0
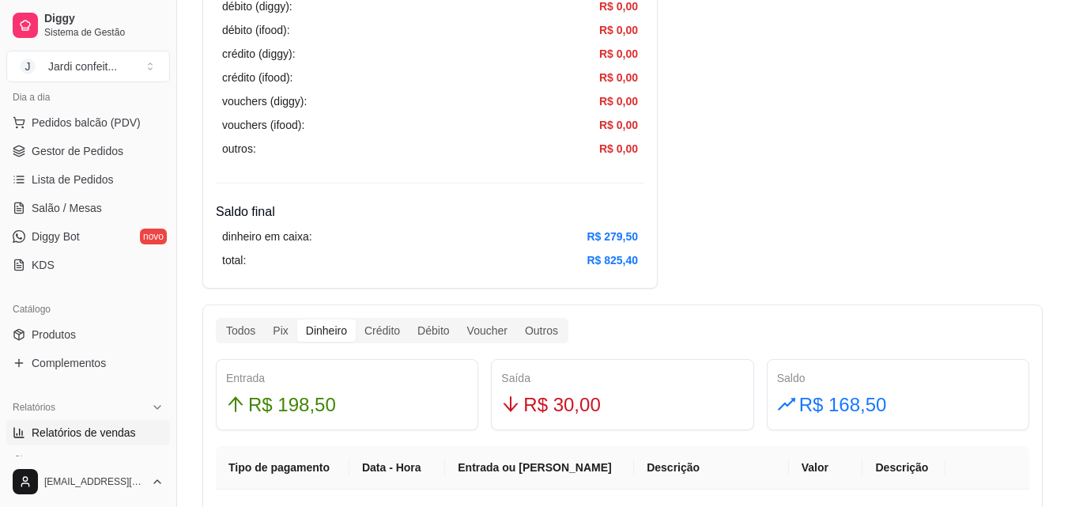
scroll to position [158, 0]
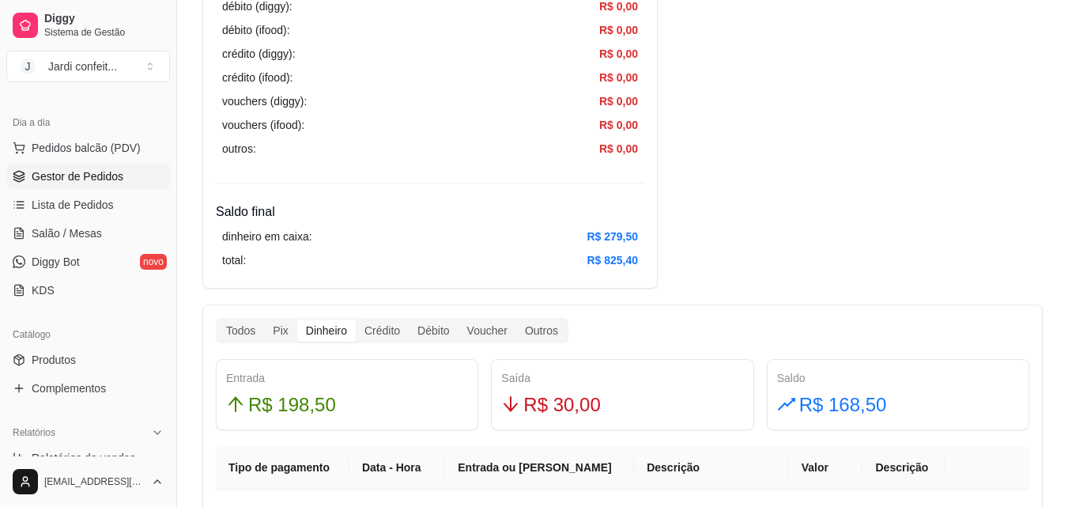
click at [133, 187] on link "Gestor de Pedidos" at bounding box center [88, 176] width 164 height 25
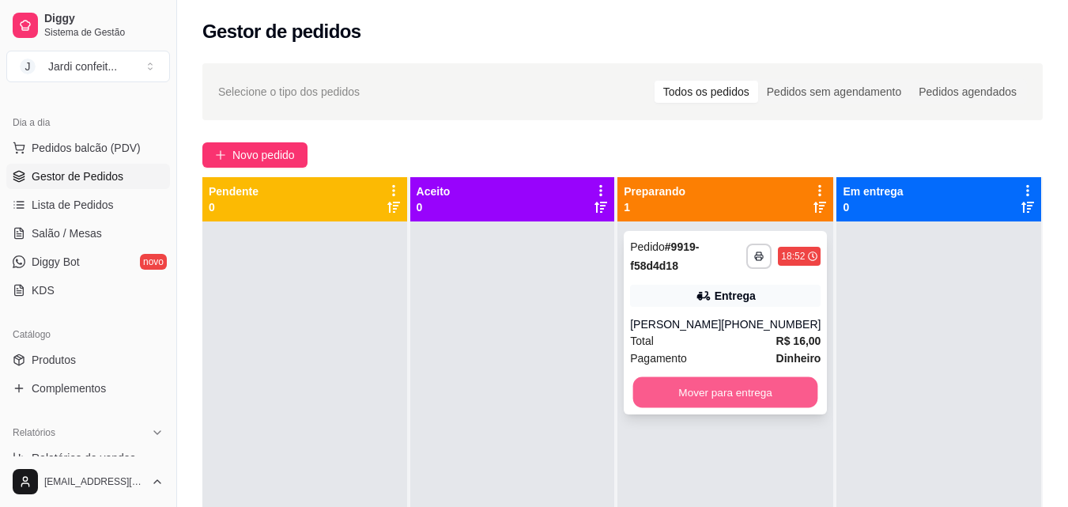
click at [753, 408] on button "Mover para entrega" at bounding box center [725, 392] width 185 height 31
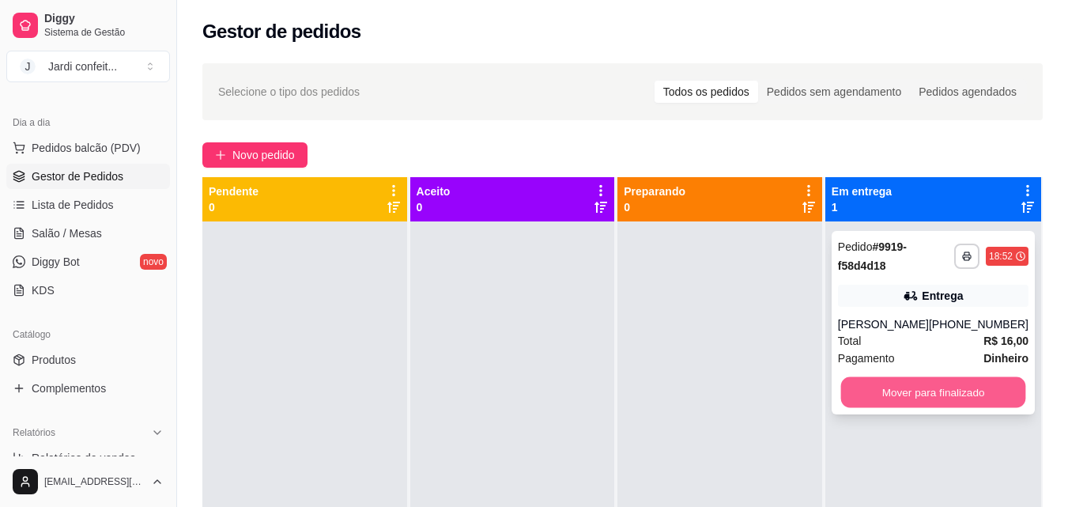
click at [911, 408] on button "Mover para finalizado" at bounding box center [932, 392] width 185 height 31
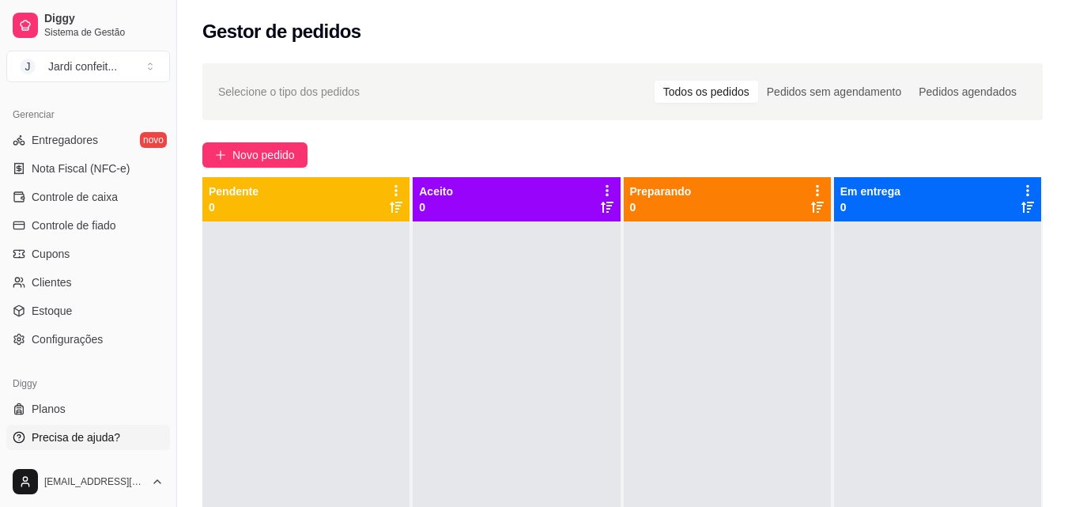
scroll to position [237, 0]
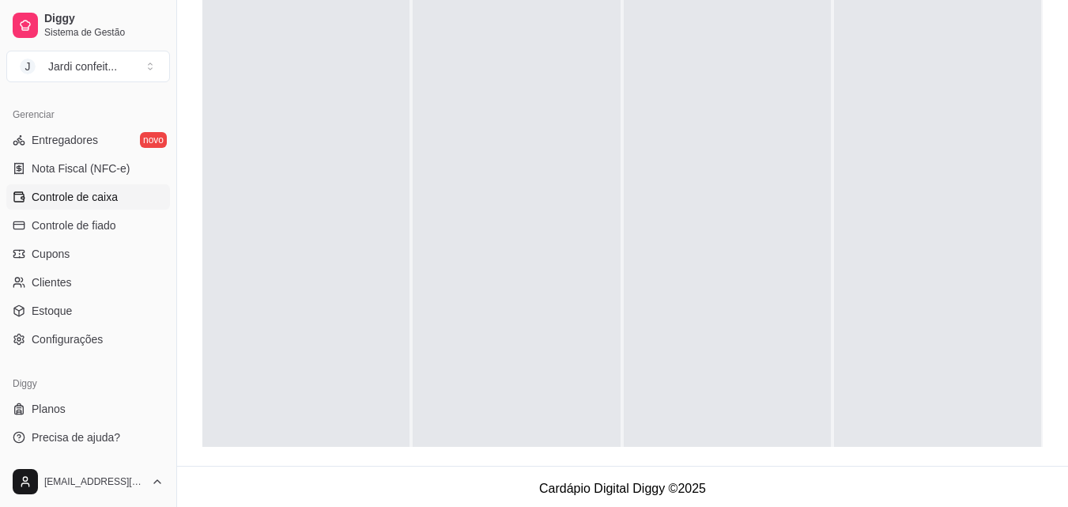
click at [104, 199] on span "Controle de caixa" at bounding box center [75, 197] width 86 height 16
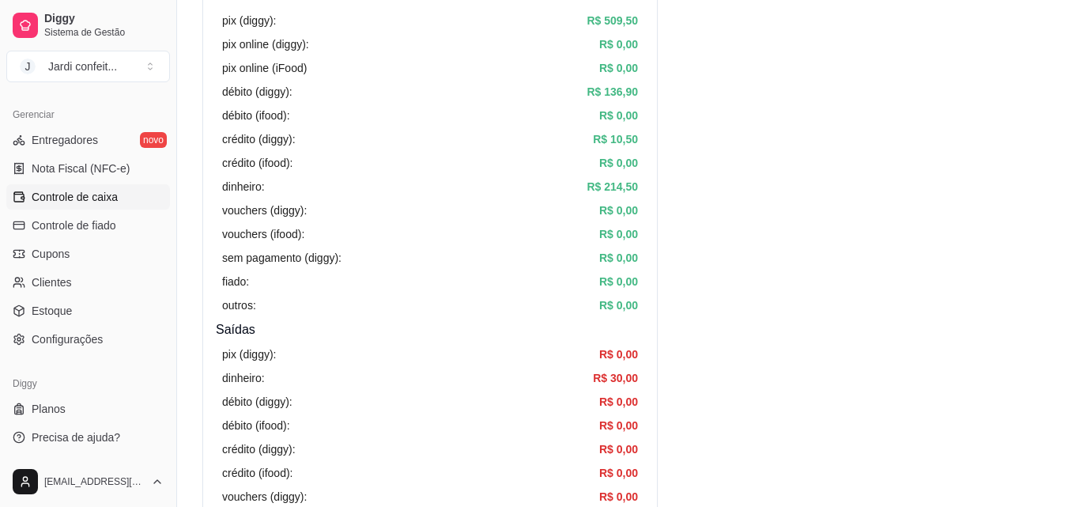
scroll to position [712, 0]
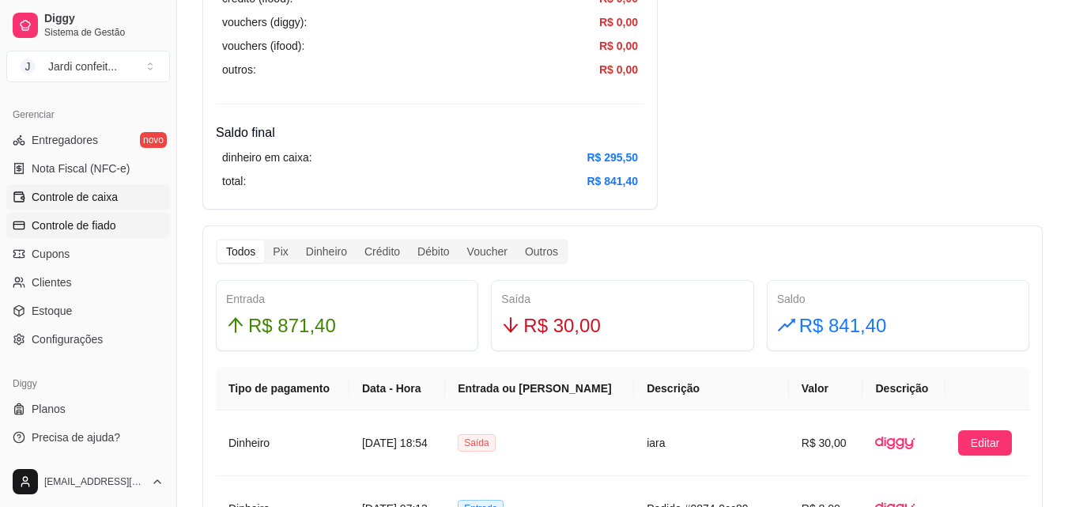
click at [107, 231] on span "Controle de fiado" at bounding box center [74, 225] width 85 height 16
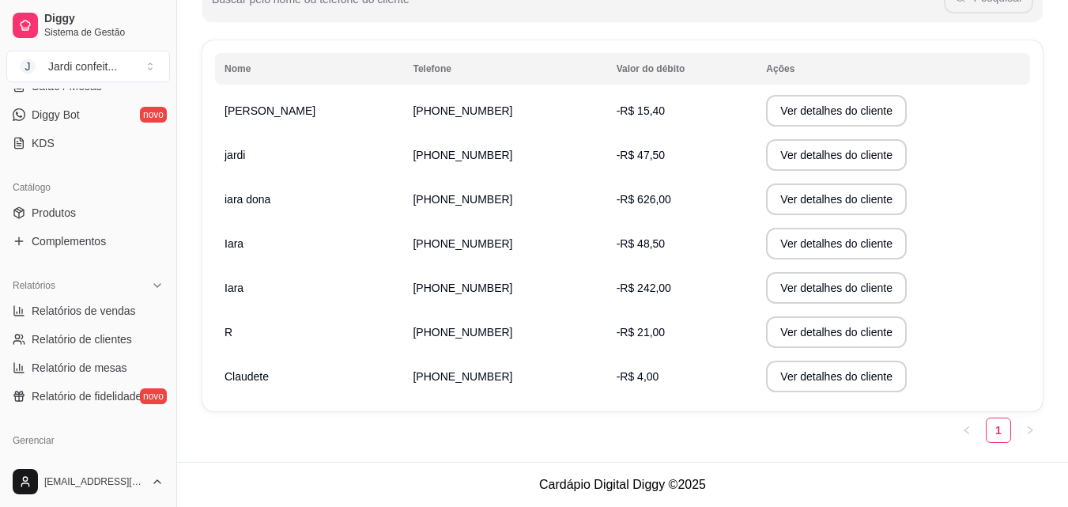
scroll to position [157, 0]
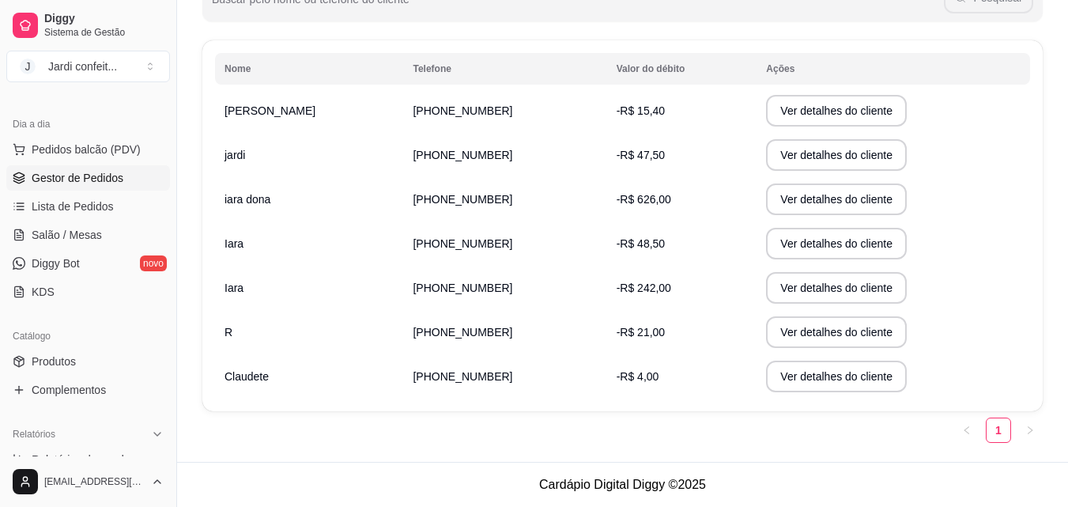
click at [96, 186] on link "Gestor de Pedidos" at bounding box center [88, 177] width 164 height 25
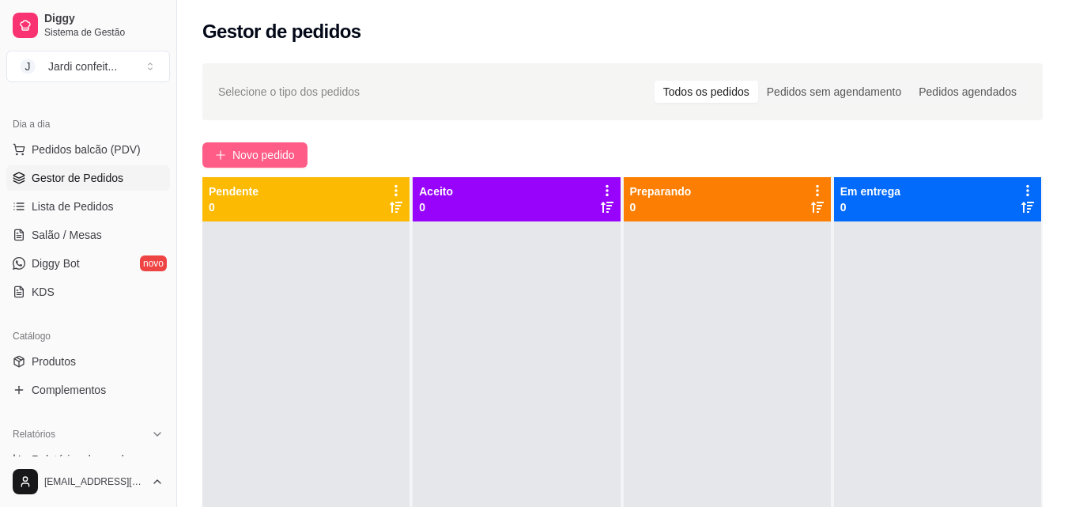
click at [291, 155] on span "Novo pedido" at bounding box center [263, 154] width 62 height 17
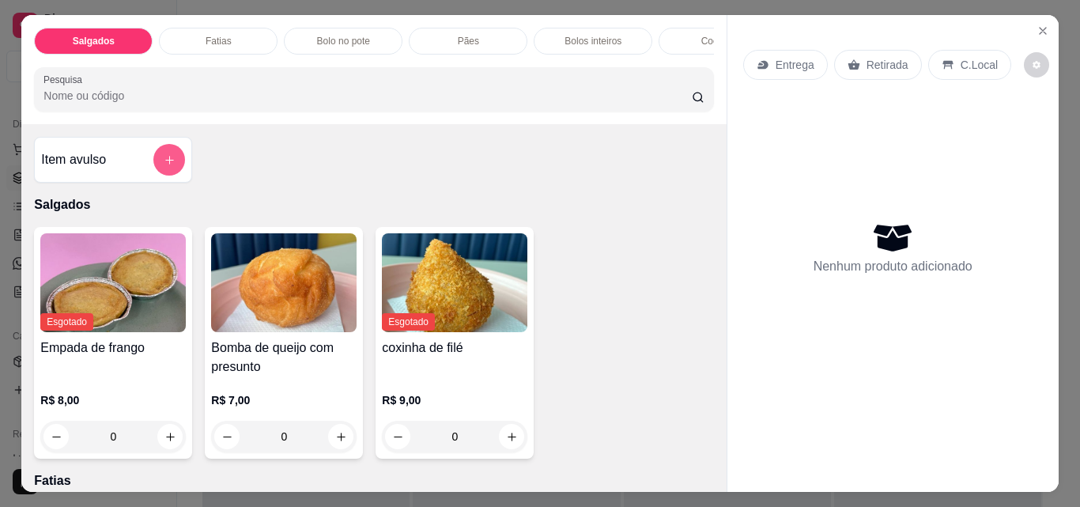
click at [171, 161] on button "add-separate-item" at bounding box center [169, 160] width 32 height 32
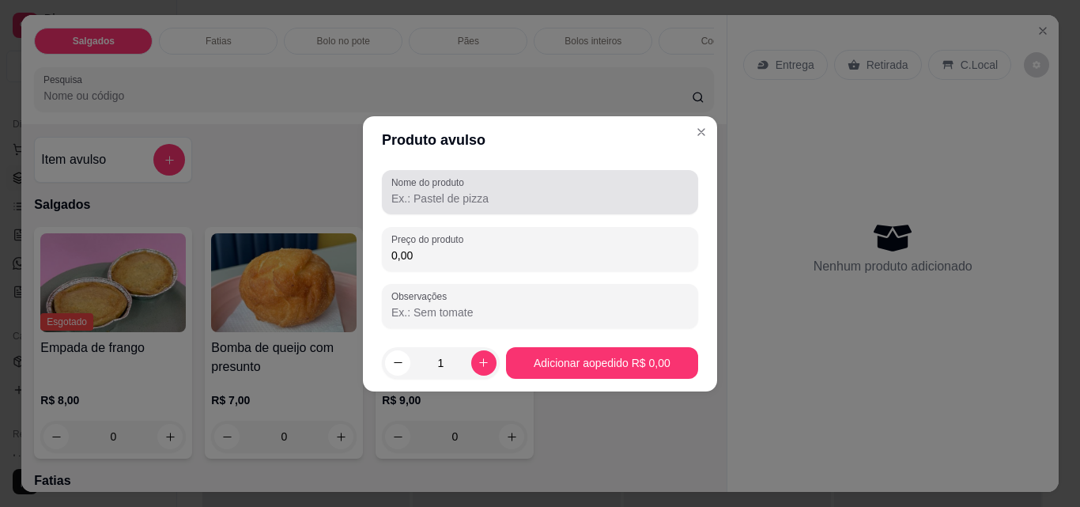
click at [459, 206] on div at bounding box center [539, 192] width 297 height 32
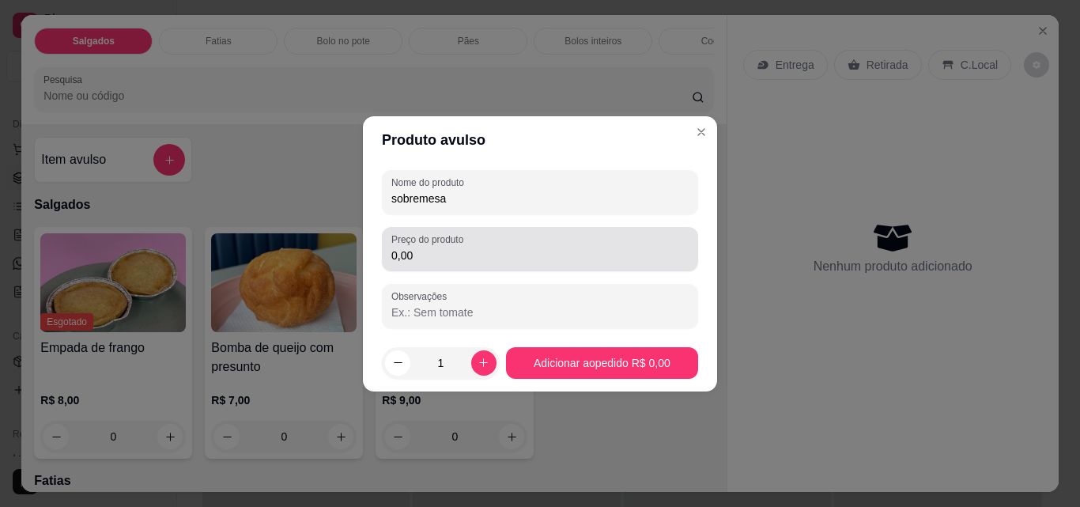
type input "sobremesa"
click at [446, 261] on input "0,00" at bounding box center [539, 255] width 297 height 16
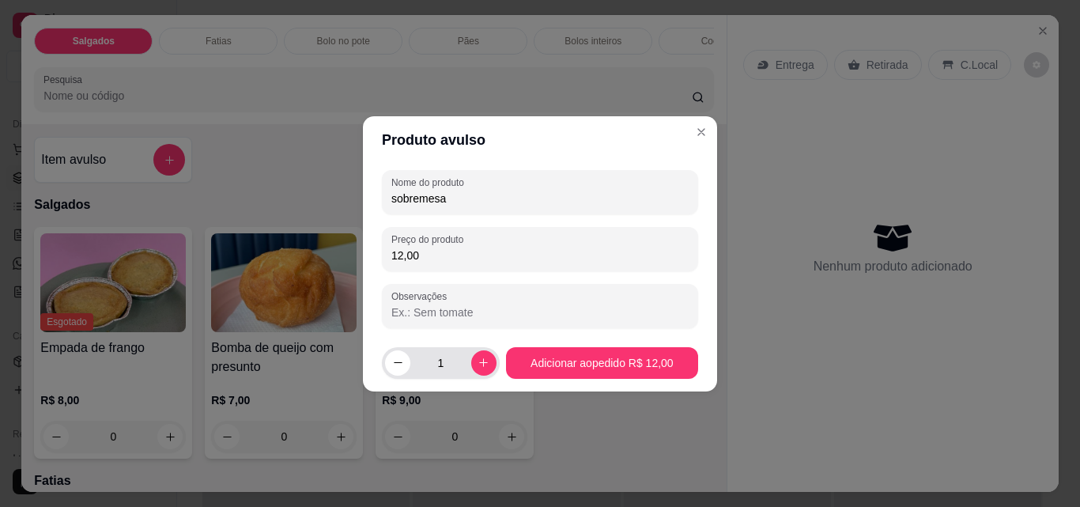
type input "120,00"
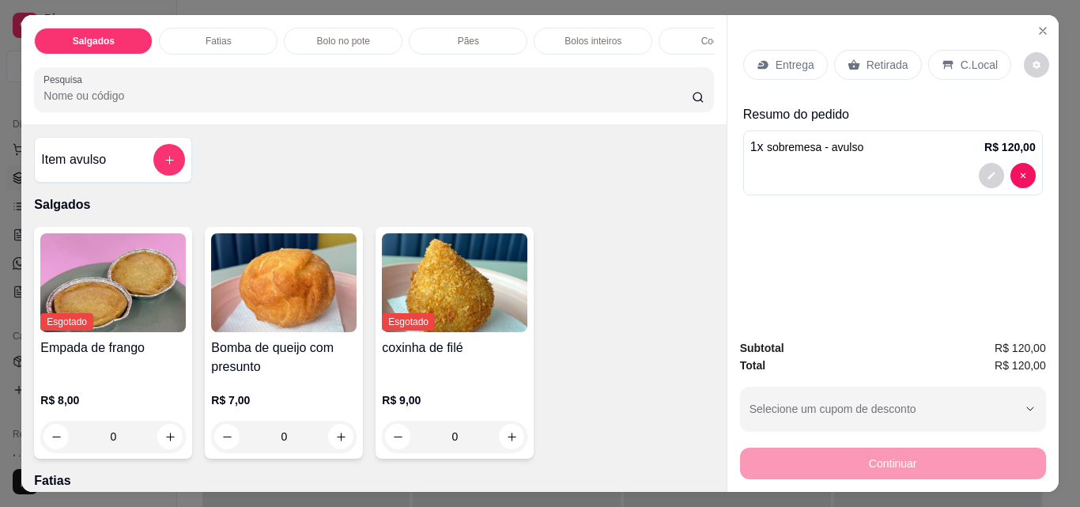
click at [882, 59] on p "Retirada" at bounding box center [887, 65] width 42 height 16
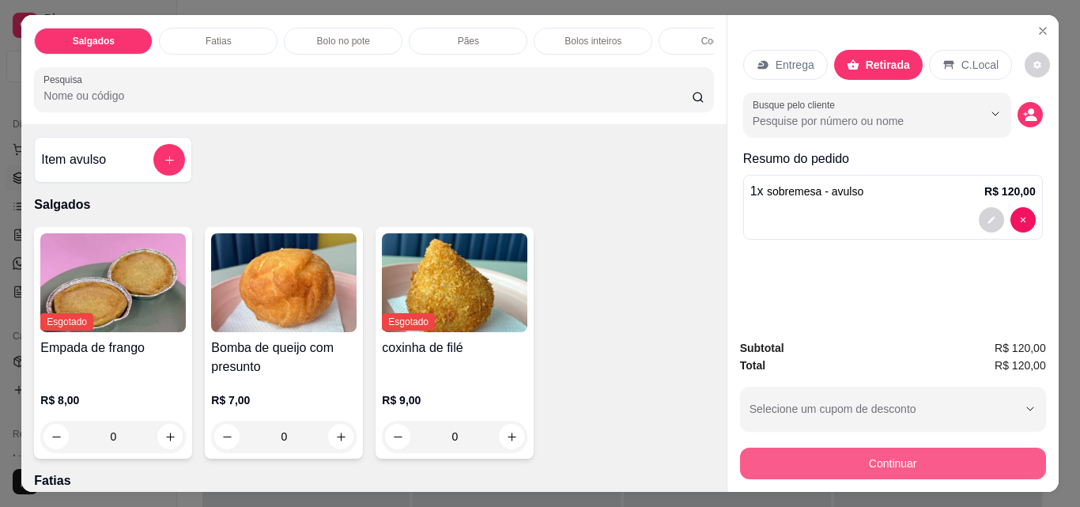
click at [914, 456] on button "Continuar" at bounding box center [893, 463] width 306 height 32
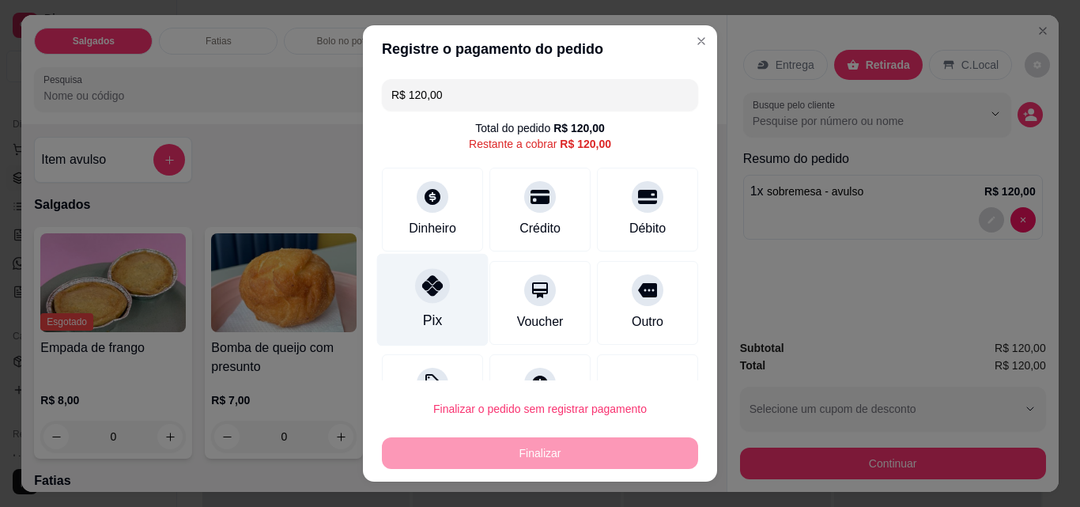
click at [426, 285] on icon at bounding box center [432, 285] width 21 height 21
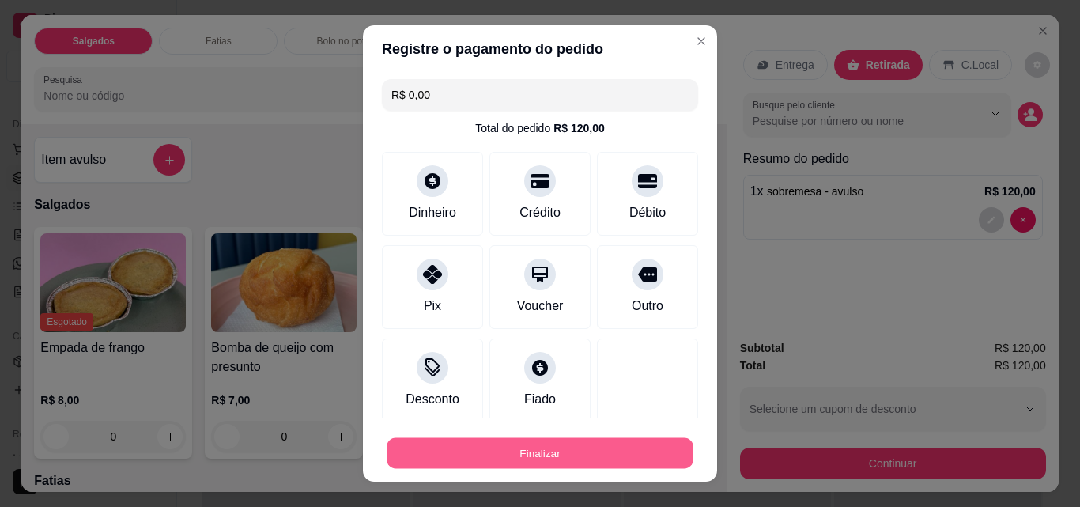
click at [552, 451] on button "Finalizar" at bounding box center [540, 453] width 307 height 31
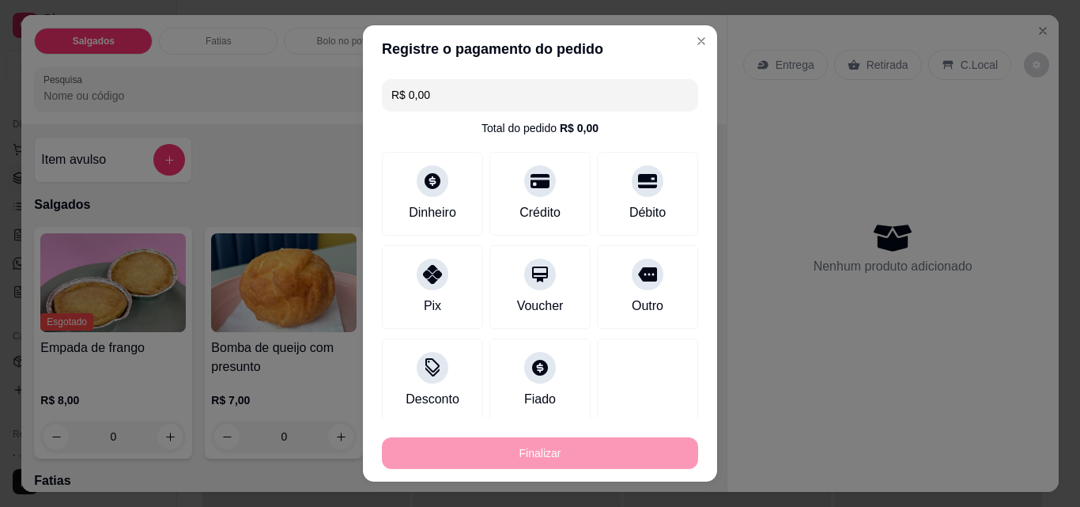
type input "-R$ 120,00"
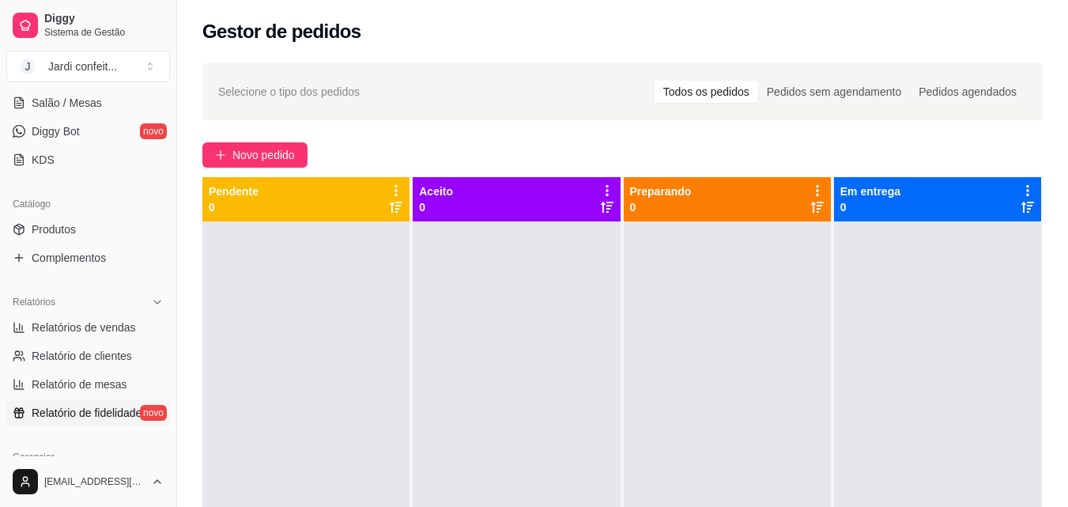
scroll to position [315, 0]
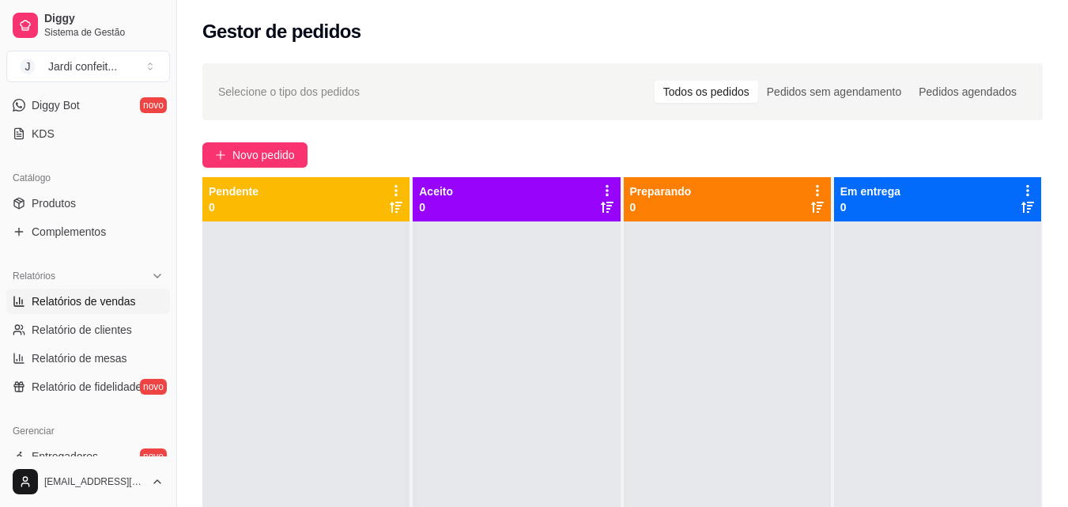
click at [111, 308] on span "Relatórios de vendas" at bounding box center [84, 301] width 104 height 16
select select "ALL"
select select "0"
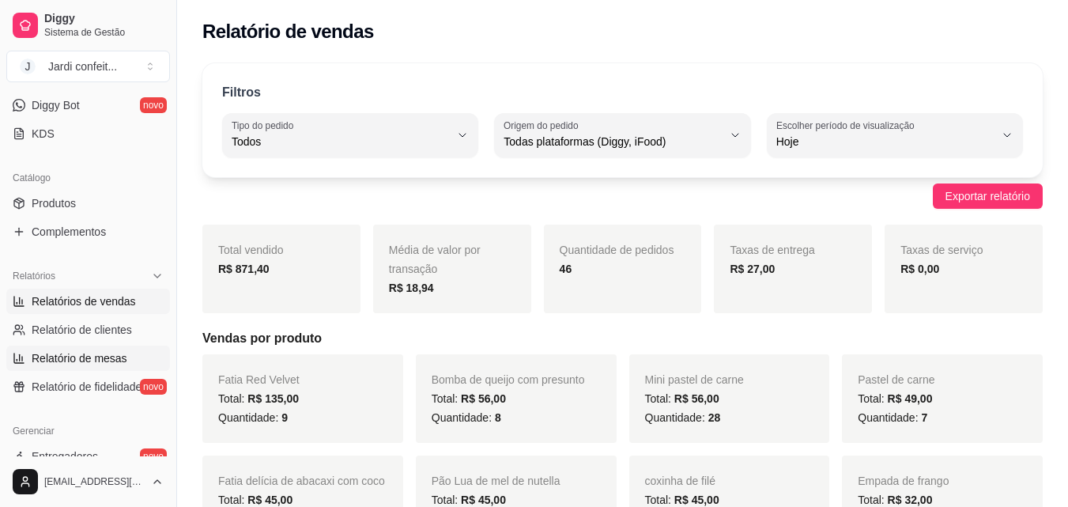
scroll to position [157, 0]
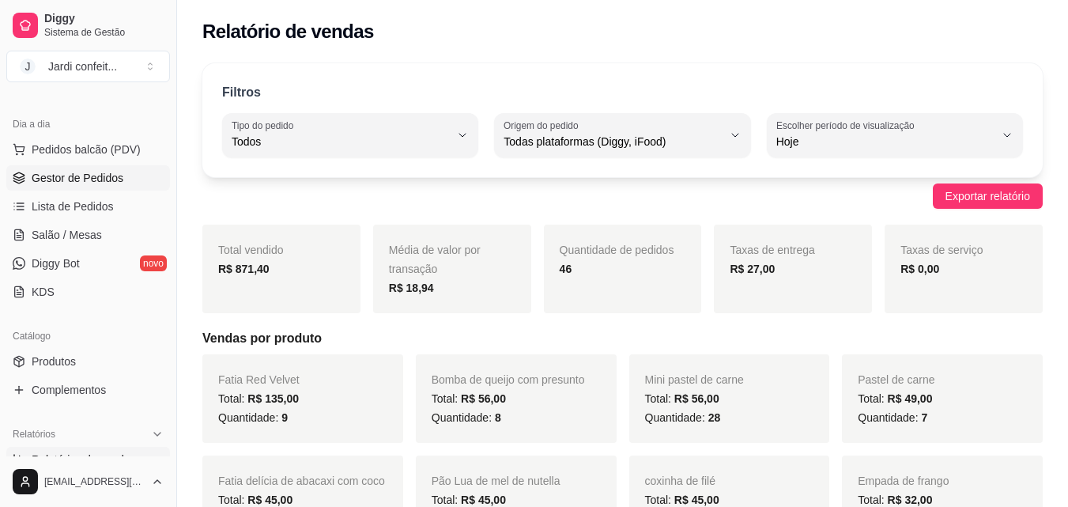
click at [115, 180] on span "Gestor de Pedidos" at bounding box center [78, 178] width 92 height 16
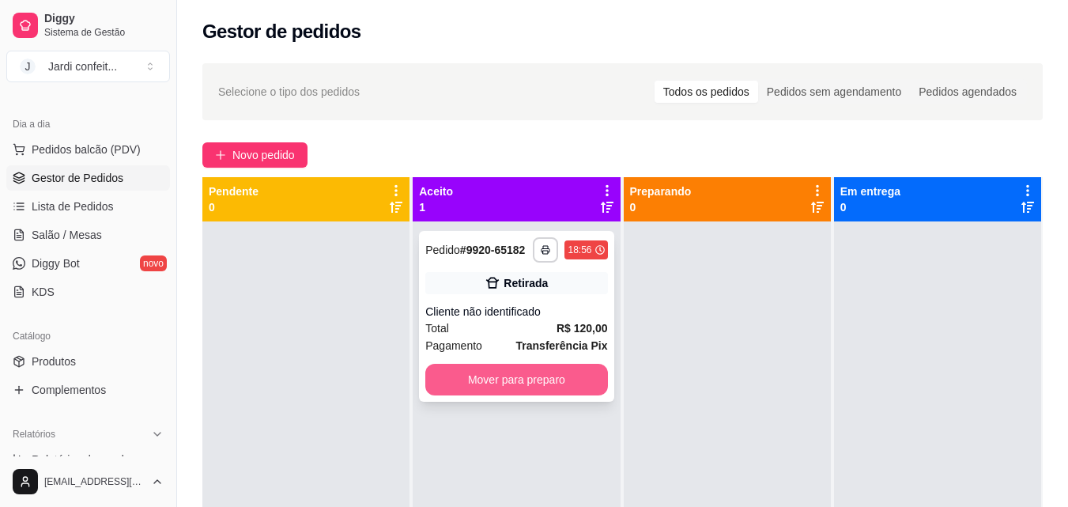
click at [527, 385] on button "Mover para preparo" at bounding box center [516, 380] width 182 height 32
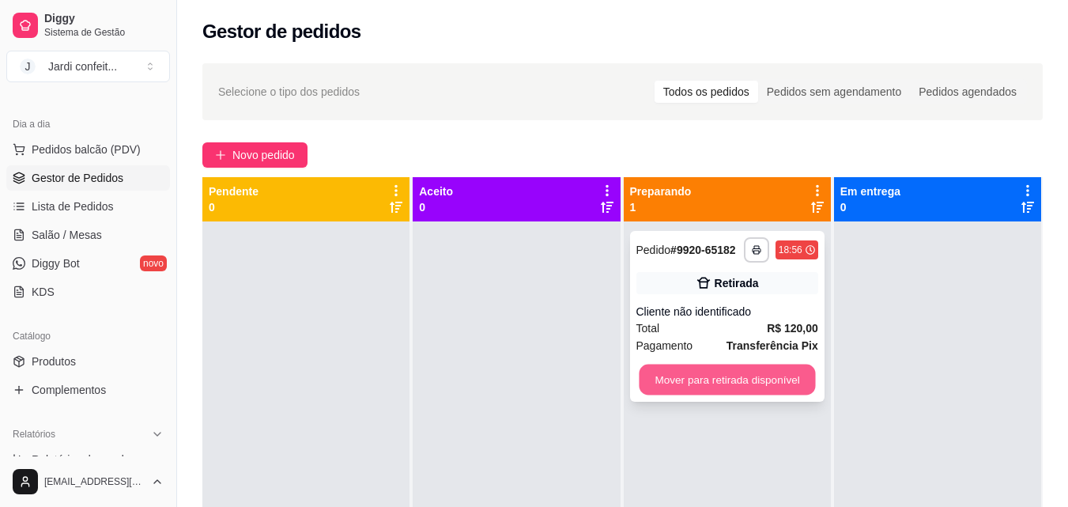
click at [683, 378] on button "Mover para retirada disponível" at bounding box center [727, 379] width 176 height 31
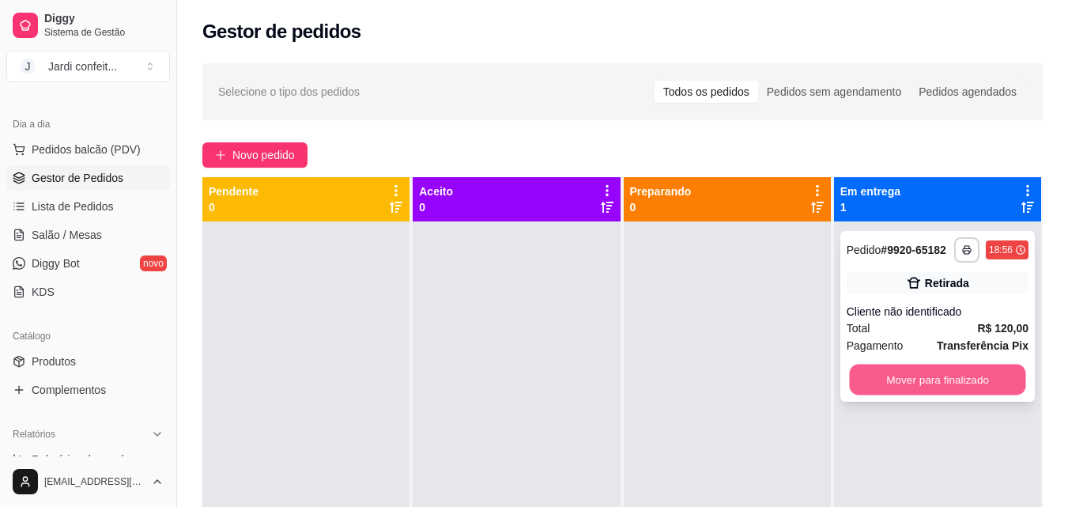
click at [929, 383] on button "Mover para finalizado" at bounding box center [937, 379] width 176 height 31
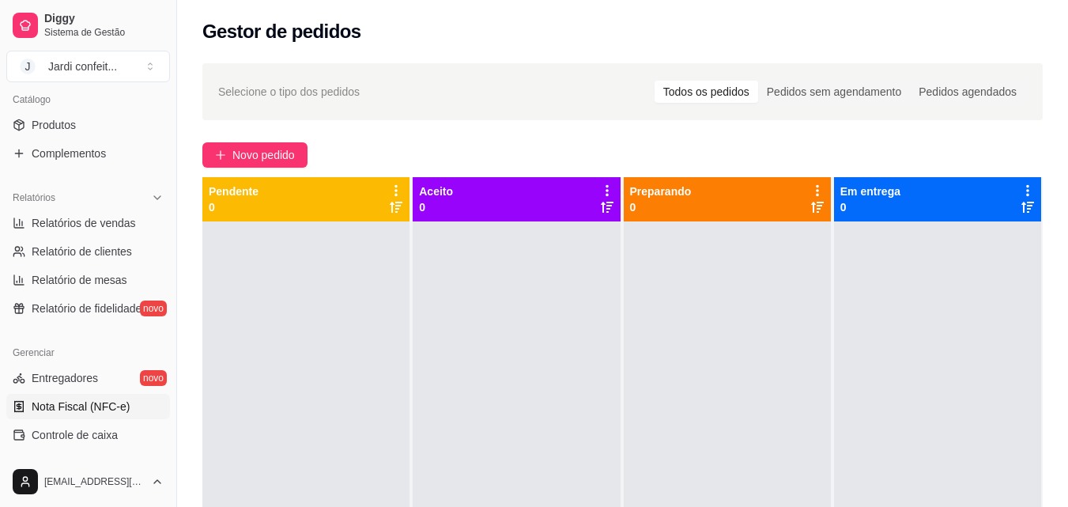
scroll to position [394, 0]
click at [103, 437] on span "Controle de caixa" at bounding box center [75, 434] width 86 height 16
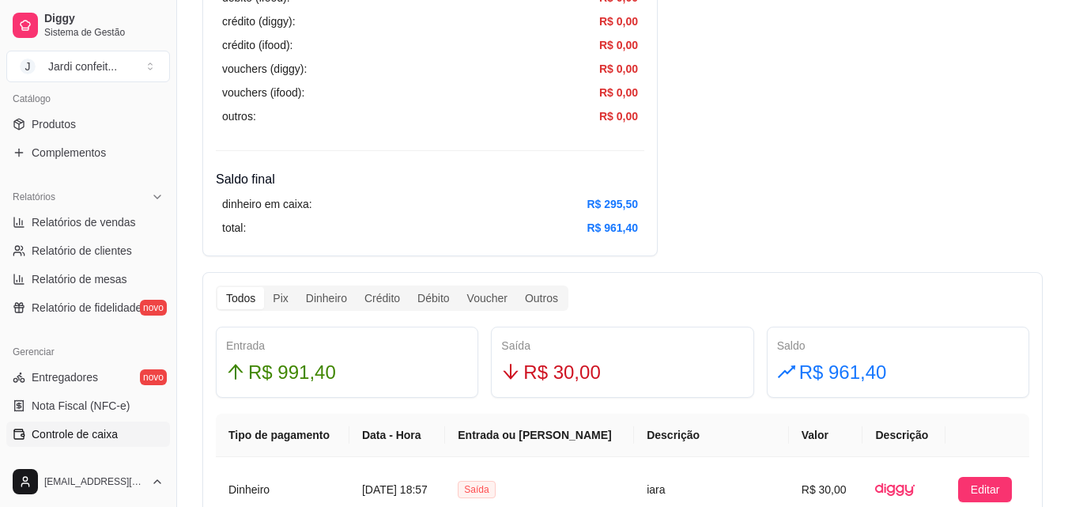
scroll to position [712, 0]
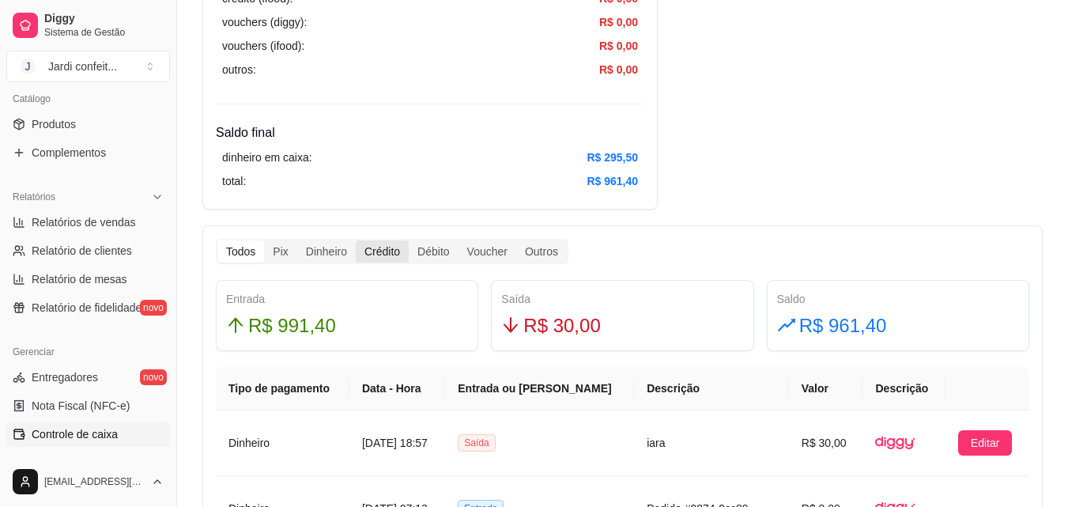
click at [376, 248] on div "Crédito" at bounding box center [382, 251] width 53 height 22
click at [356, 240] on input "Crédito" at bounding box center [356, 240] width 0 height 0
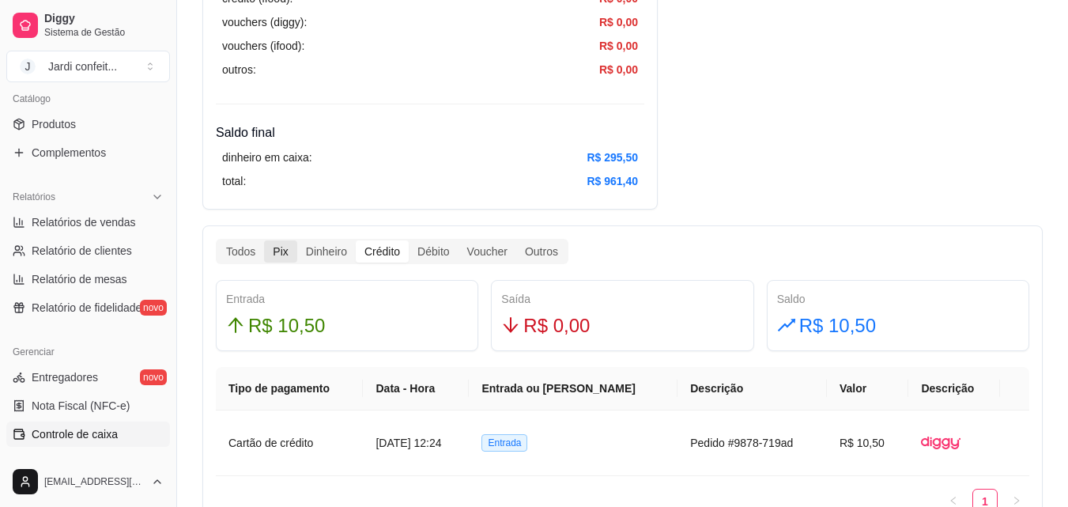
click at [274, 251] on div "Pix" at bounding box center [280, 251] width 32 height 22
click at [264, 240] on input "Pix" at bounding box center [264, 240] width 0 height 0
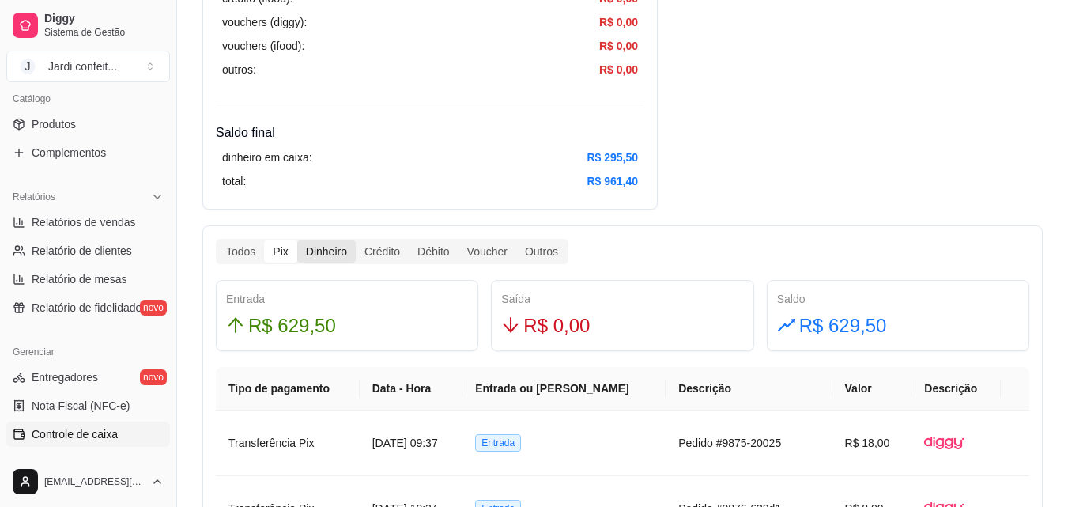
click at [333, 246] on div "Dinheiro" at bounding box center [326, 251] width 59 height 22
click at [297, 240] on input "Dinheiro" at bounding box center [297, 240] width 0 height 0
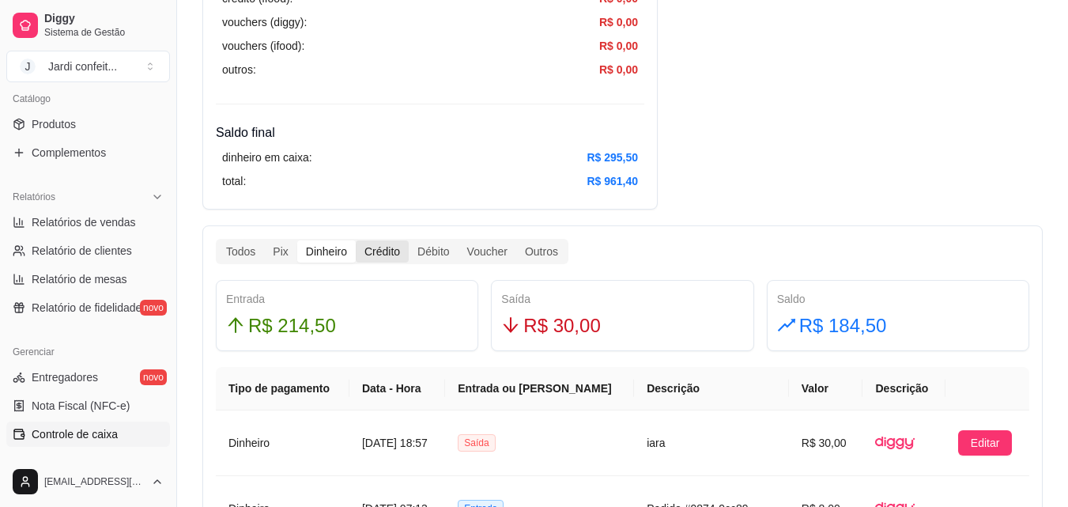
click at [379, 246] on div "Crédito" at bounding box center [382, 251] width 53 height 22
click at [356, 240] on input "Crédito" at bounding box center [356, 240] width 0 height 0
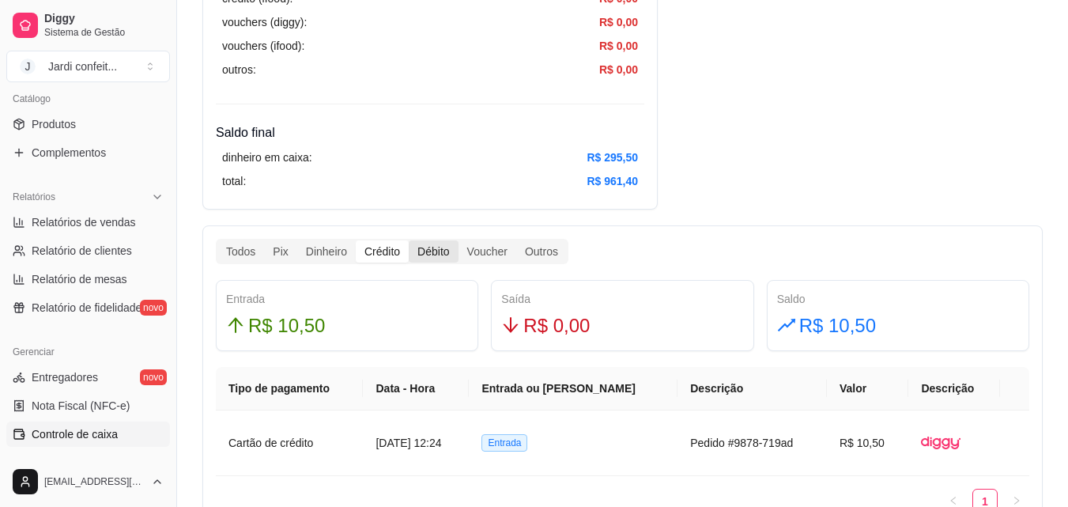
click at [431, 251] on div "Débito" at bounding box center [433, 251] width 49 height 22
click at [409, 240] on input "Débito" at bounding box center [409, 240] width 0 height 0
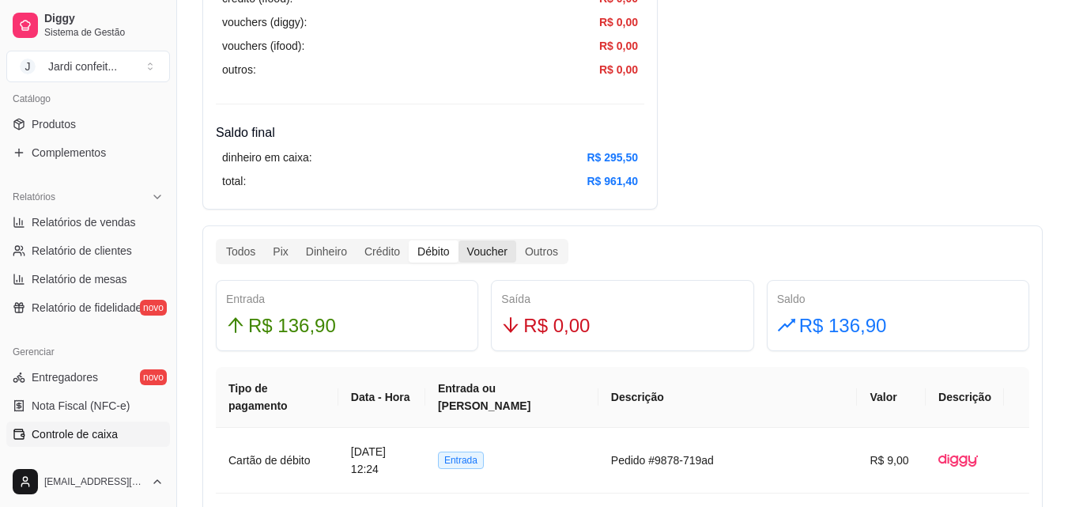
click at [493, 251] on div "Voucher" at bounding box center [488, 251] width 58 height 22
click at [459, 240] on input "Voucher" at bounding box center [459, 240] width 0 height 0
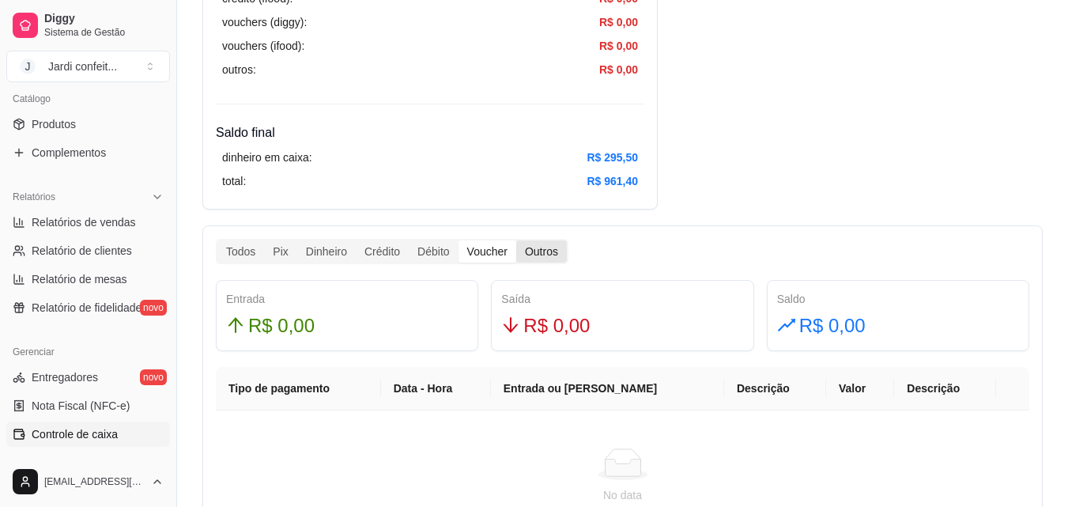
click at [535, 254] on div "Outros" at bounding box center [541, 251] width 51 height 22
click at [516, 240] on input "Outros" at bounding box center [516, 240] width 0 height 0
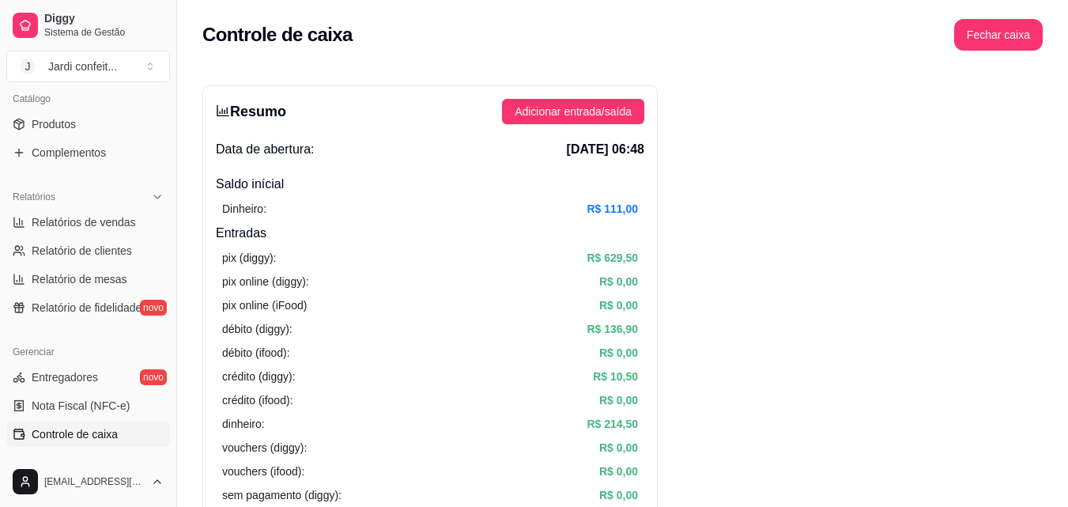
scroll to position [0, 0]
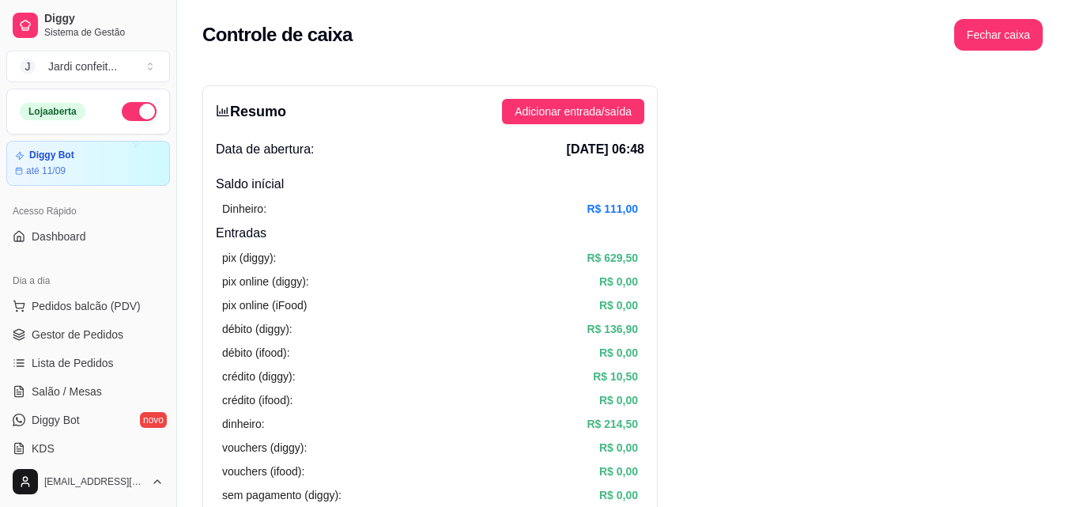
click at [122, 109] on button "button" at bounding box center [139, 111] width 35 height 19
